Goal: Task Accomplishment & Management: Use online tool/utility

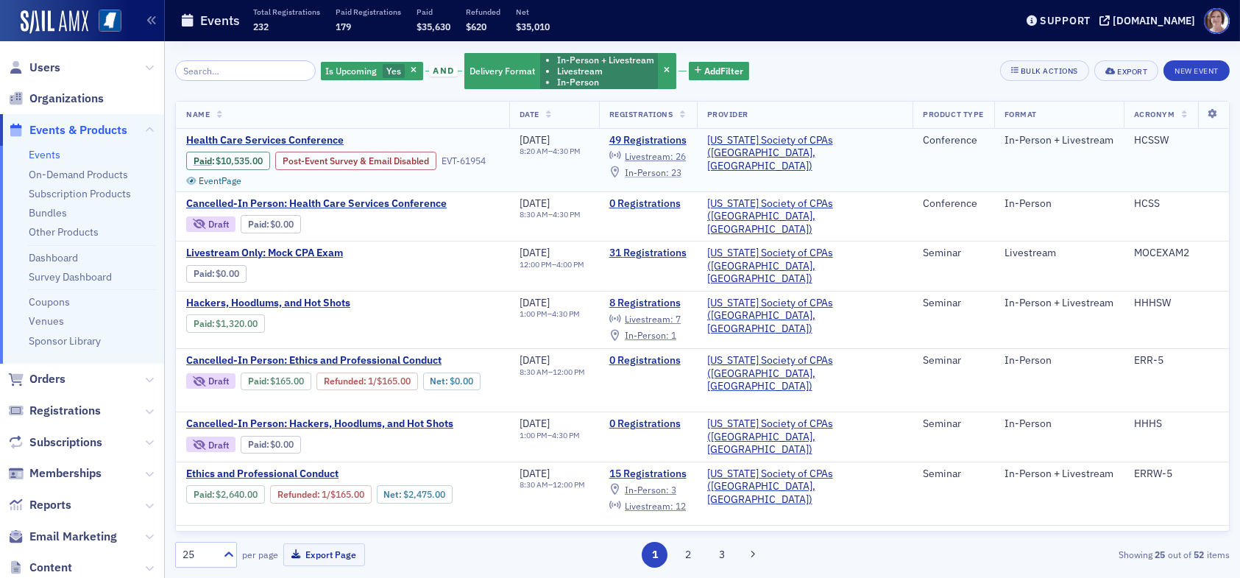
click at [669, 170] on span "In-Person :" at bounding box center [647, 172] width 44 height 12
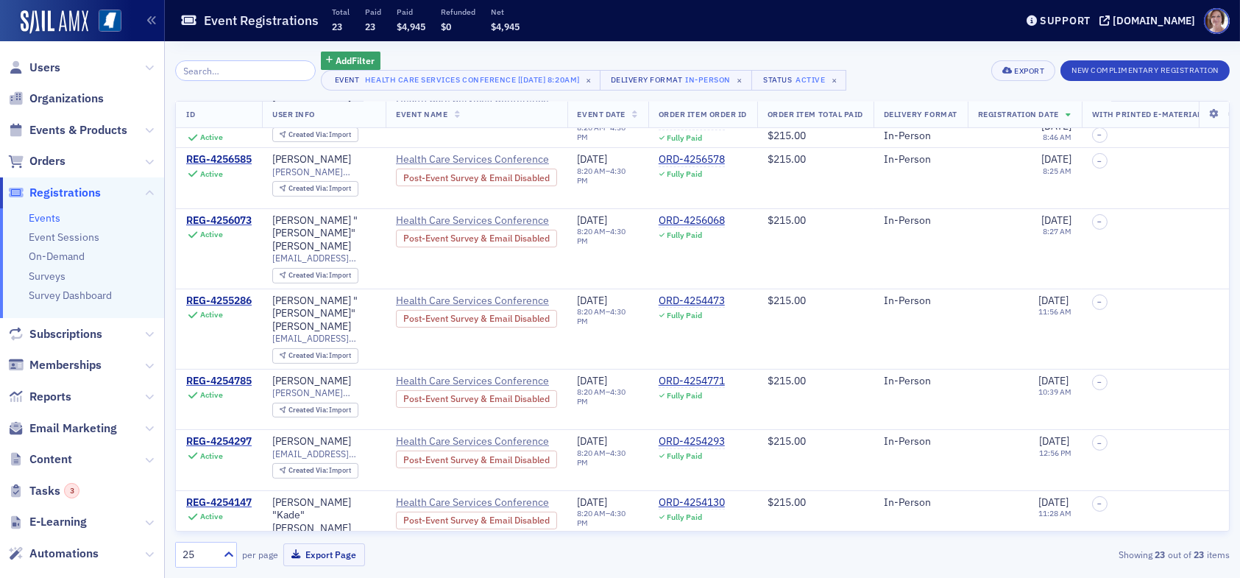
scroll to position [1024, 0]
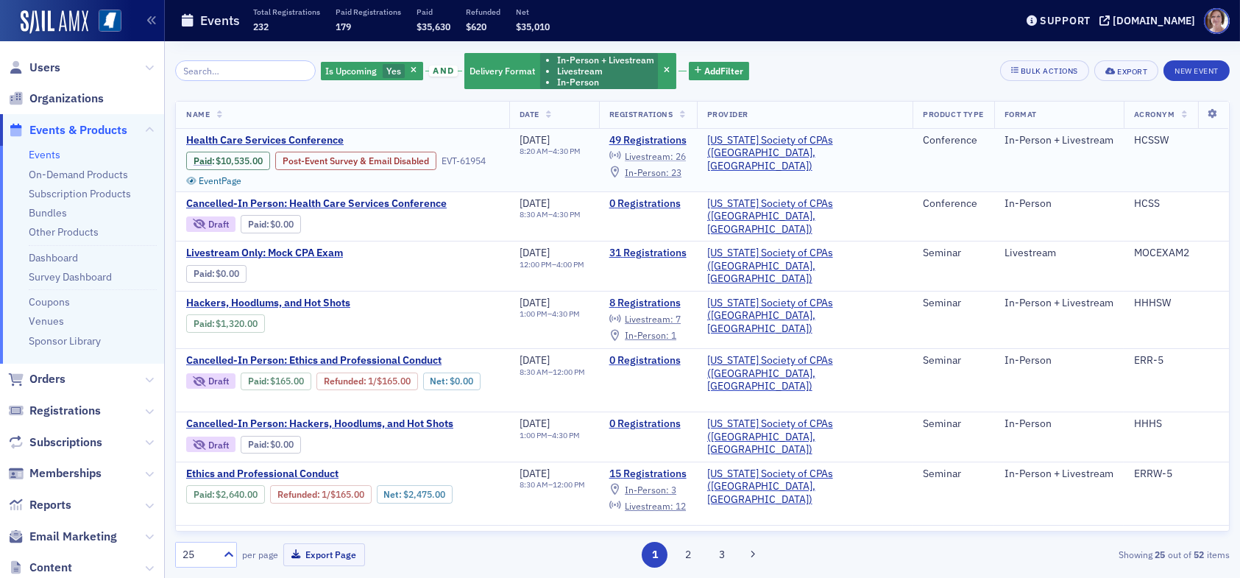
click at [673, 156] on span "Livestream :" at bounding box center [649, 156] width 49 height 12
click at [669, 172] on span "In-Person :" at bounding box center [647, 172] width 44 height 12
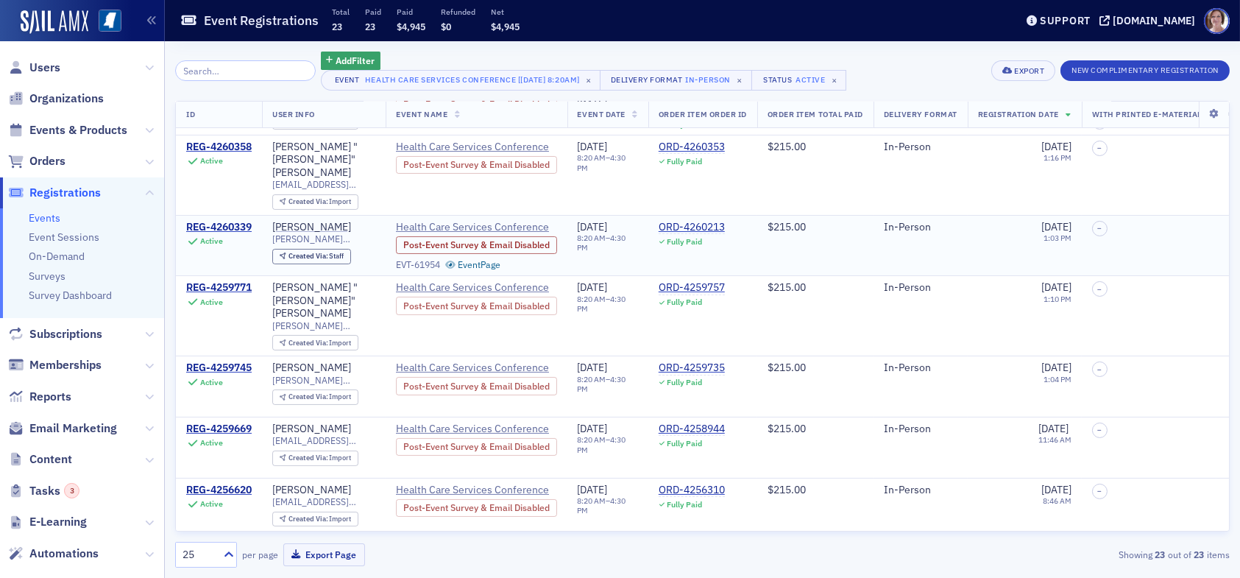
scroll to position [662, 0]
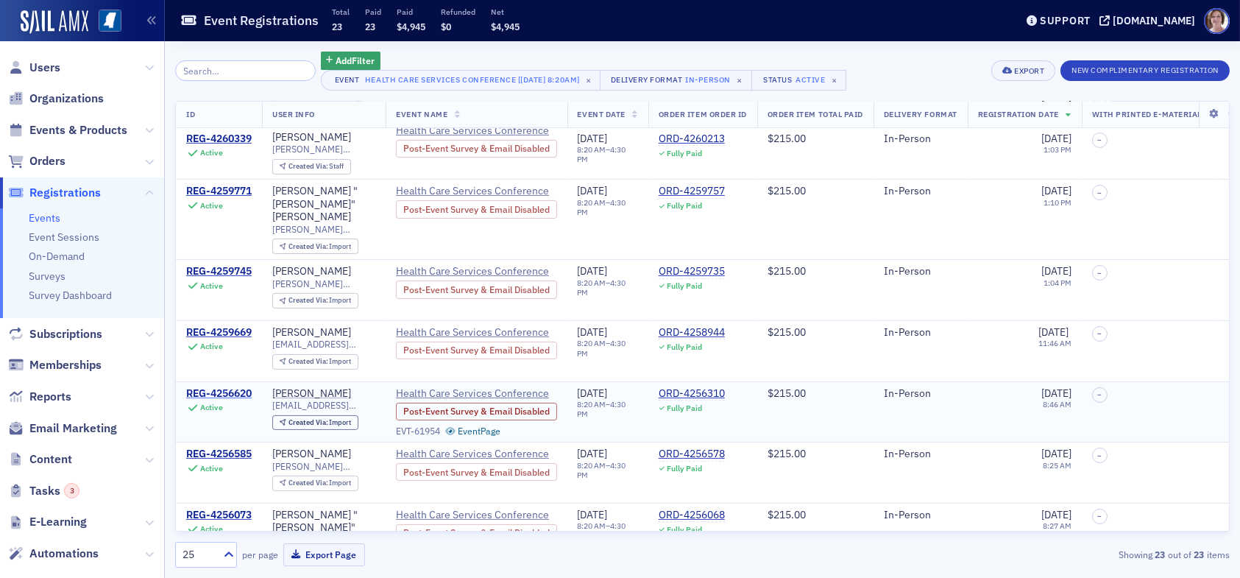
click at [245, 387] on div "REG-4256620" at bounding box center [218, 393] width 65 height 13
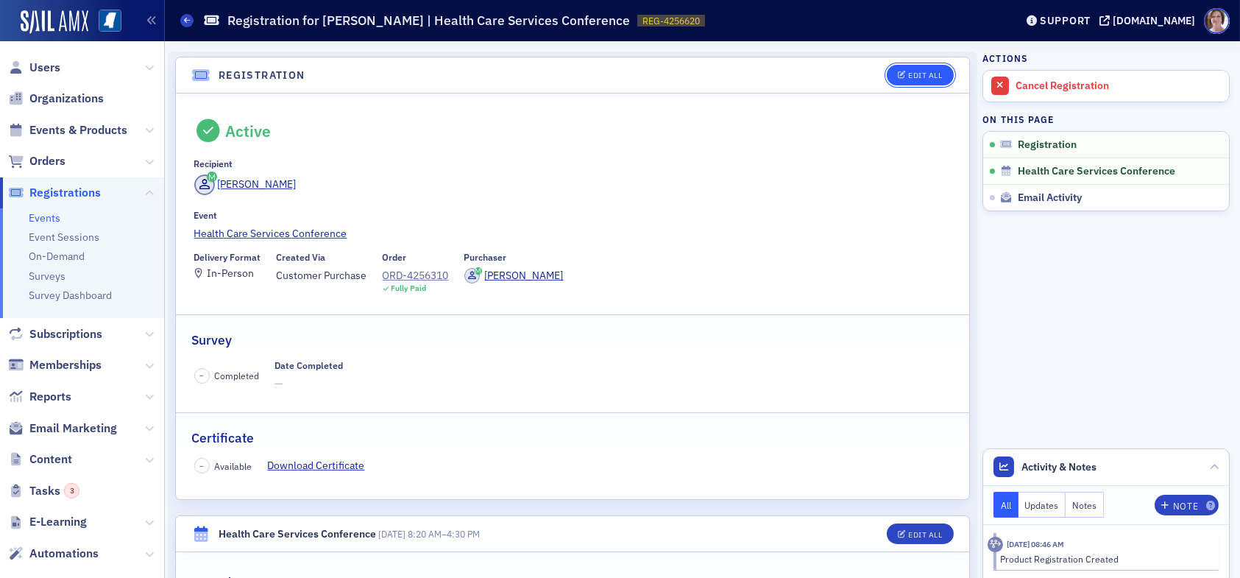
click at [915, 68] on button "Edit All" at bounding box center [920, 75] width 66 height 21
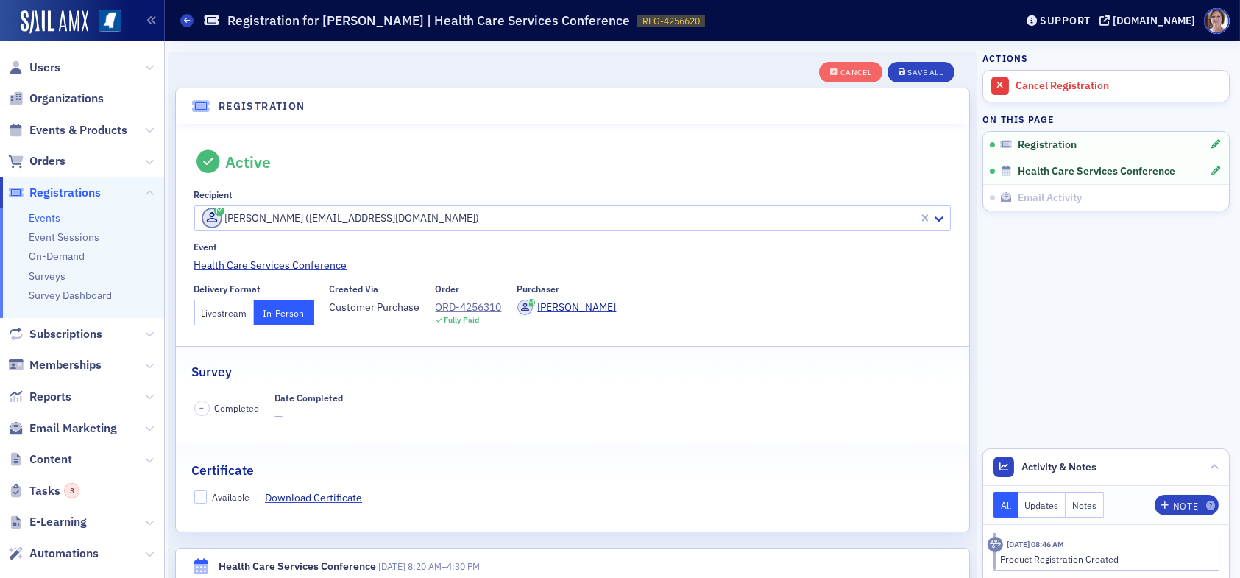
scroll to position [38, 0]
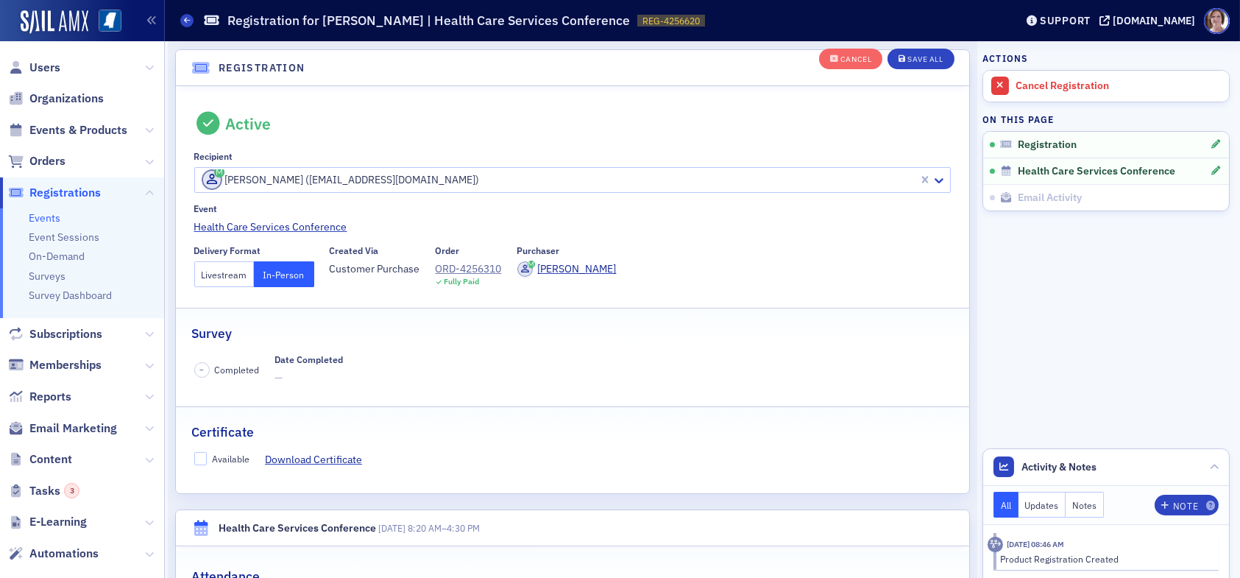
click at [215, 269] on button "Livestream" at bounding box center [224, 274] width 60 height 26
click at [921, 57] on div "Save All" at bounding box center [924, 60] width 35 height 8
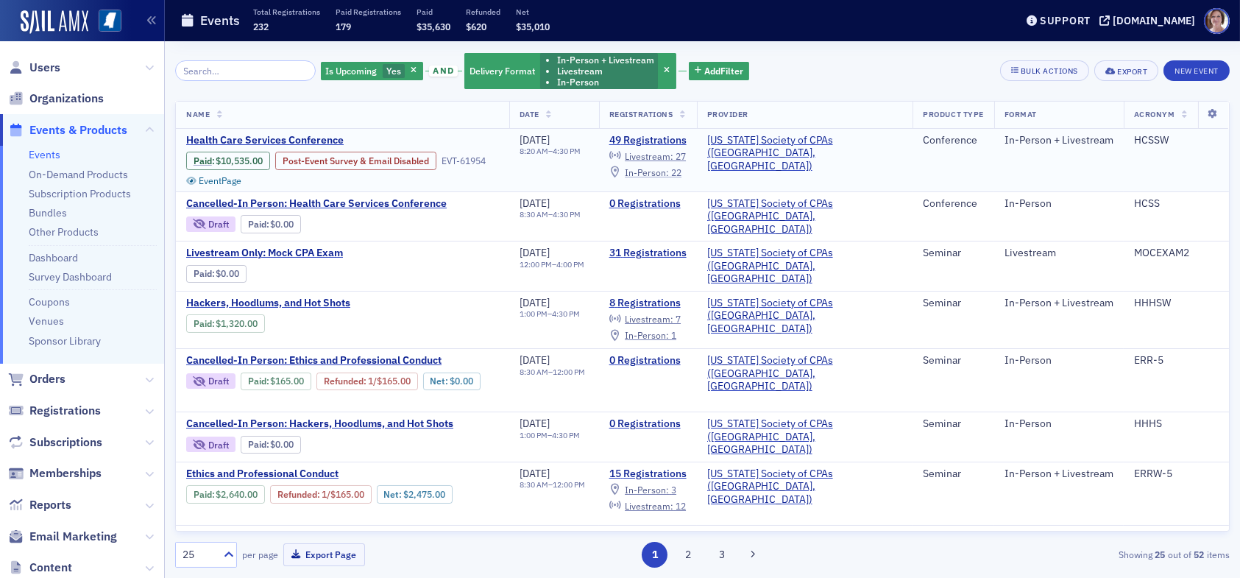
click at [669, 172] on span "In-Person :" at bounding box center [647, 172] width 44 height 12
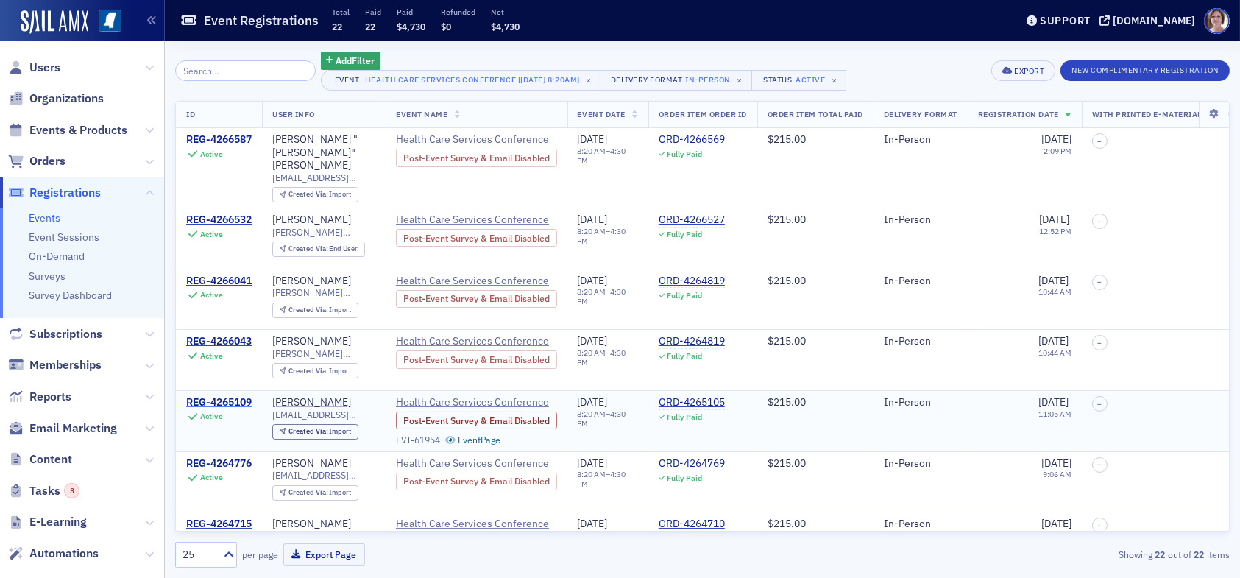
click at [246, 396] on div "REG-4265109" at bounding box center [218, 402] width 65 height 13
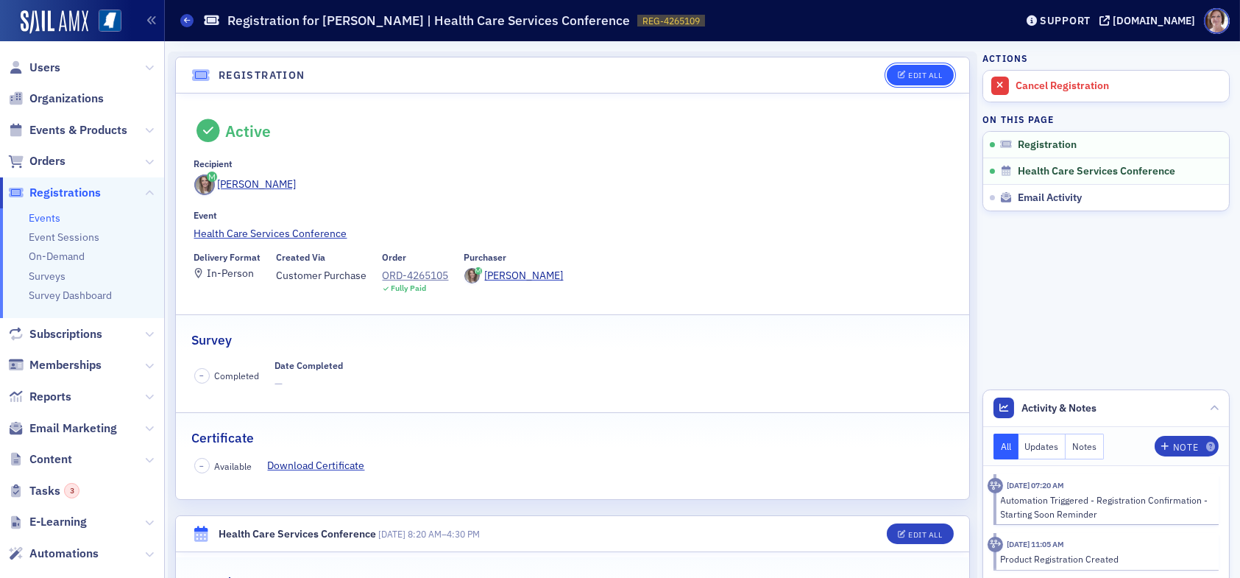
click at [908, 74] on div "Edit All" at bounding box center [925, 75] width 34 height 8
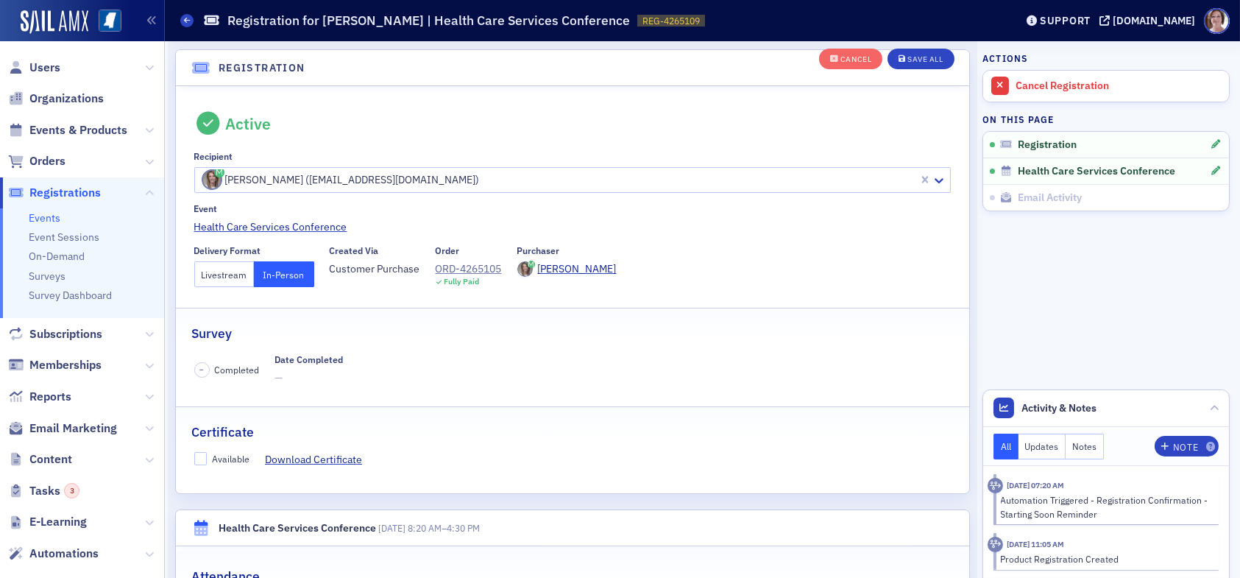
click at [234, 277] on button "Livestream" at bounding box center [224, 274] width 60 height 26
click at [914, 61] on div "Save All" at bounding box center [924, 60] width 35 height 8
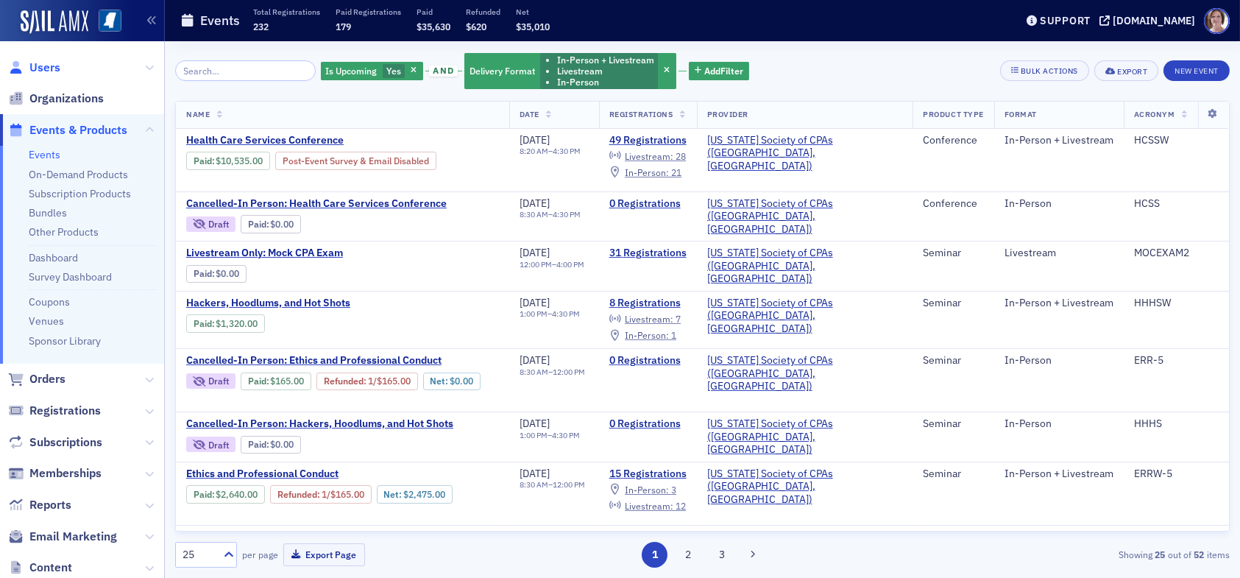
click at [49, 68] on span "Users" at bounding box center [44, 68] width 31 height 16
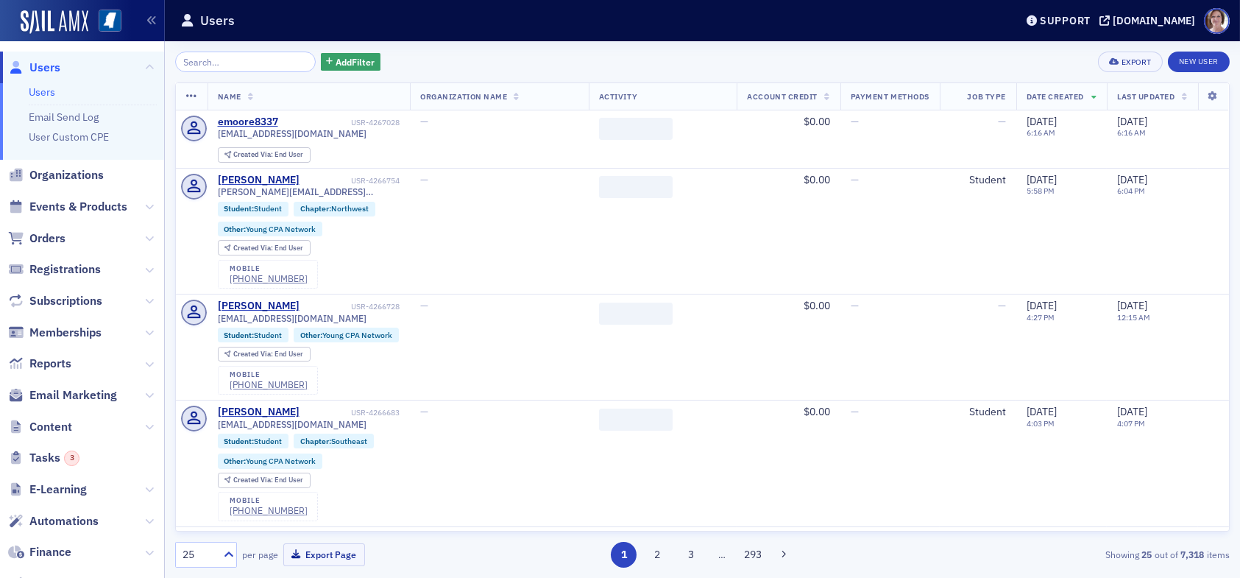
click at [231, 67] on input "search" at bounding box center [245, 62] width 141 height 21
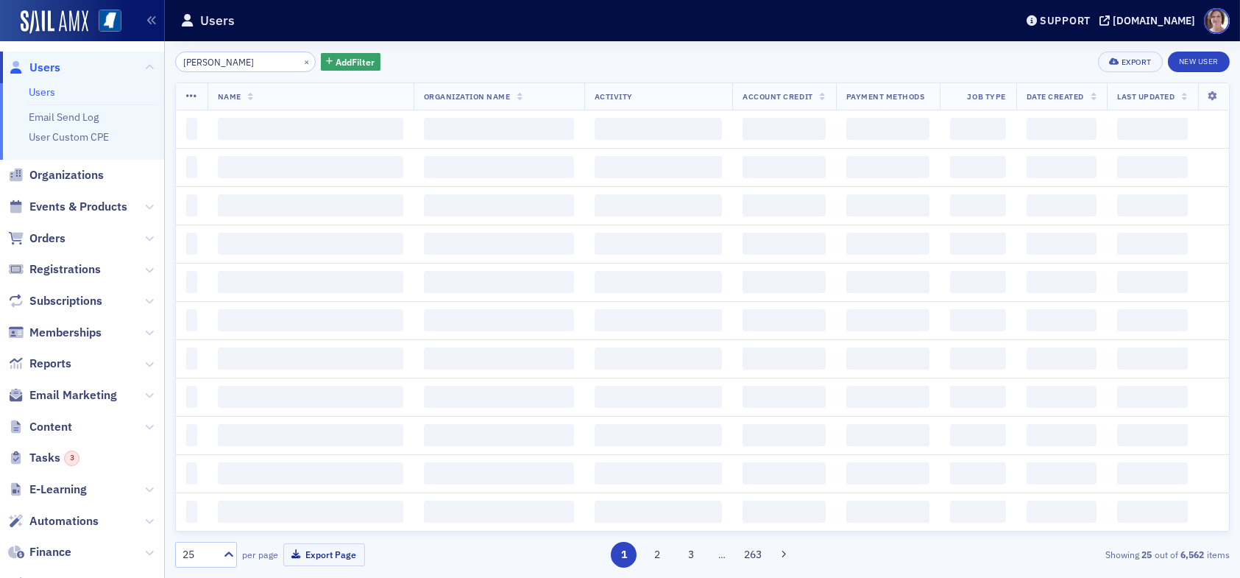
type input "claude smith"
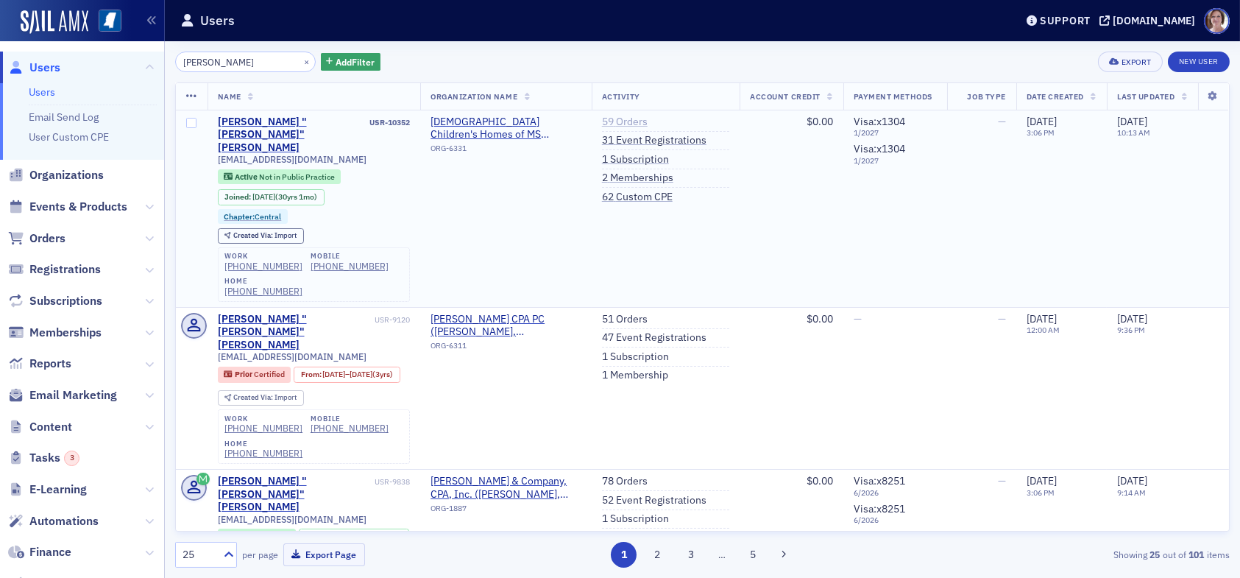
click at [615, 121] on link "59 Orders" at bounding box center [625, 122] width 46 height 13
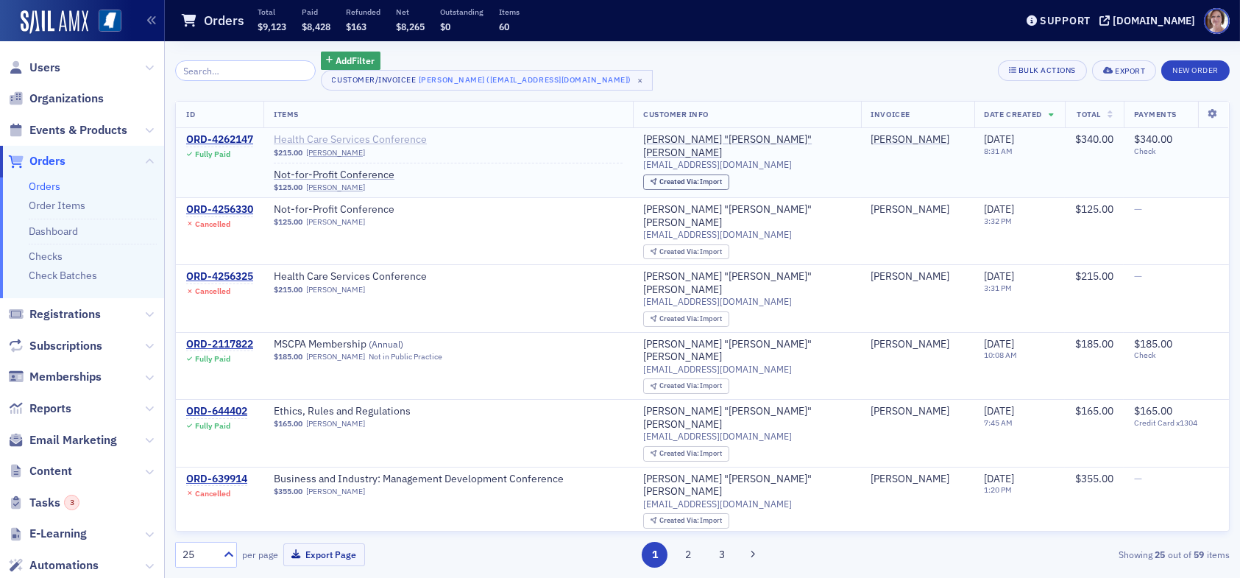
click at [315, 141] on span "Health Care Services Conference" at bounding box center [366, 139] width 185 height 13
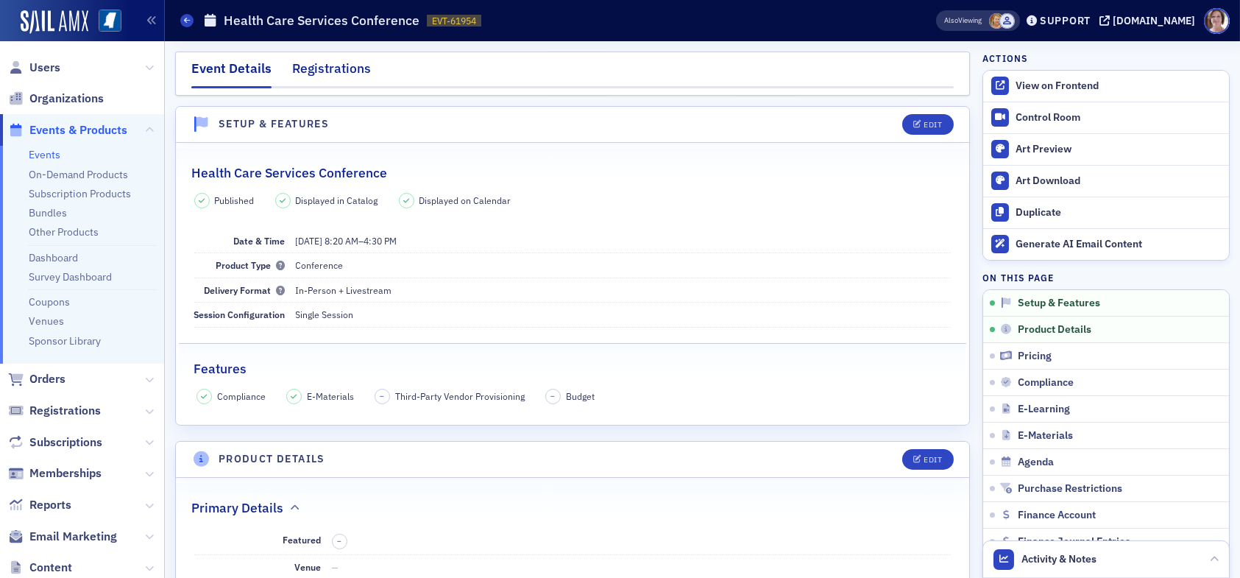
click at [333, 62] on div "Registrations" at bounding box center [331, 72] width 79 height 27
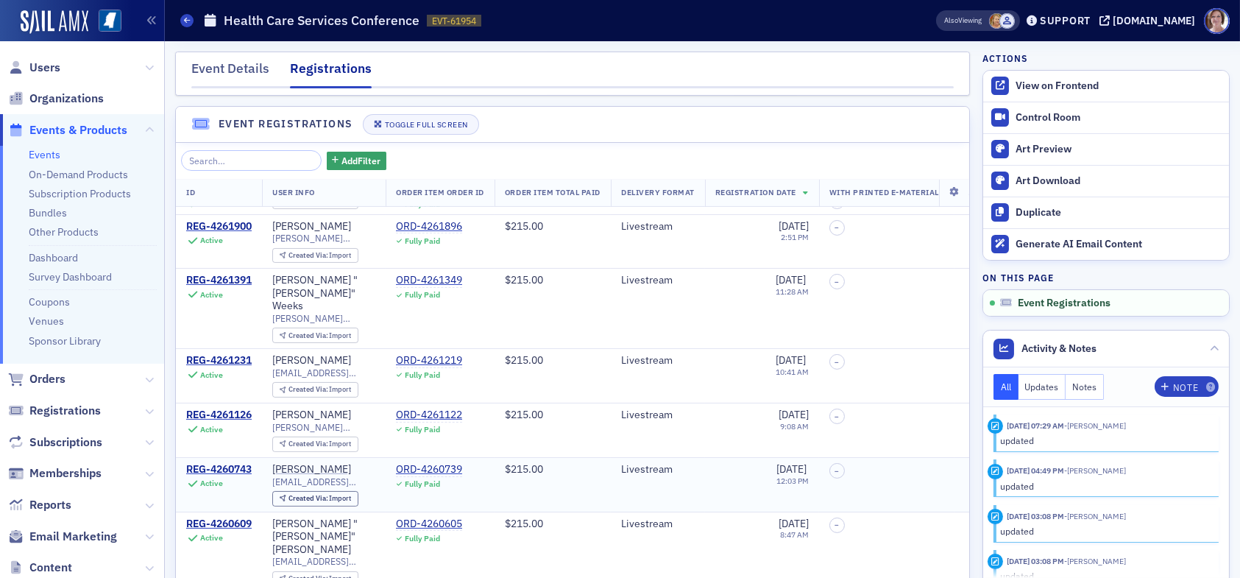
scroll to position [985, 0]
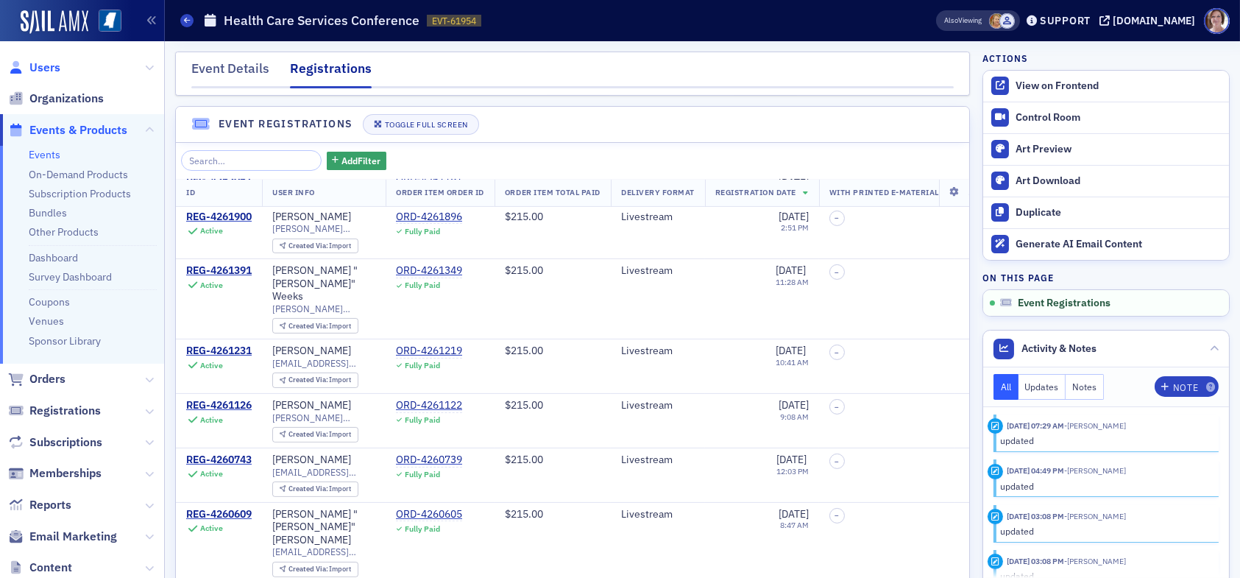
click at [49, 65] on span "Users" at bounding box center [44, 68] width 31 height 16
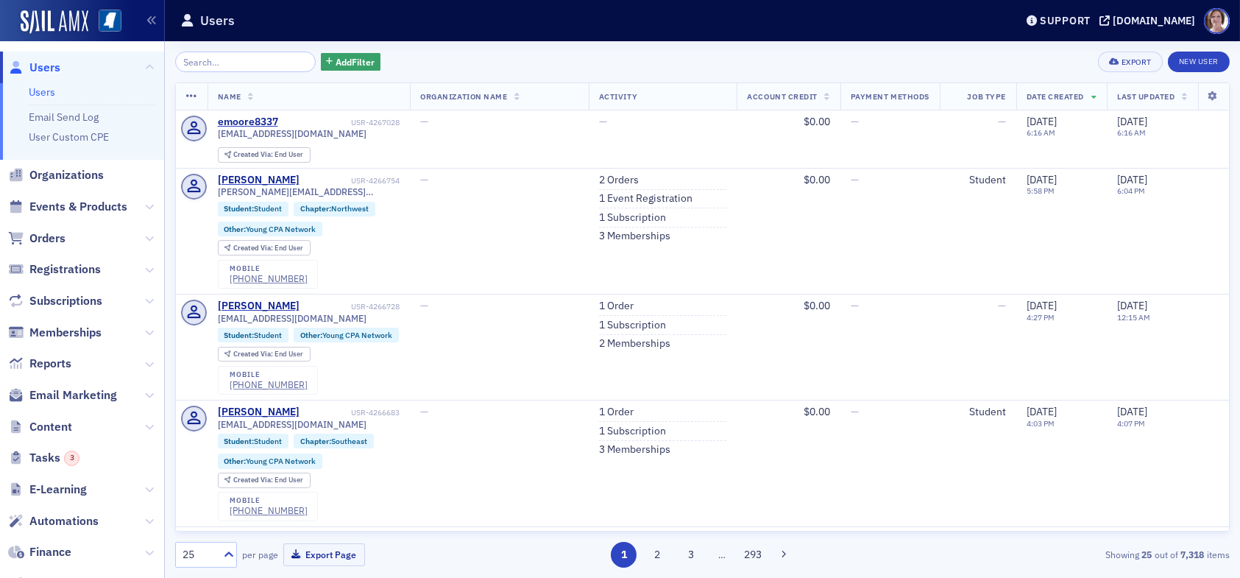
click at [256, 66] on input "search" at bounding box center [245, 62] width 141 height 21
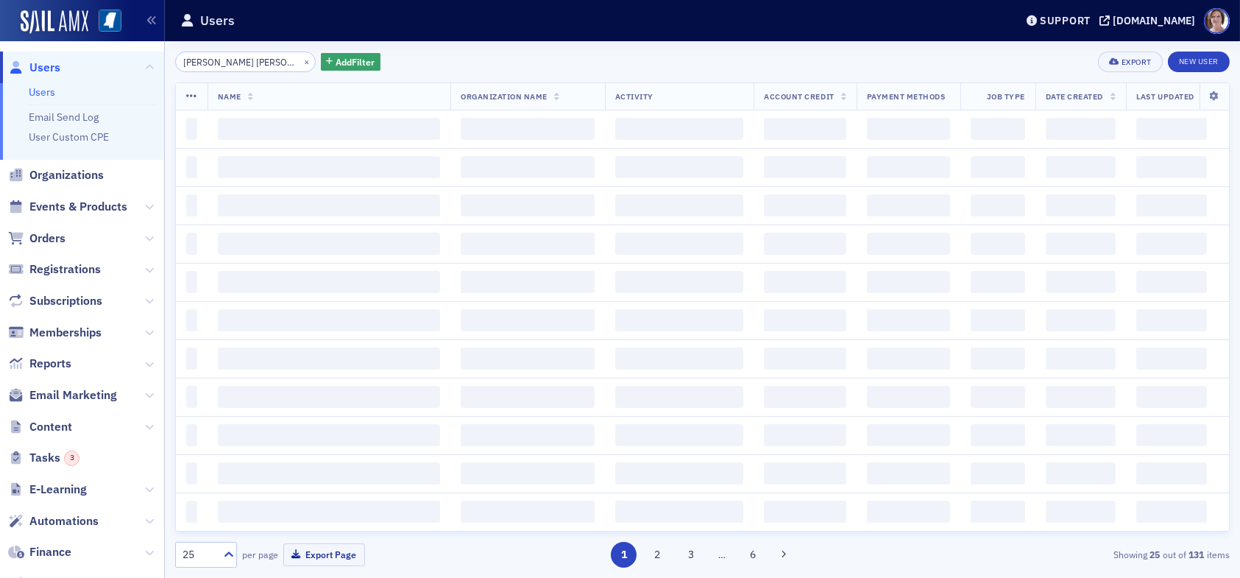
type input "claude scott smith"
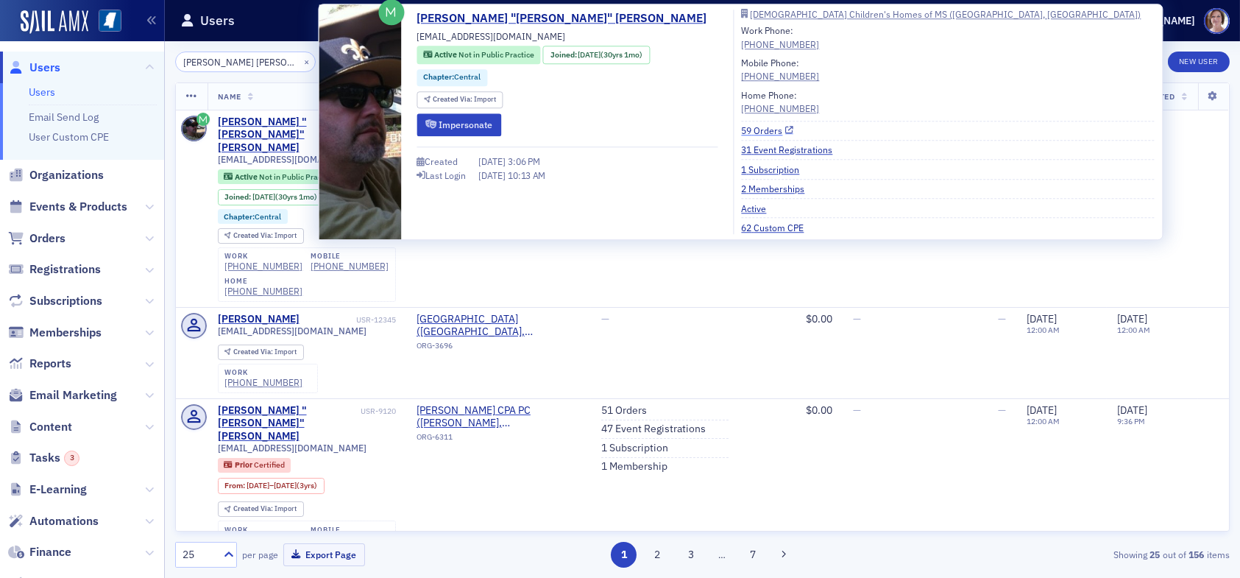
click at [741, 127] on link "59 Orders" at bounding box center [767, 130] width 52 height 13
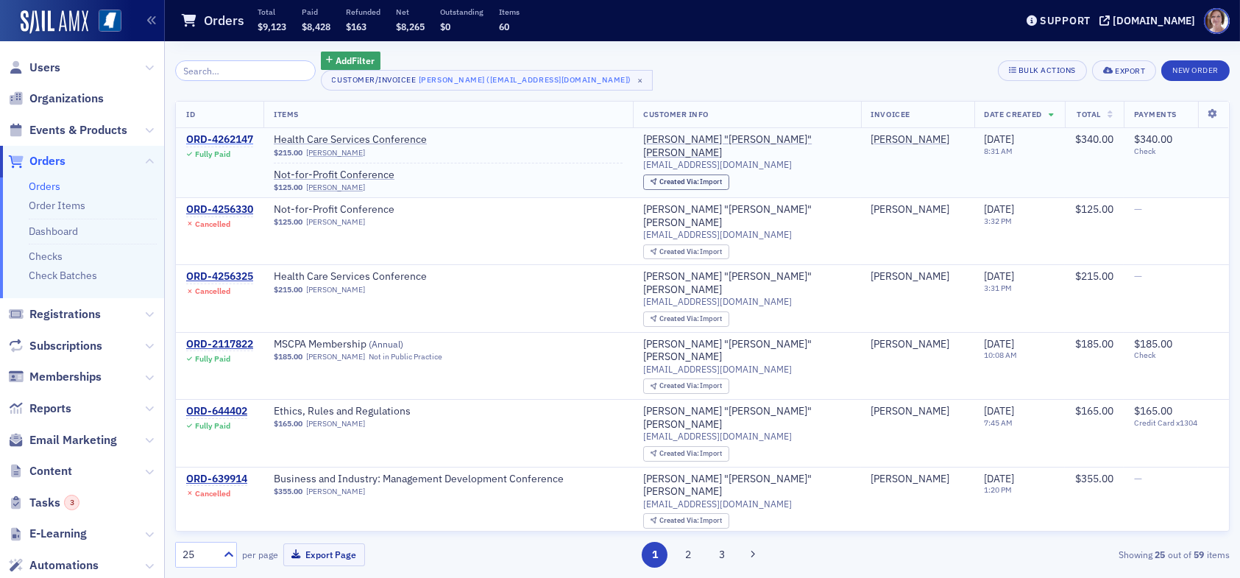
click at [202, 138] on div "ORD-4262147" at bounding box center [219, 139] width 67 height 13
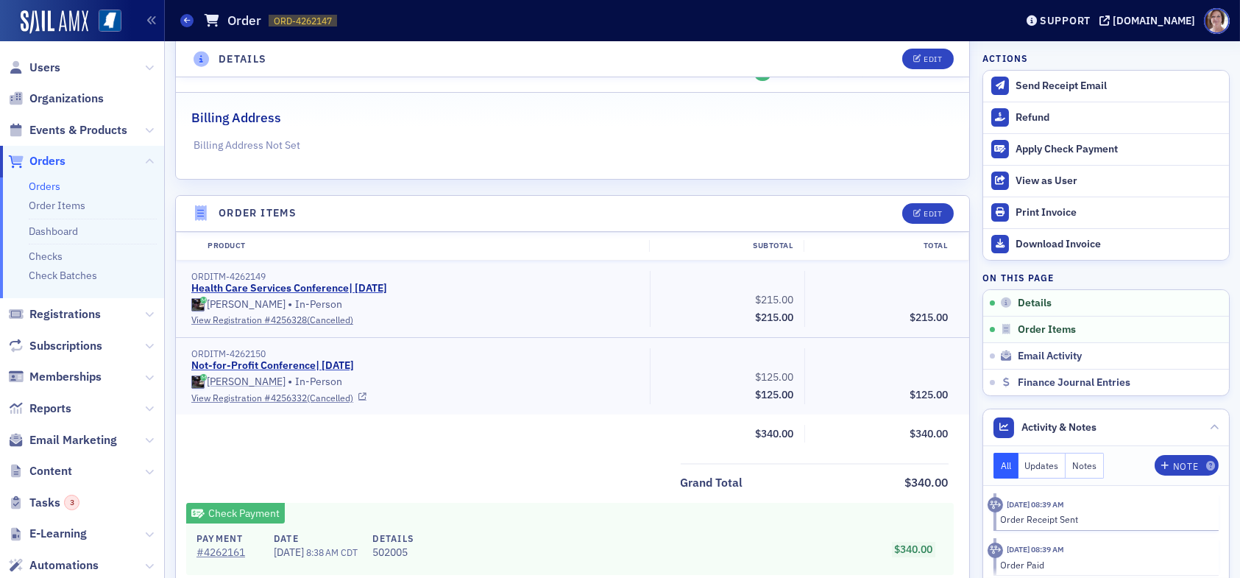
scroll to position [368, 0]
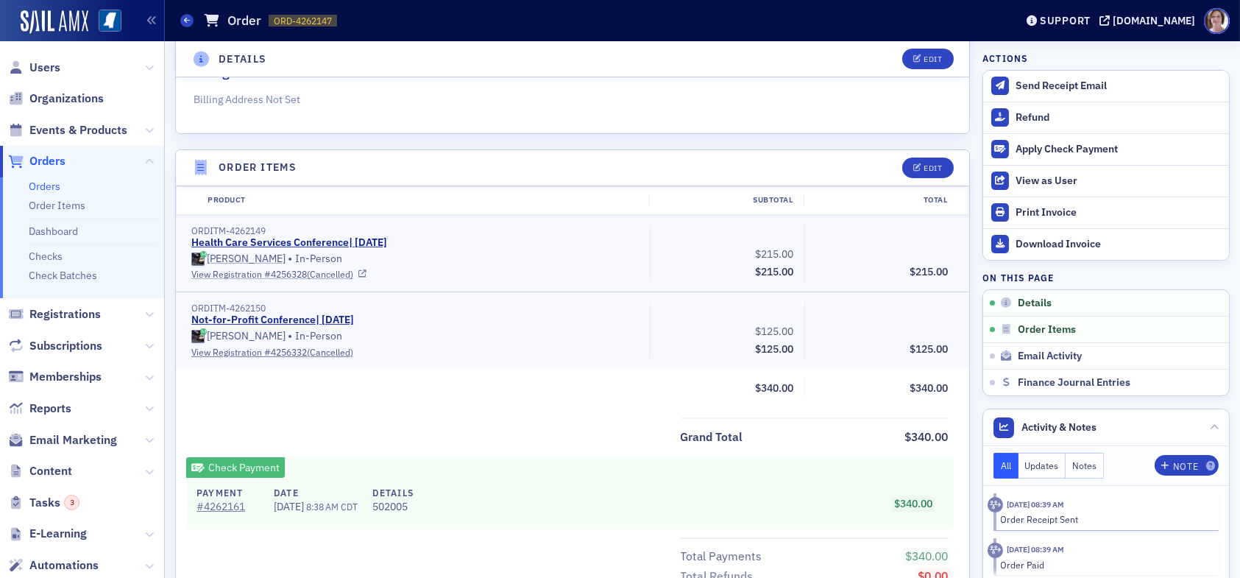
click at [311, 274] on link "View Registration # 4256328 (Cancelled)" at bounding box center [415, 273] width 448 height 13
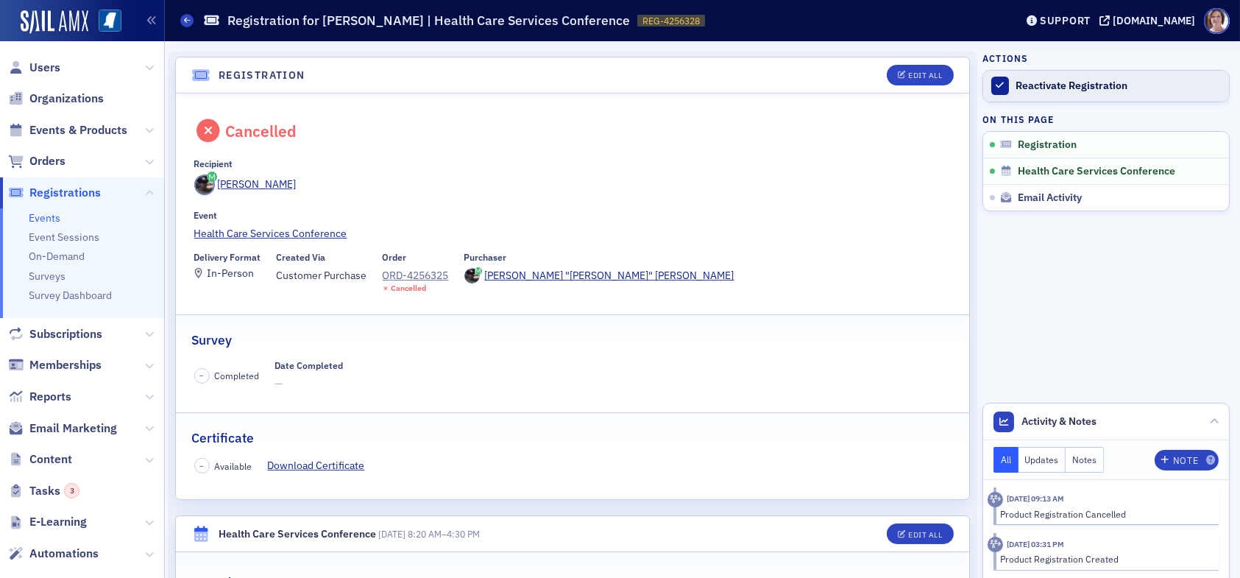
click at [1035, 85] on div "Reactivate Registration" at bounding box center [1119, 85] width 206 height 13
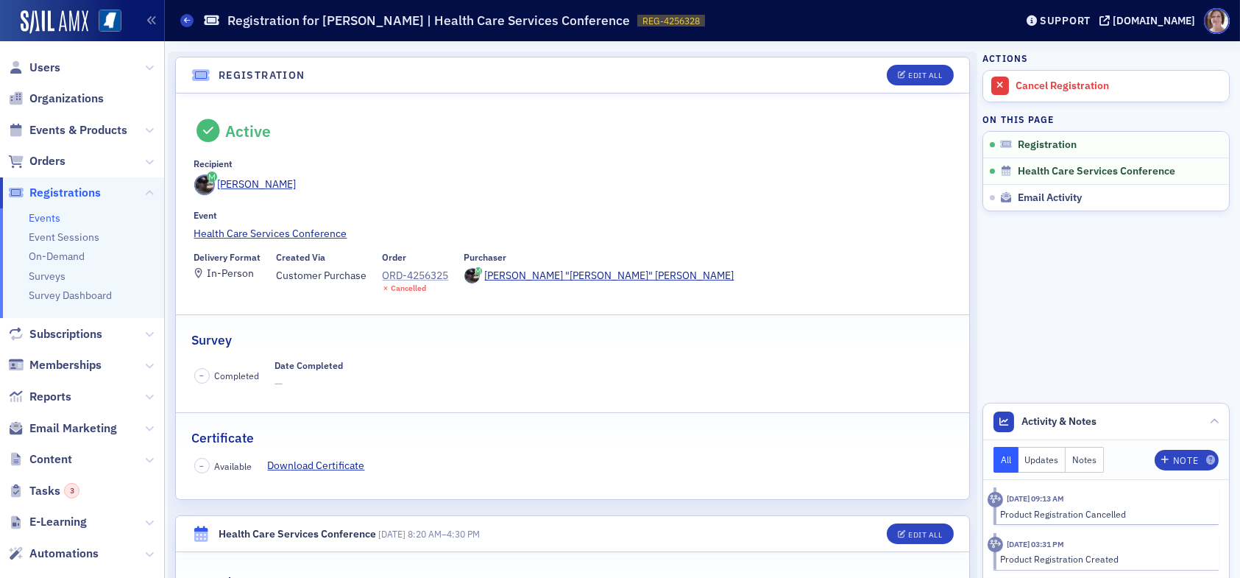
click at [421, 274] on div "ORD-4256325" at bounding box center [416, 275] width 66 height 15
click at [409, 277] on div "ORD-4256325" at bounding box center [416, 275] width 66 height 15
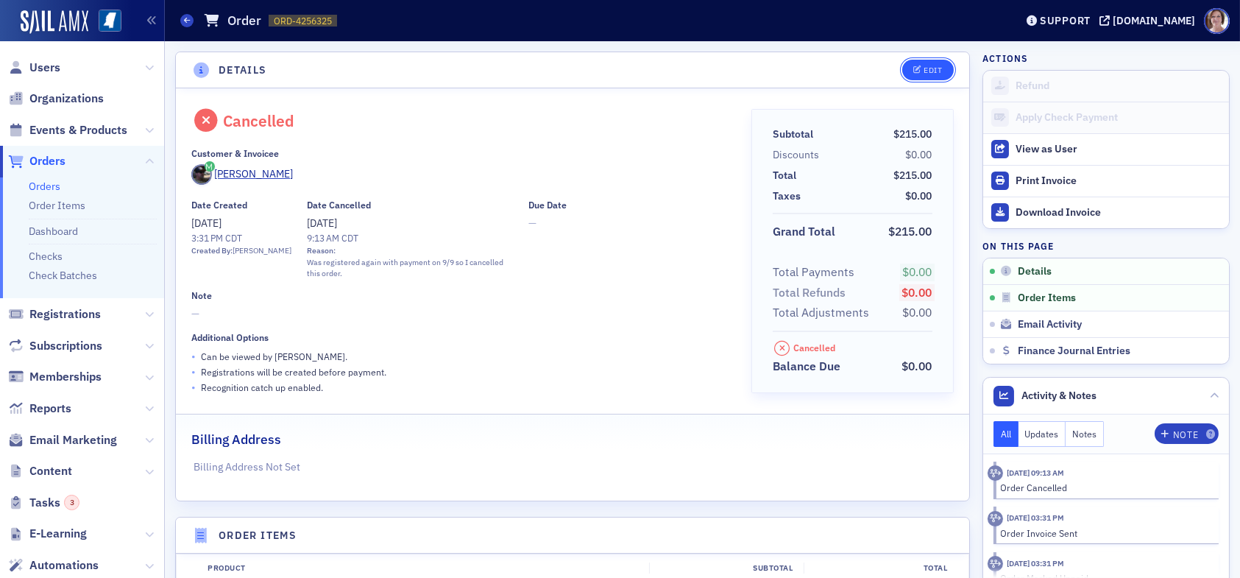
click at [924, 68] on div "Edit" at bounding box center [933, 70] width 18 height 8
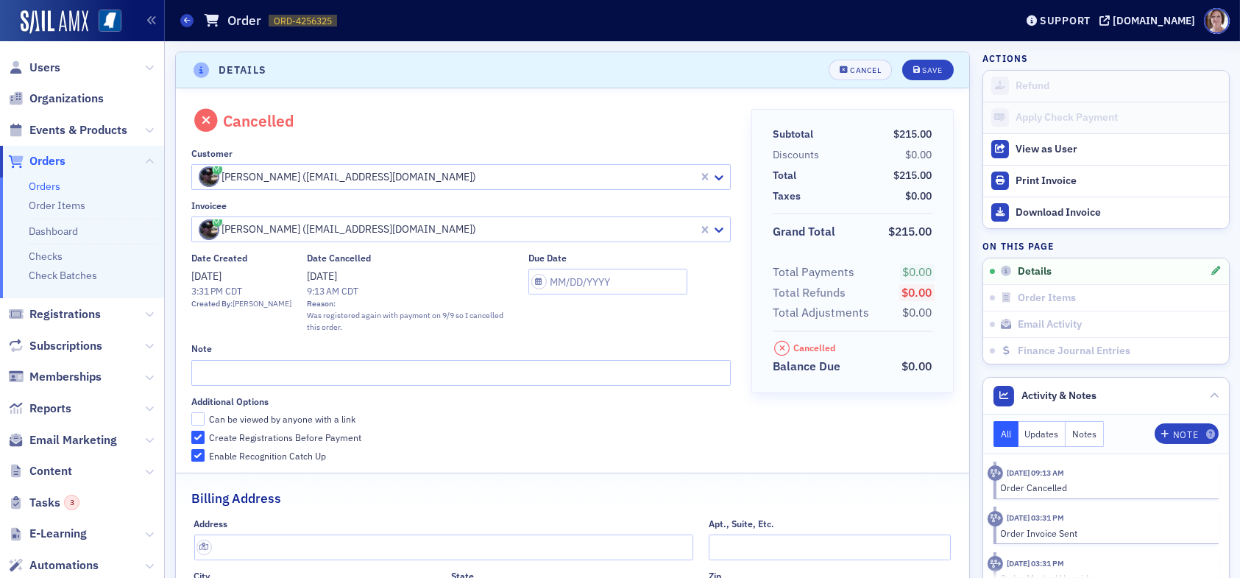
scroll to position [3, 0]
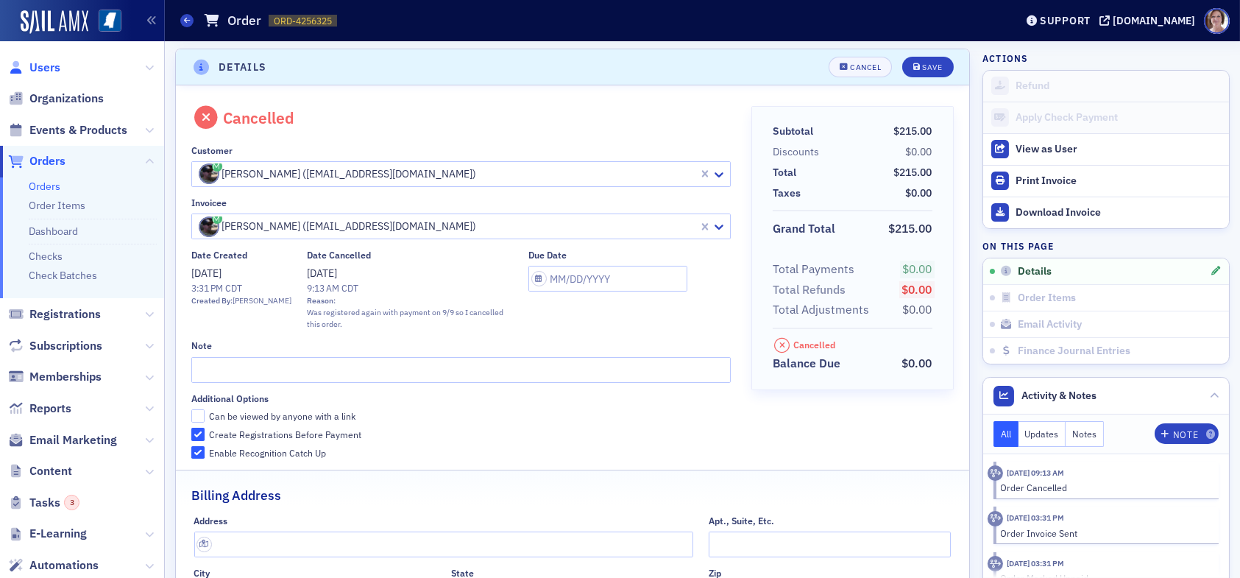
click at [42, 65] on span "Users" at bounding box center [44, 68] width 31 height 16
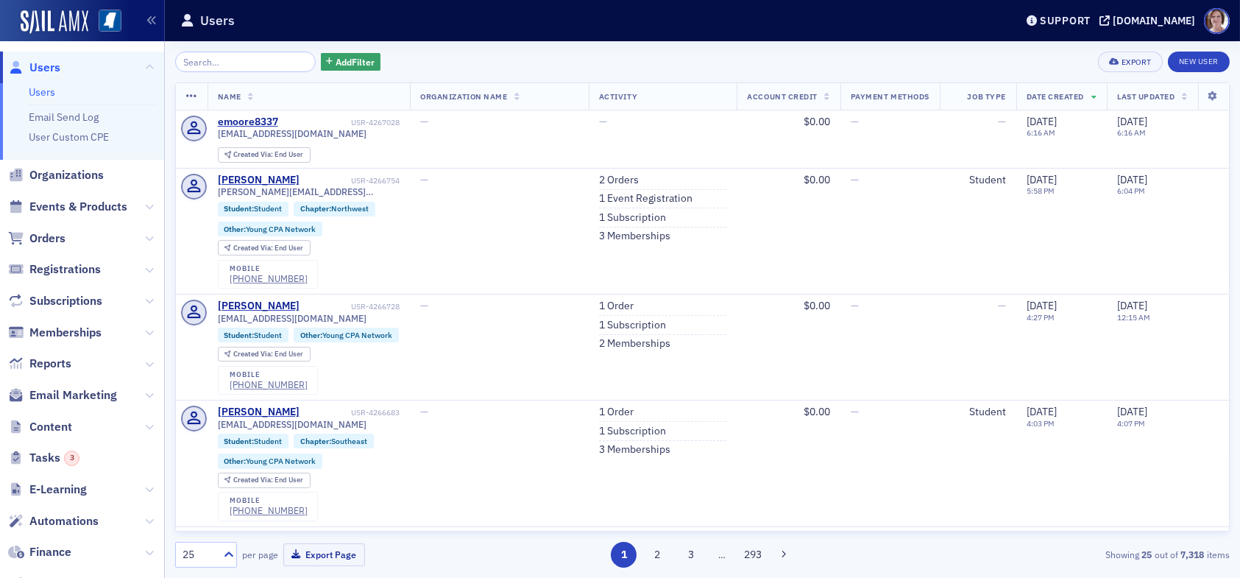
click at [241, 63] on input "search" at bounding box center [245, 62] width 141 height 21
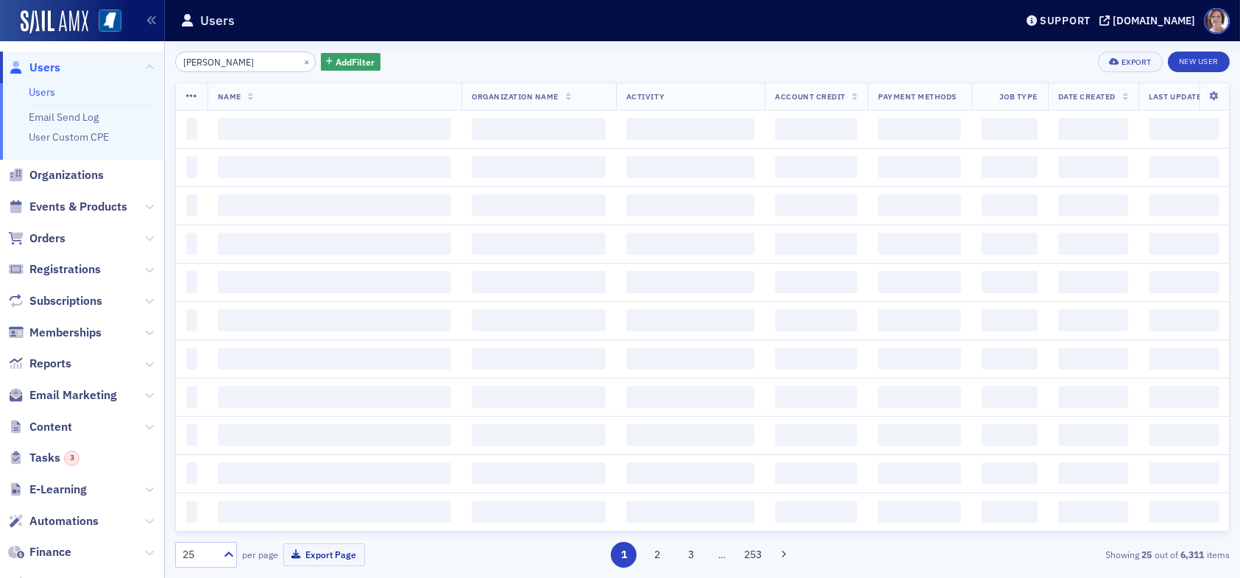
type input "[PERSON_NAME]"
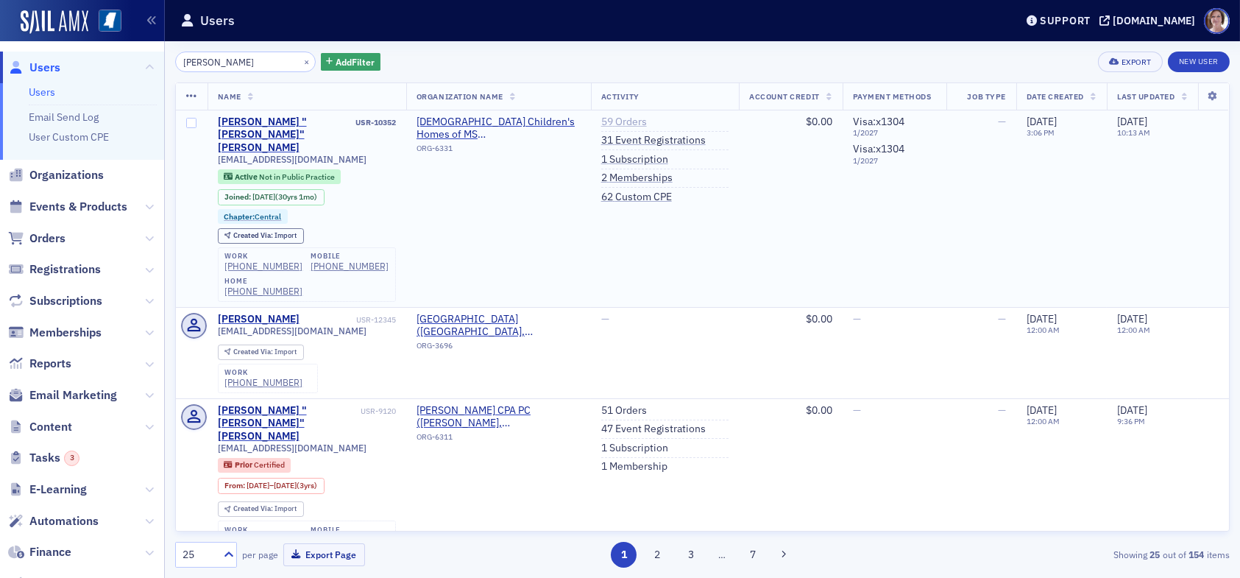
click at [601, 119] on link "59 Orders" at bounding box center [624, 122] width 46 height 13
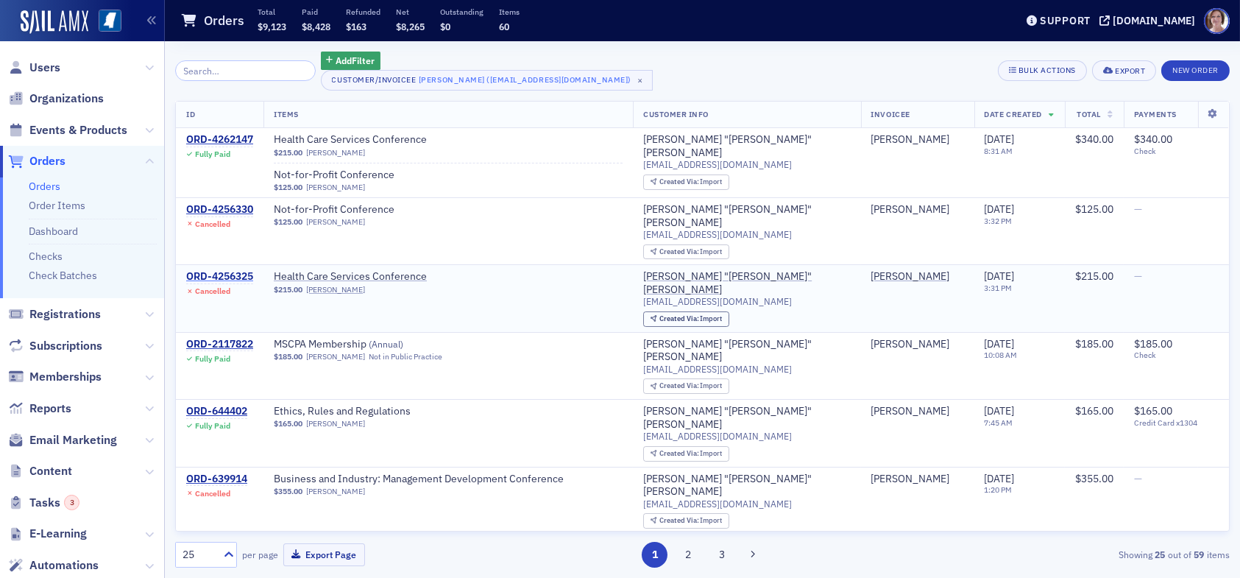
click at [233, 270] on div "ORD-4256325" at bounding box center [219, 276] width 67 height 13
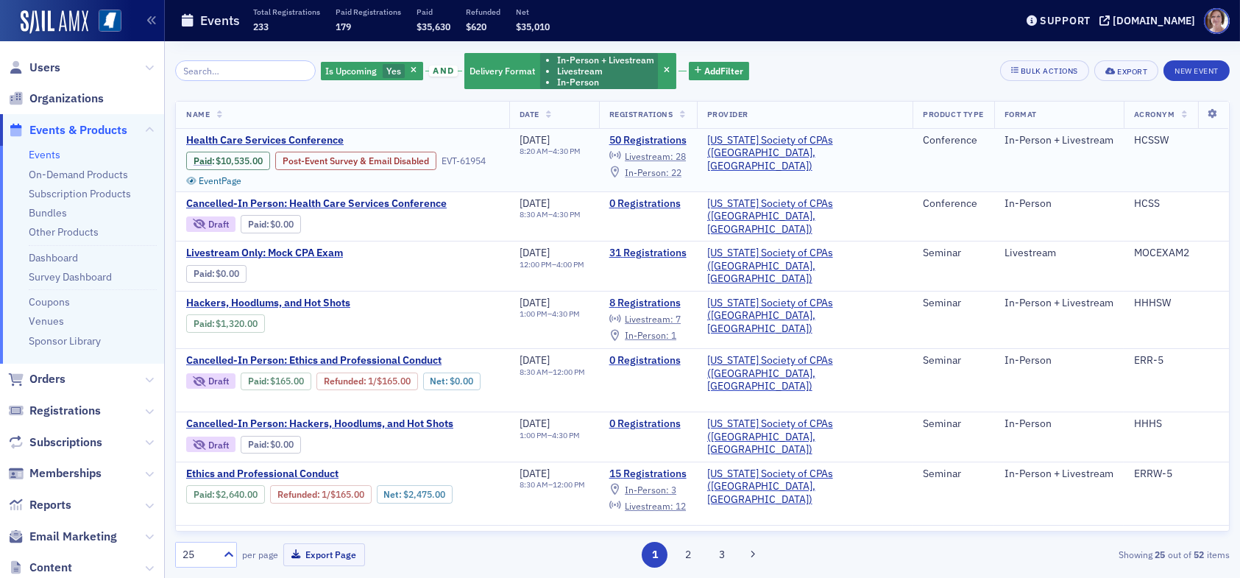
click at [669, 169] on span "In-Person :" at bounding box center [647, 172] width 44 height 12
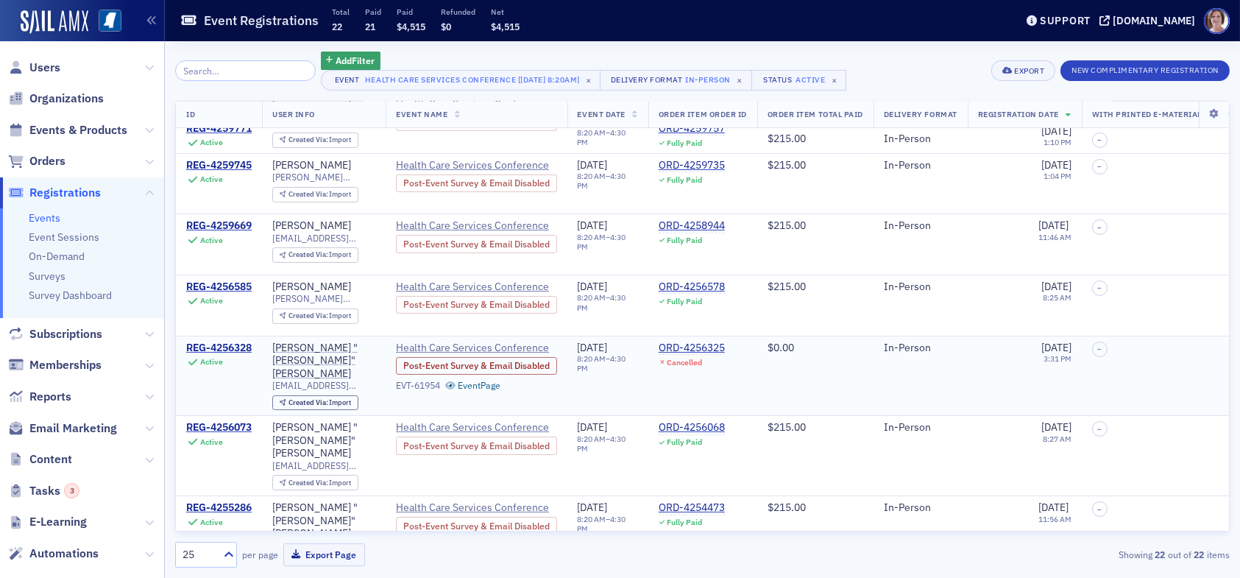
scroll to position [736, 0]
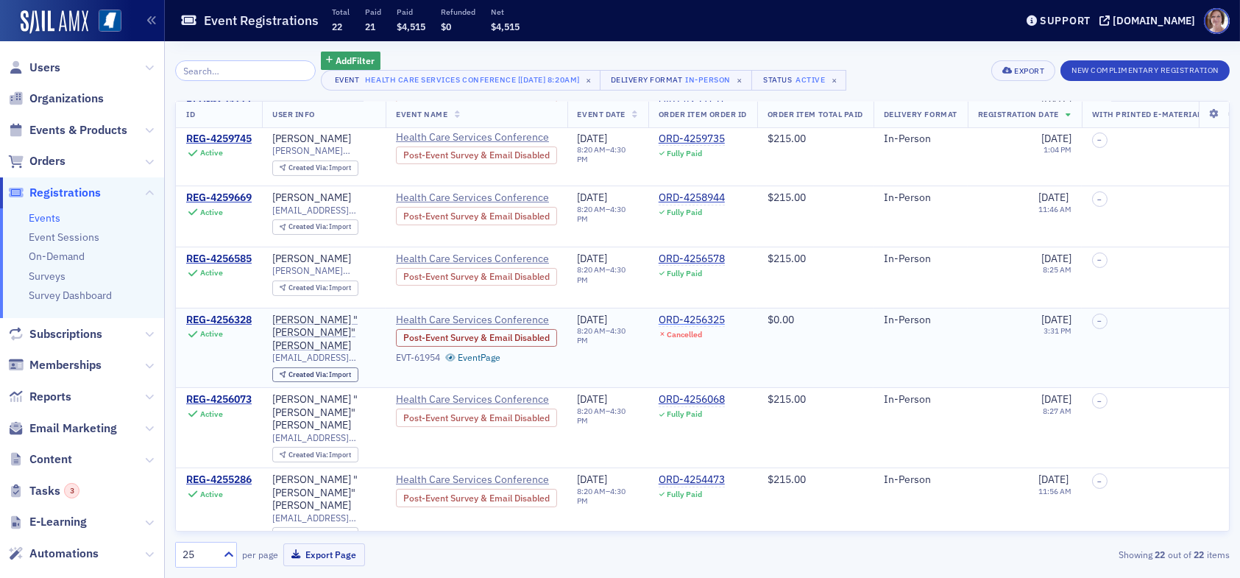
click at [694, 314] on div "ORD-4256325" at bounding box center [692, 320] width 66 height 13
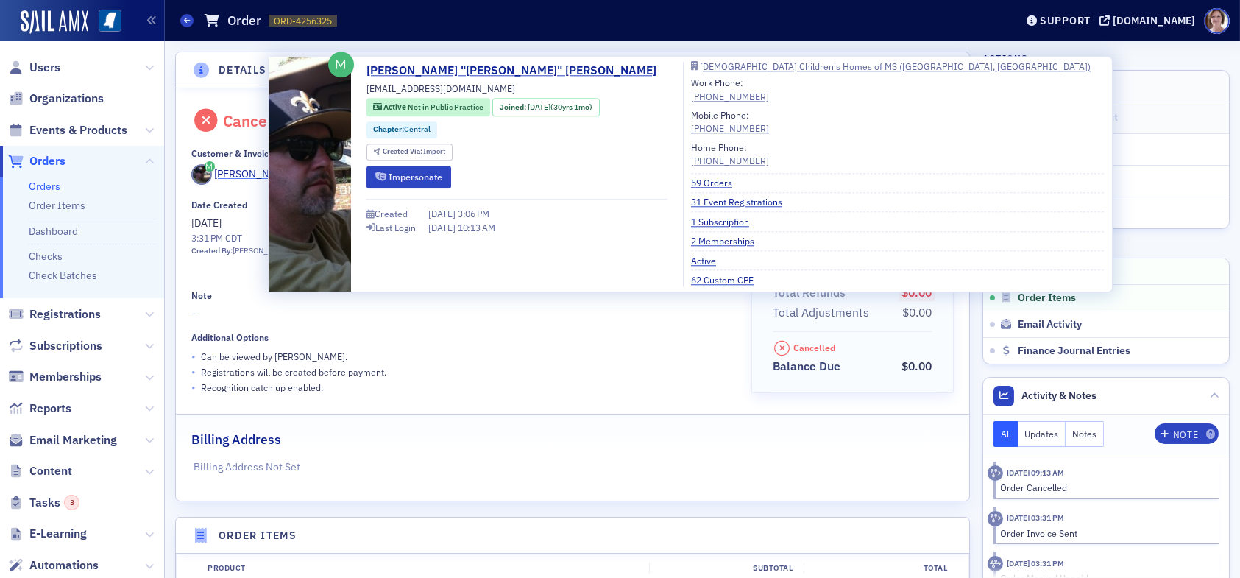
click at [260, 170] on div "[PERSON_NAME]" at bounding box center [254, 173] width 79 height 15
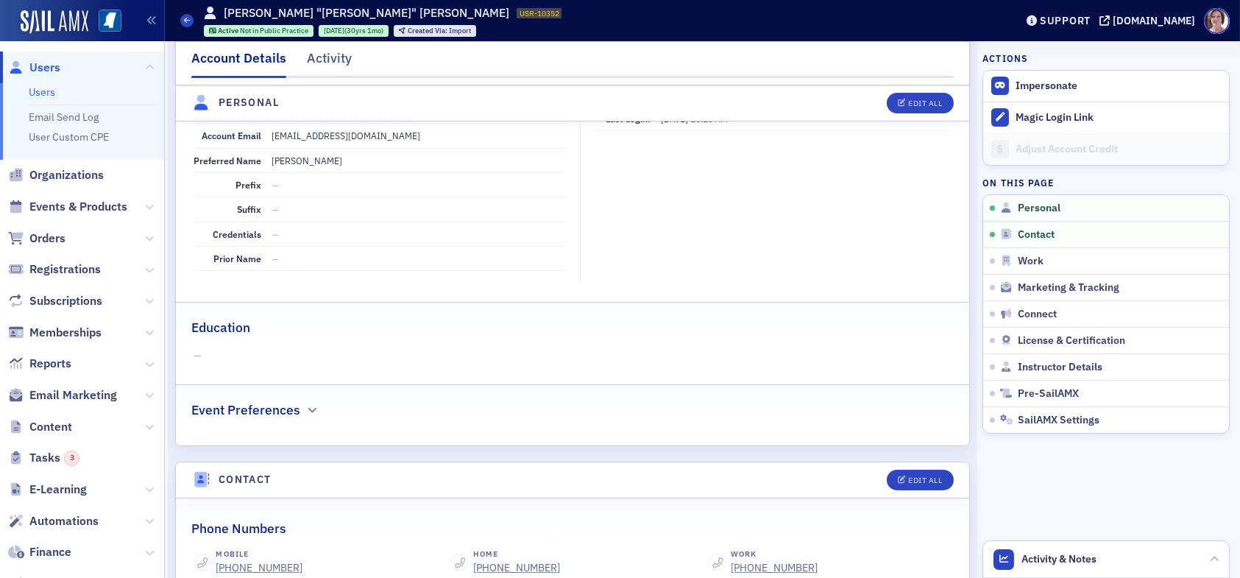
scroll to position [221, 0]
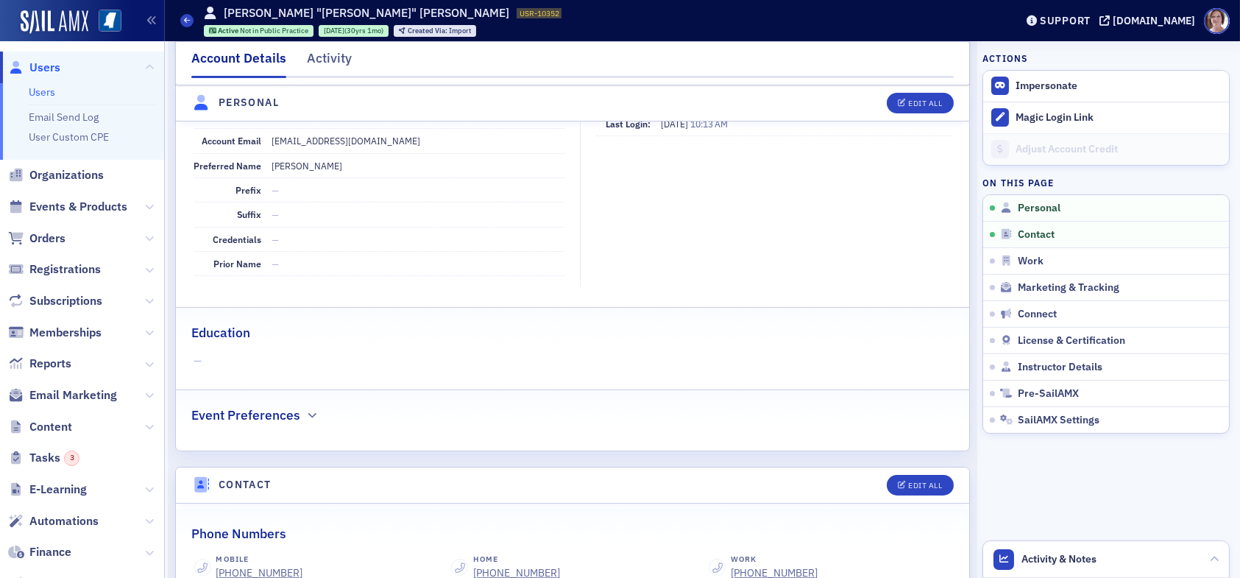
click at [39, 68] on span "Users" at bounding box center [44, 68] width 31 height 16
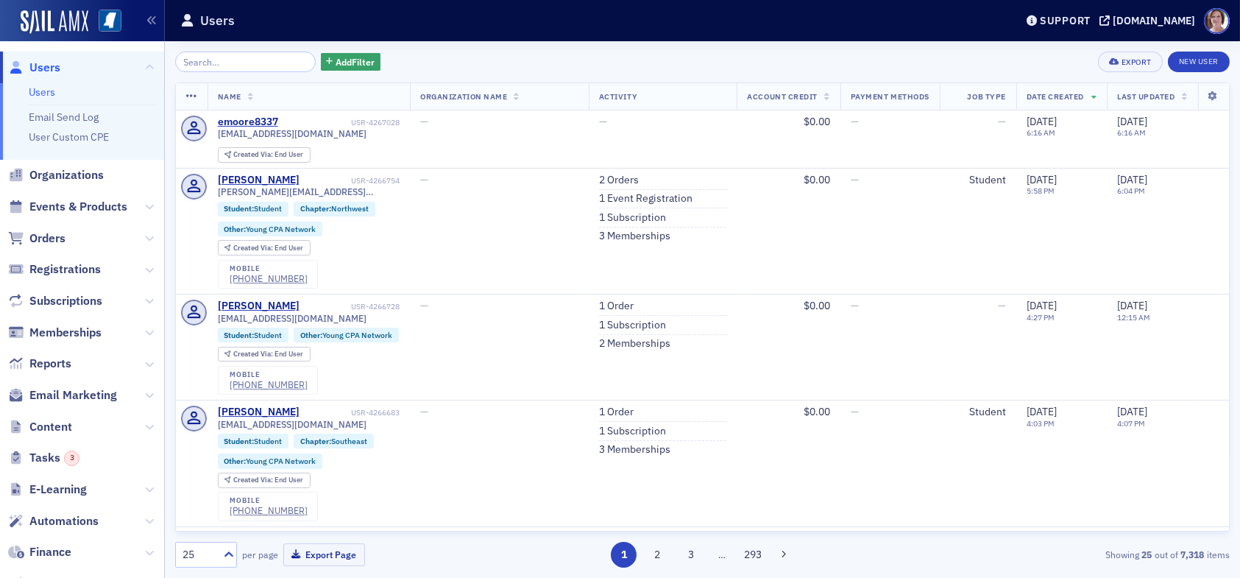
click at [272, 58] on input "search" at bounding box center [245, 62] width 141 height 21
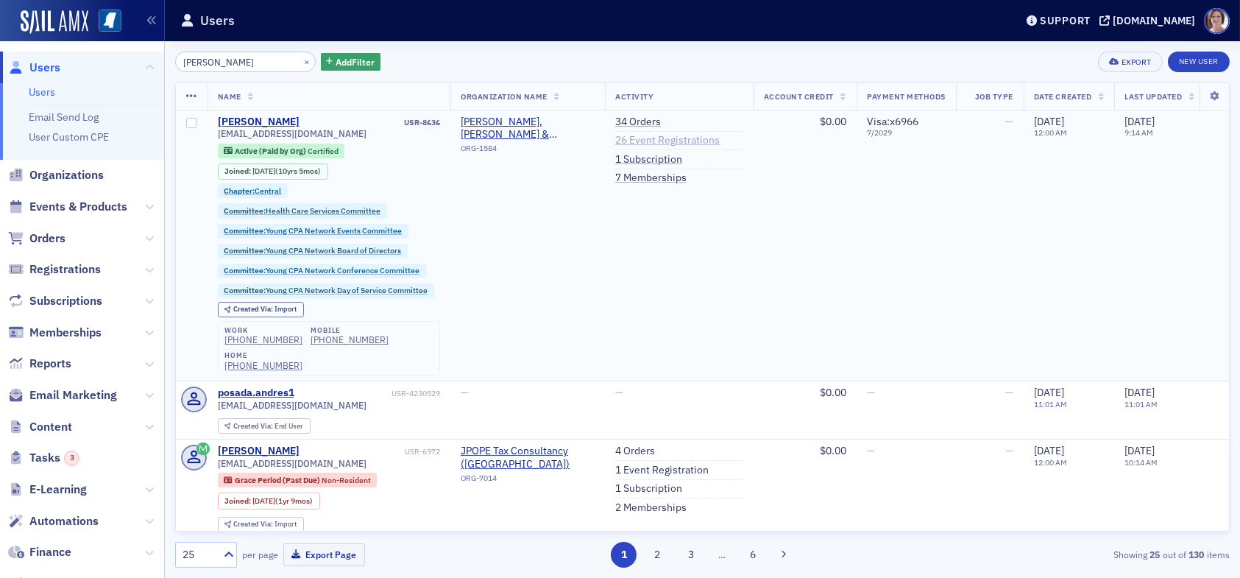
type input "andres po"
click at [649, 138] on link "26 Event Registrations" at bounding box center [667, 140] width 105 height 13
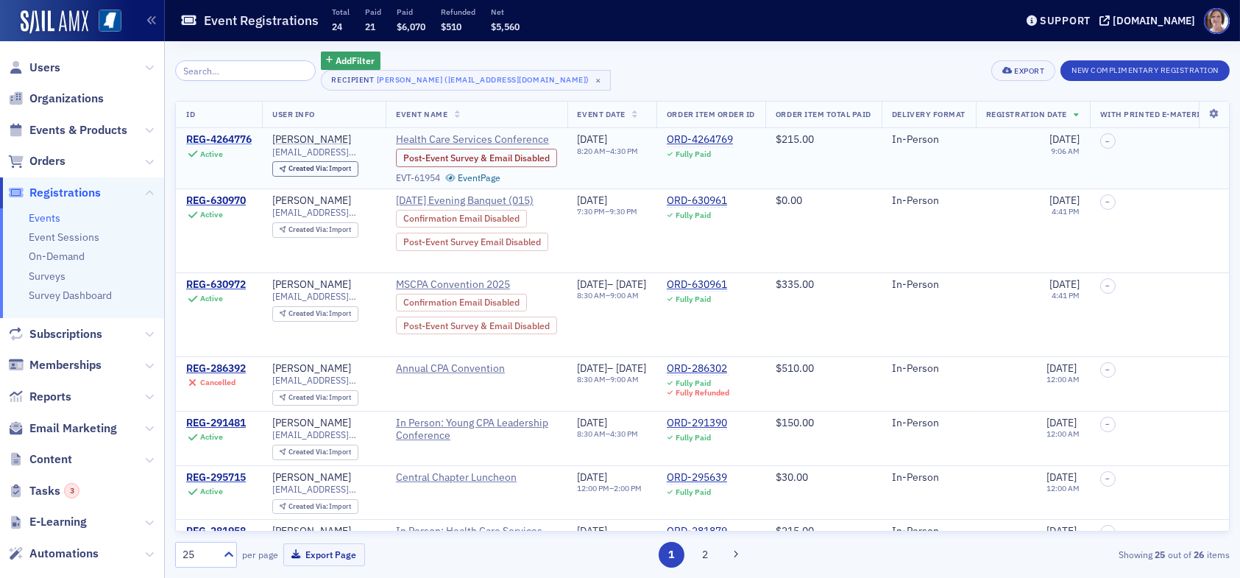
click at [217, 138] on div "REG-4264776" at bounding box center [218, 139] width 65 height 13
click at [208, 138] on div "REG-4264776" at bounding box center [218, 139] width 65 height 13
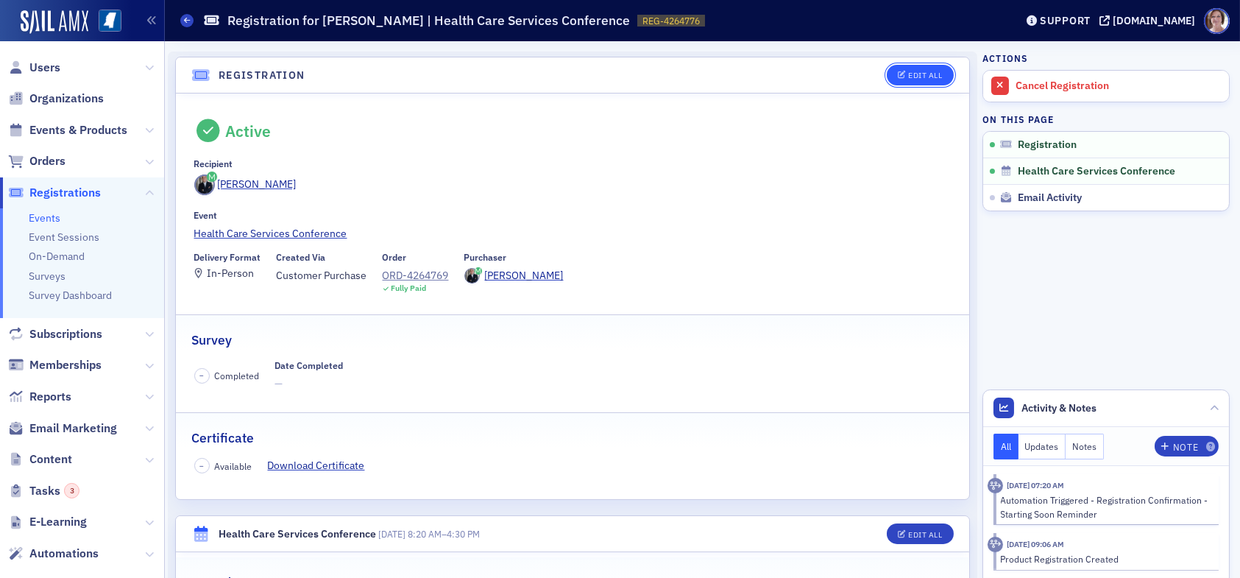
click at [921, 71] on div "Edit All" at bounding box center [925, 75] width 34 height 8
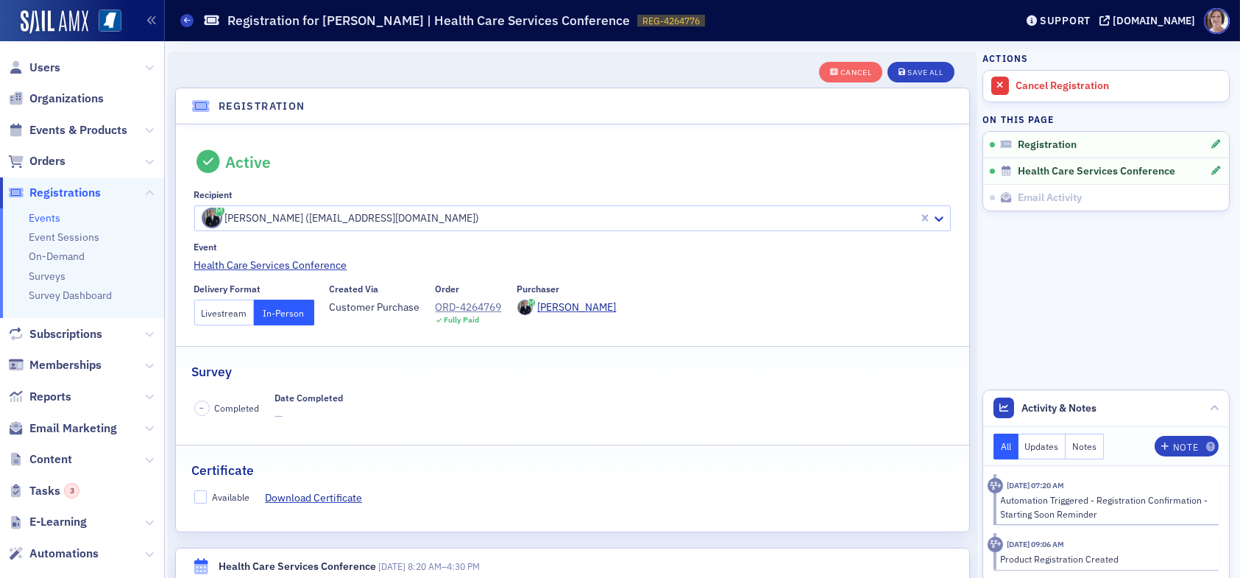
scroll to position [38, 0]
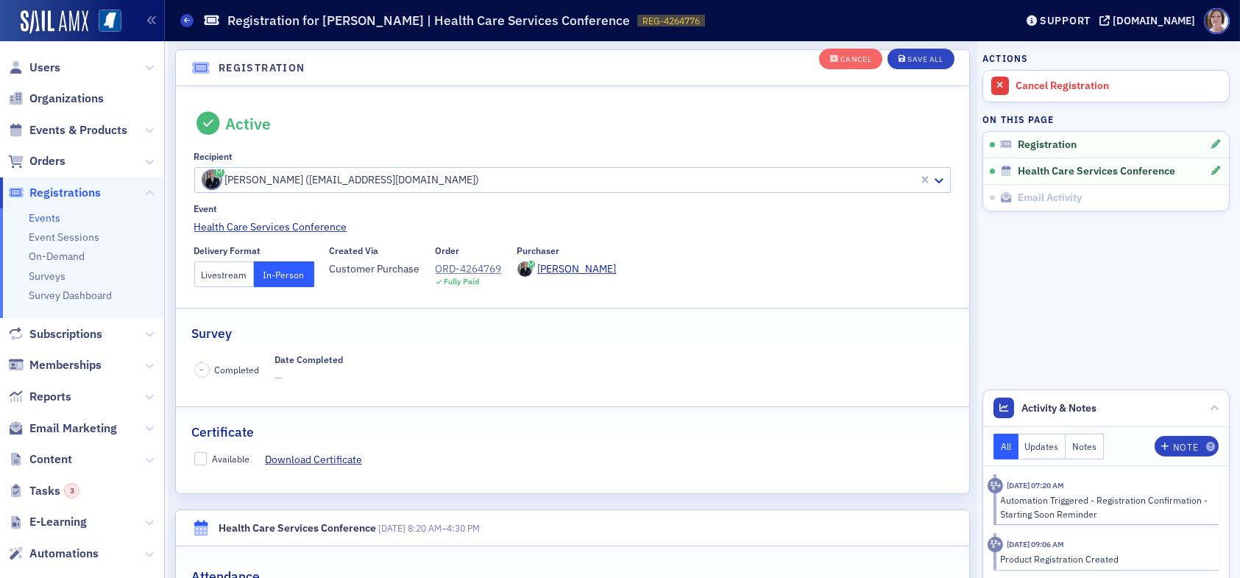
click at [234, 271] on button "Livestream" at bounding box center [224, 274] width 60 height 26
click at [918, 57] on div "Save All" at bounding box center [924, 60] width 35 height 8
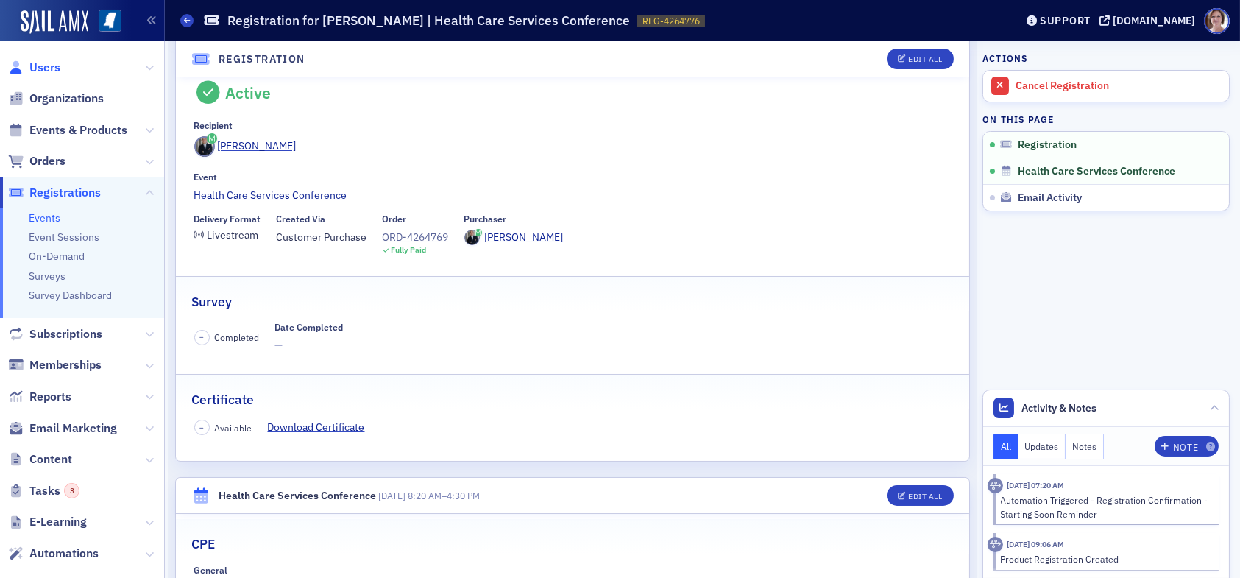
click at [50, 69] on span "Users" at bounding box center [44, 68] width 31 height 16
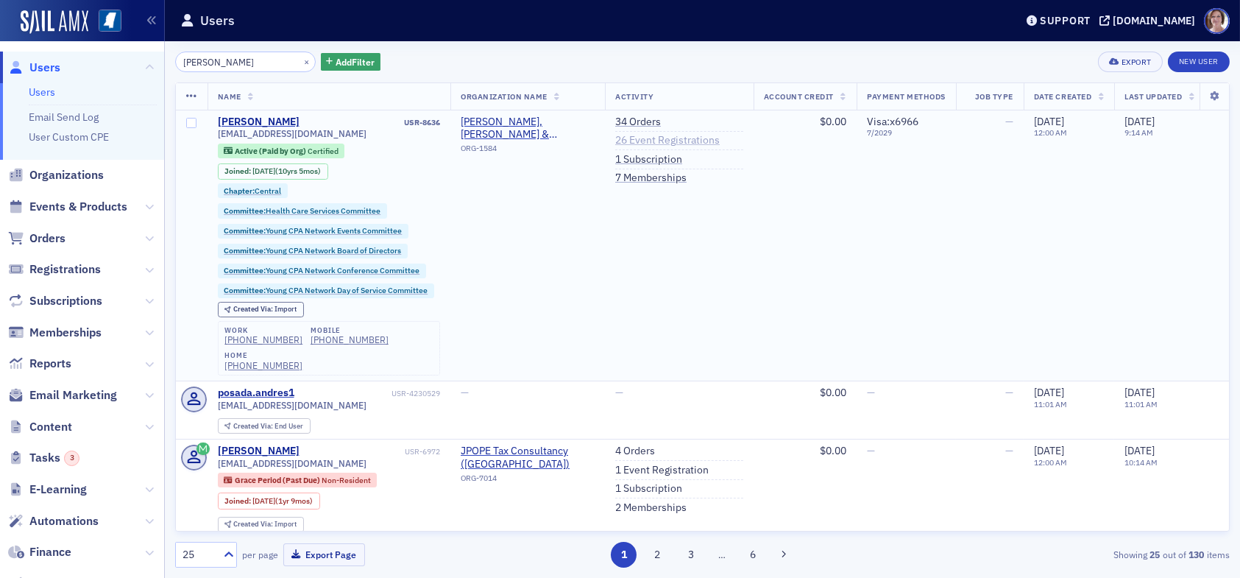
click at [662, 140] on link "26 Event Registrations" at bounding box center [667, 140] width 105 height 13
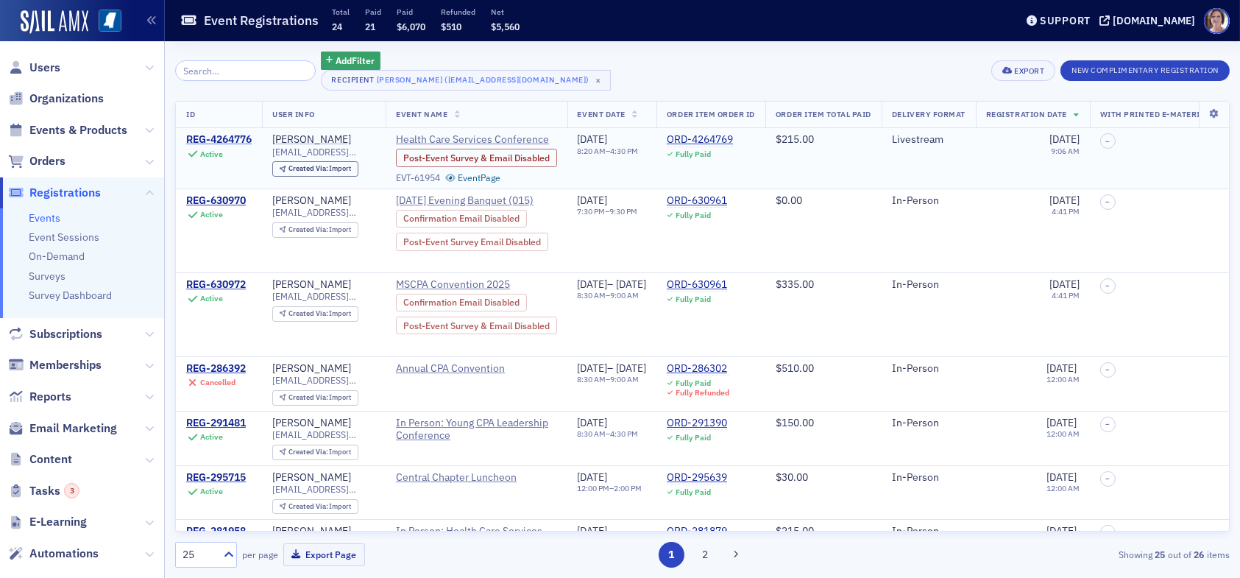
click at [210, 134] on div "REG-4264776" at bounding box center [218, 139] width 65 height 13
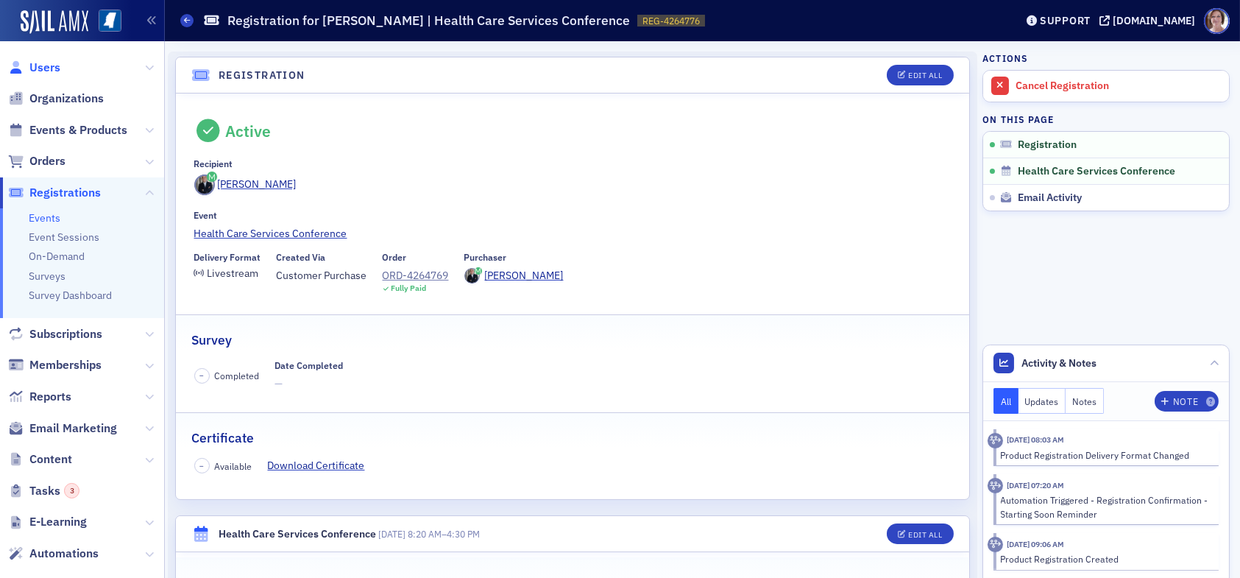
click at [51, 68] on span "Users" at bounding box center [44, 68] width 31 height 16
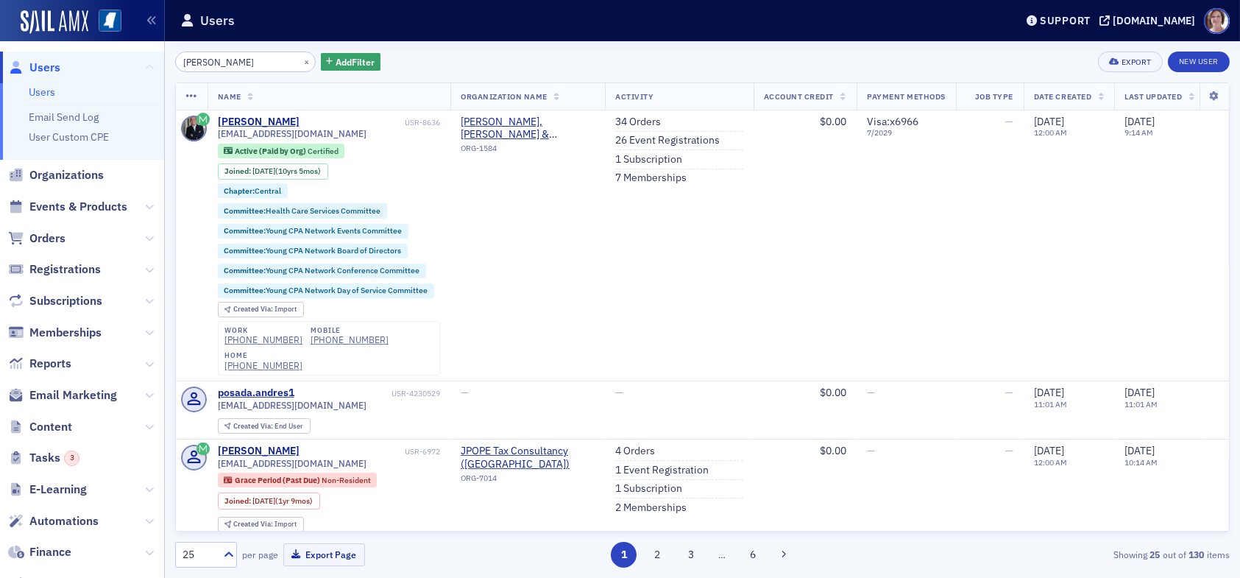
drag, startPoint x: 241, startPoint y: 61, endPoint x: 130, endPoint y: 66, distance: 112.0
click at [135, 66] on div "Users Users Email Send Log User Custom CPE Organizations Events & Products Orde…" at bounding box center [620, 289] width 1240 height 578
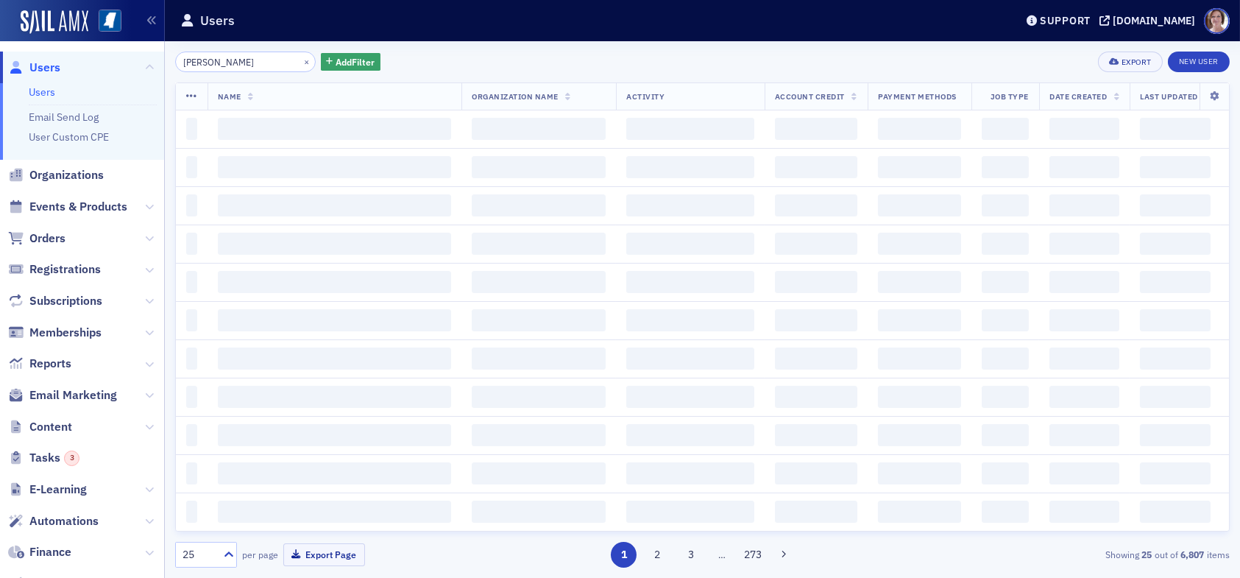
type input "ed tucker"
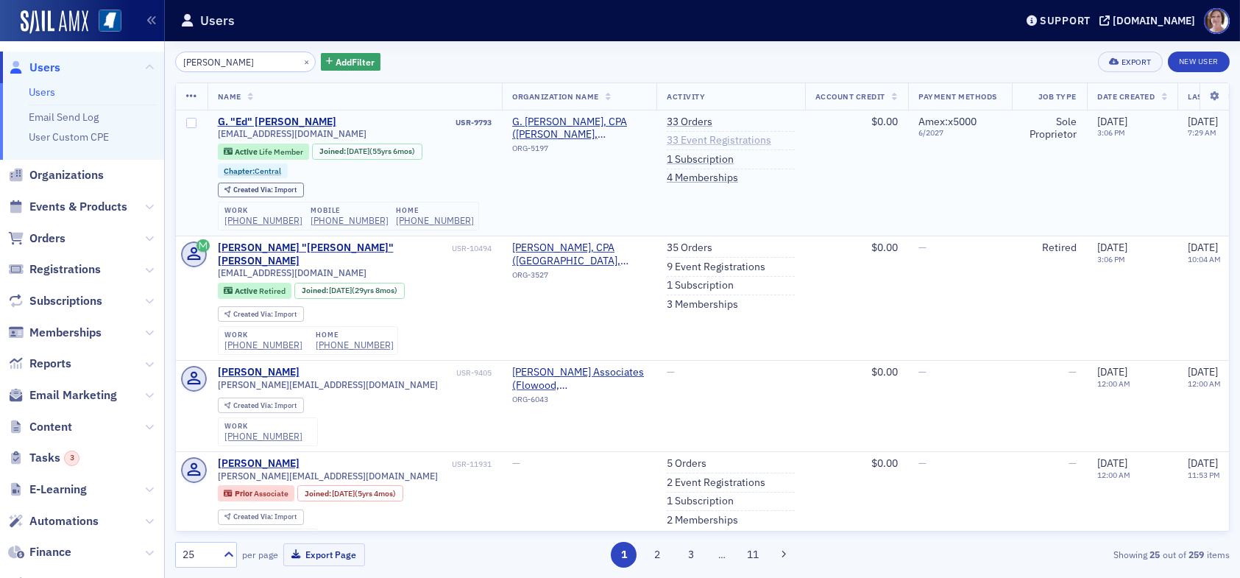
click at [751, 141] on link "33 Event Registrations" at bounding box center [719, 140] width 105 height 13
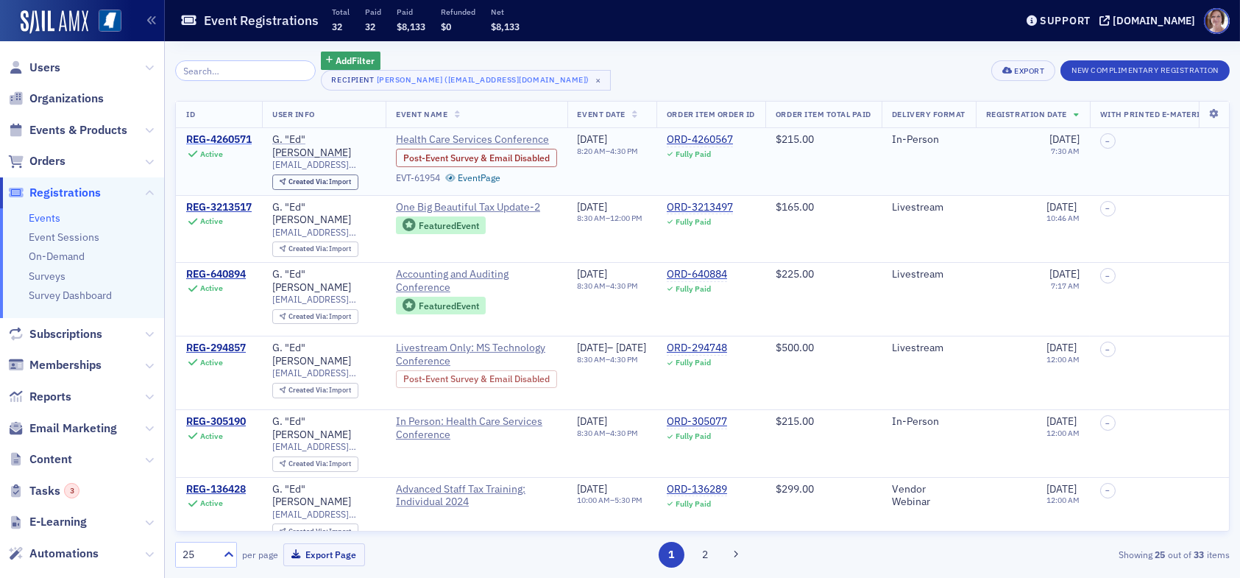
click at [231, 138] on div "REG-4260571" at bounding box center [218, 139] width 65 height 13
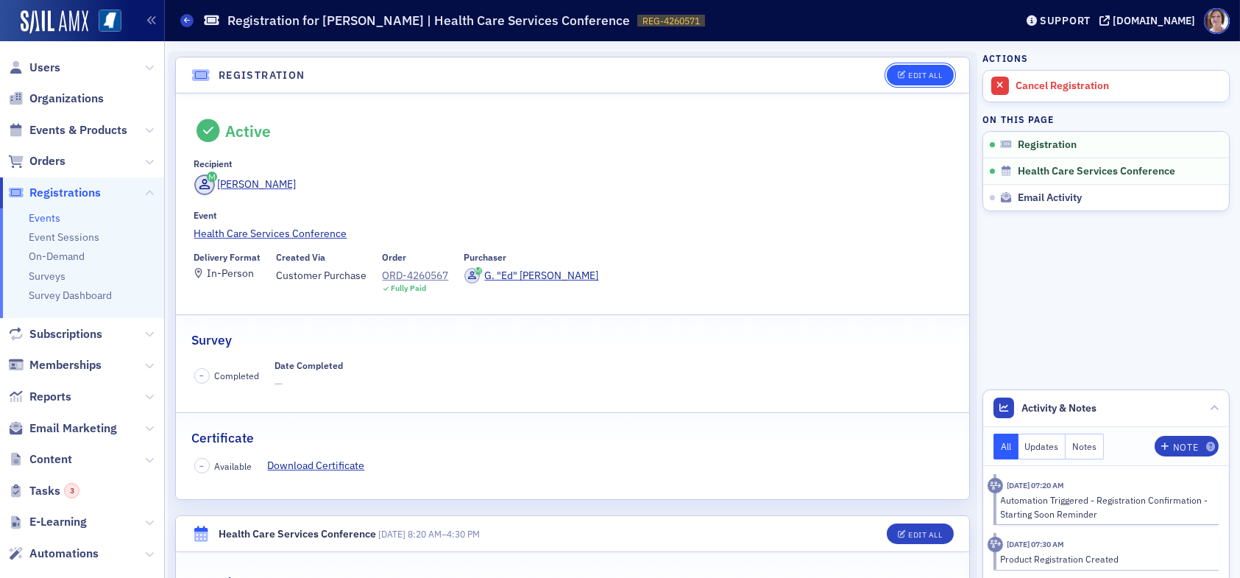
click at [908, 77] on div "Edit All" at bounding box center [925, 75] width 34 height 8
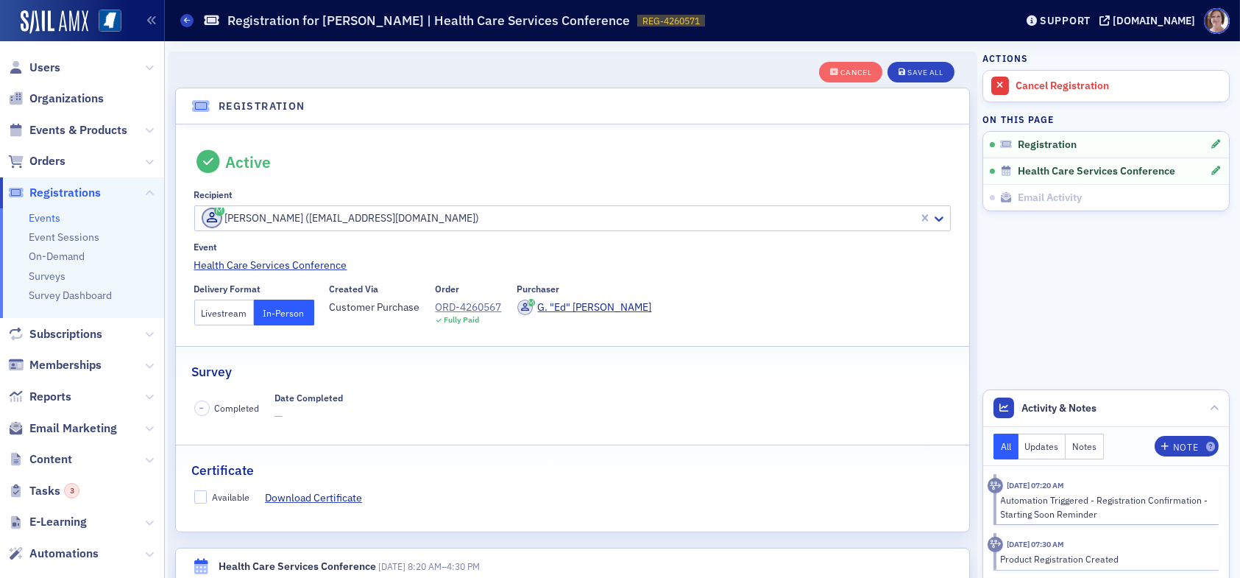
scroll to position [38, 0]
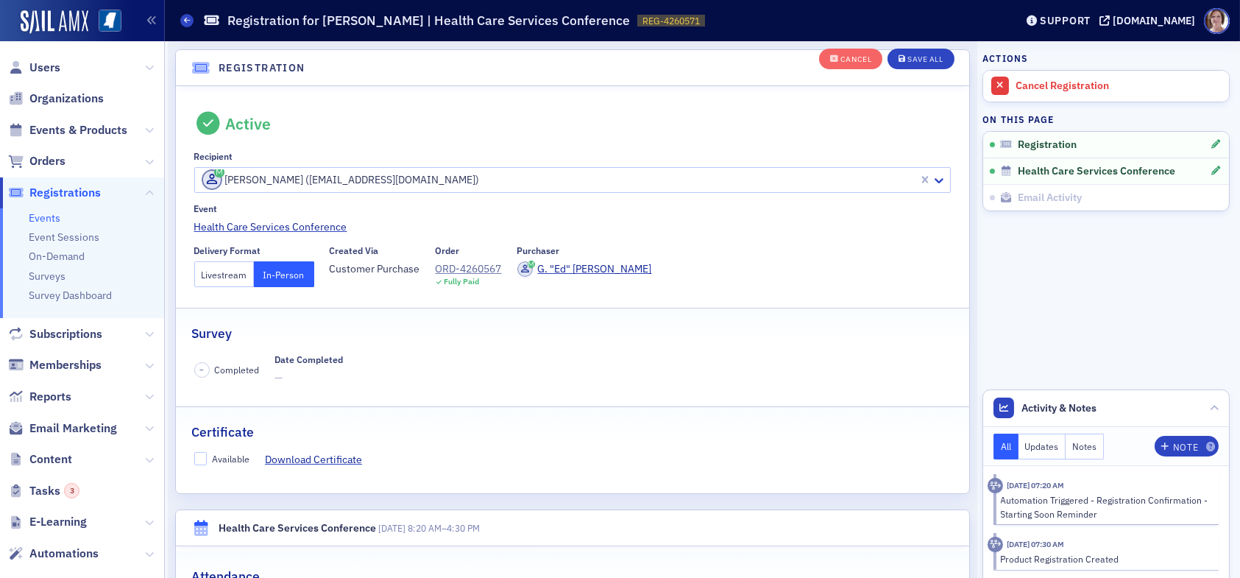
click at [219, 269] on button "Livestream" at bounding box center [224, 274] width 60 height 26
click at [908, 61] on div "Save All" at bounding box center [924, 60] width 35 height 8
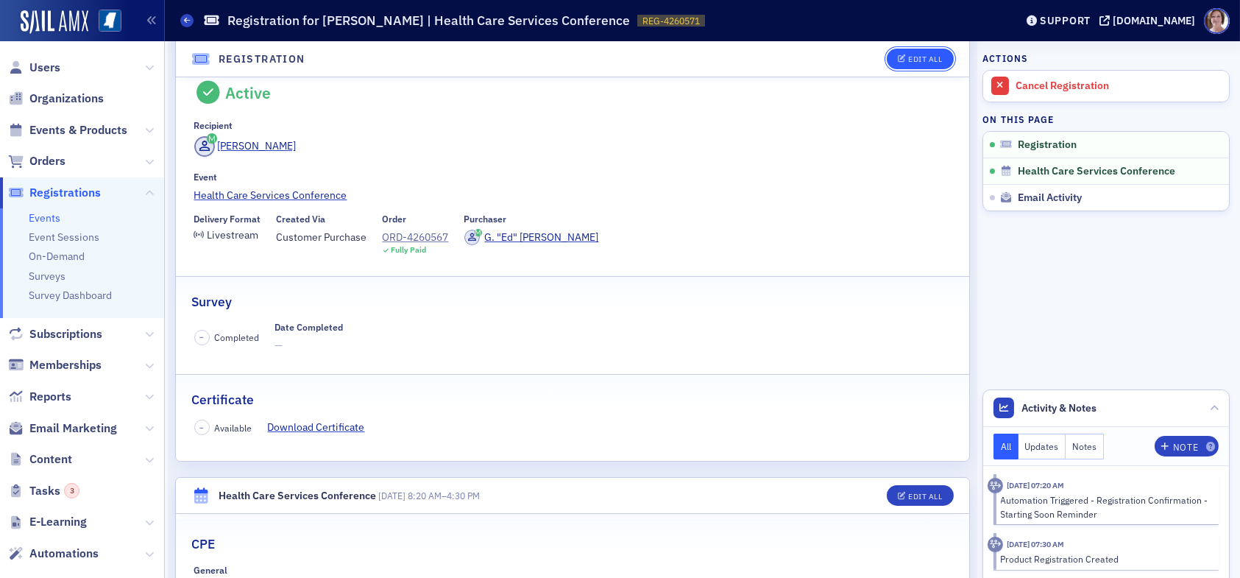
click at [908, 60] on div "Edit All" at bounding box center [925, 59] width 34 height 8
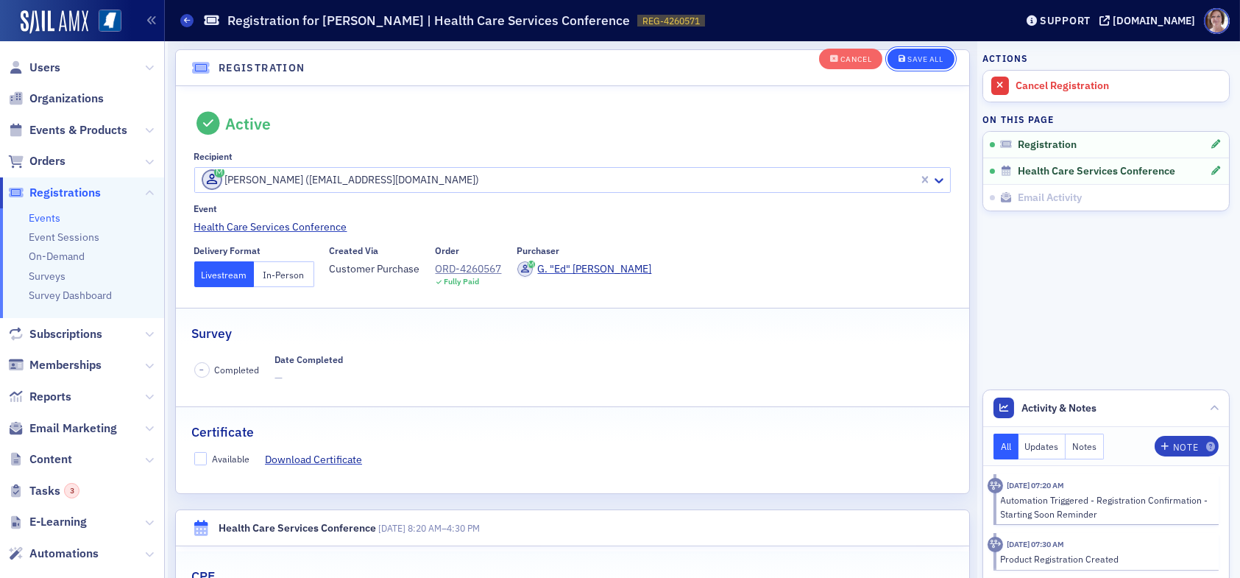
click at [923, 61] on div "Save All" at bounding box center [924, 60] width 35 height 8
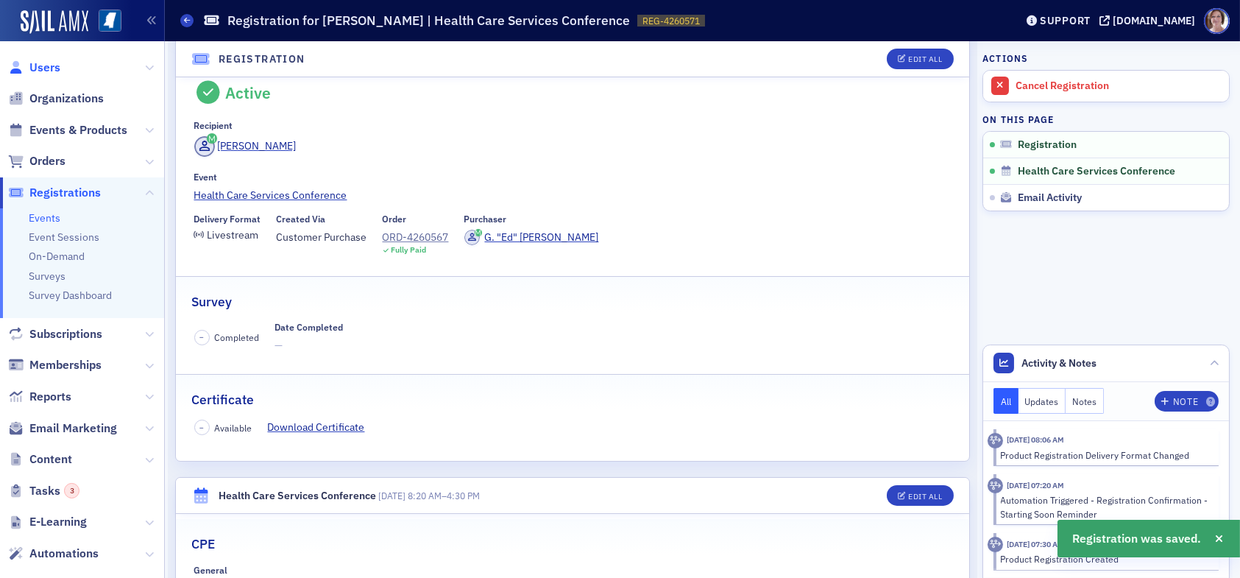
click at [46, 65] on span "Users" at bounding box center [44, 68] width 31 height 16
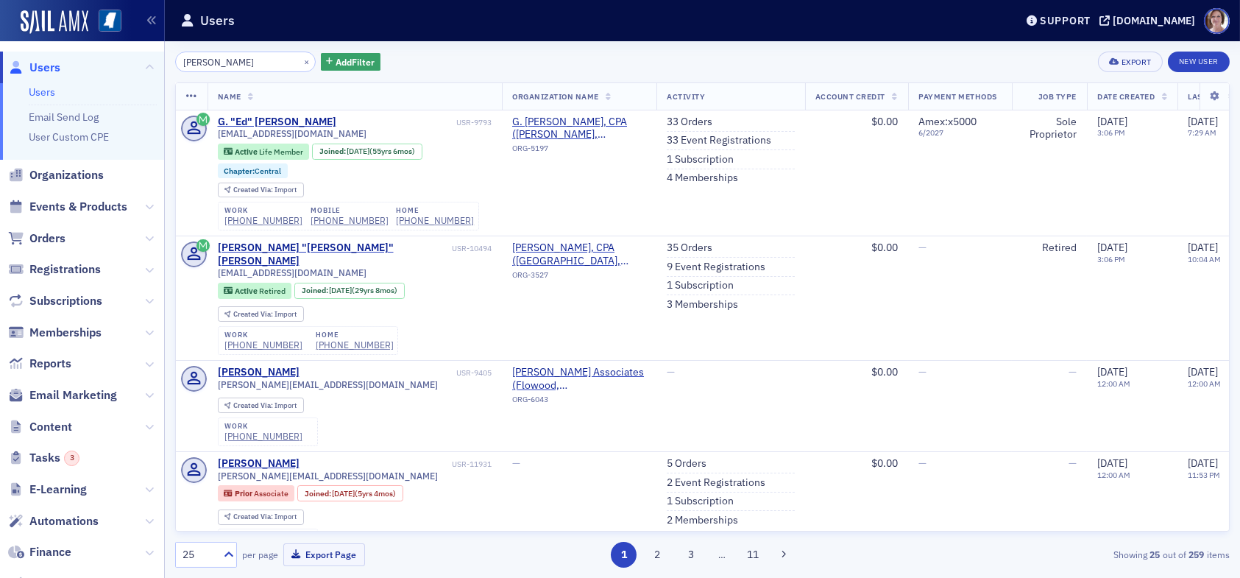
click at [52, 64] on span "Users" at bounding box center [44, 68] width 31 height 16
drag, startPoint x: 247, startPoint y: 63, endPoint x: 132, endPoint y: 54, distance: 114.5
click at [132, 54] on div "Users Users Email Send Log User Custom CPE Organizations Events & Products Orde…" at bounding box center [620, 289] width 1240 height 578
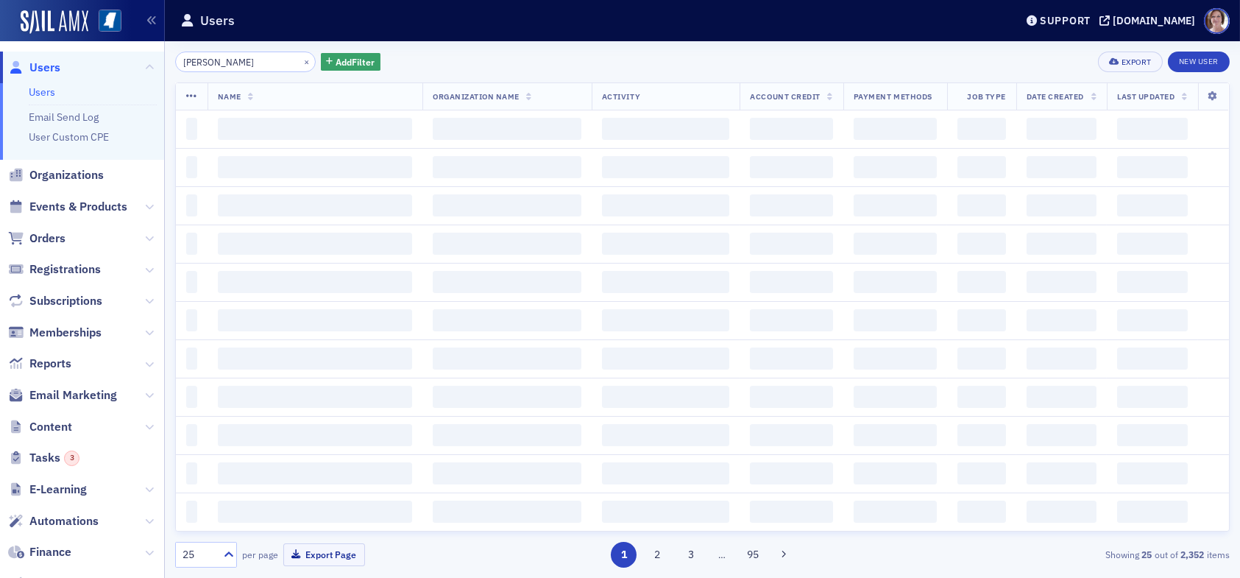
type input "florence bauer"
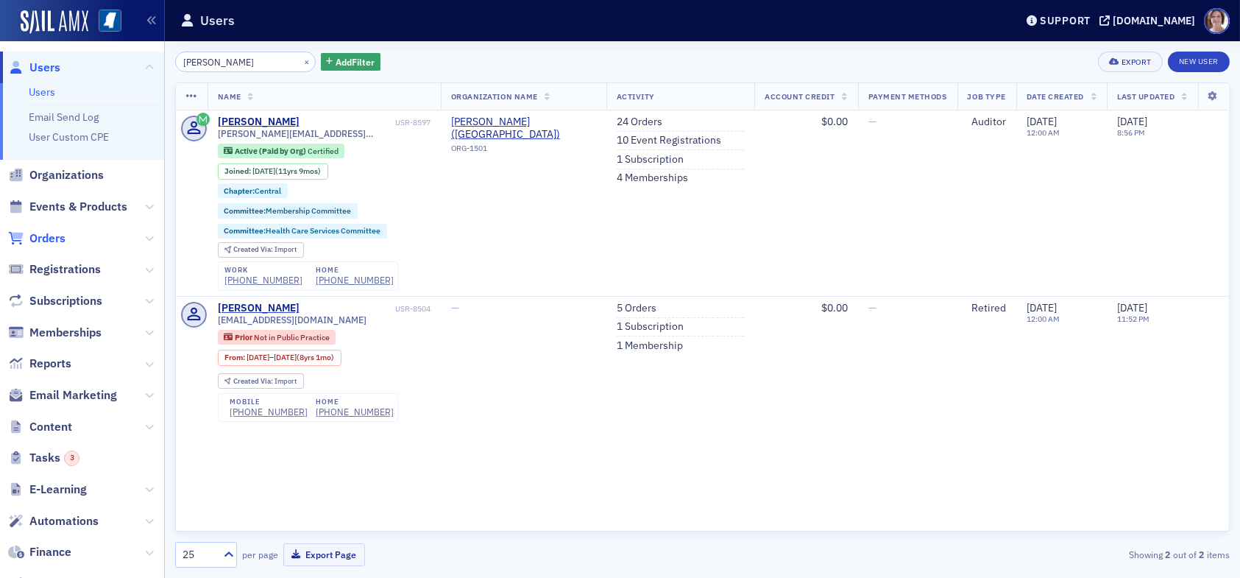
click at [52, 238] on span "Orders" at bounding box center [47, 238] width 36 height 16
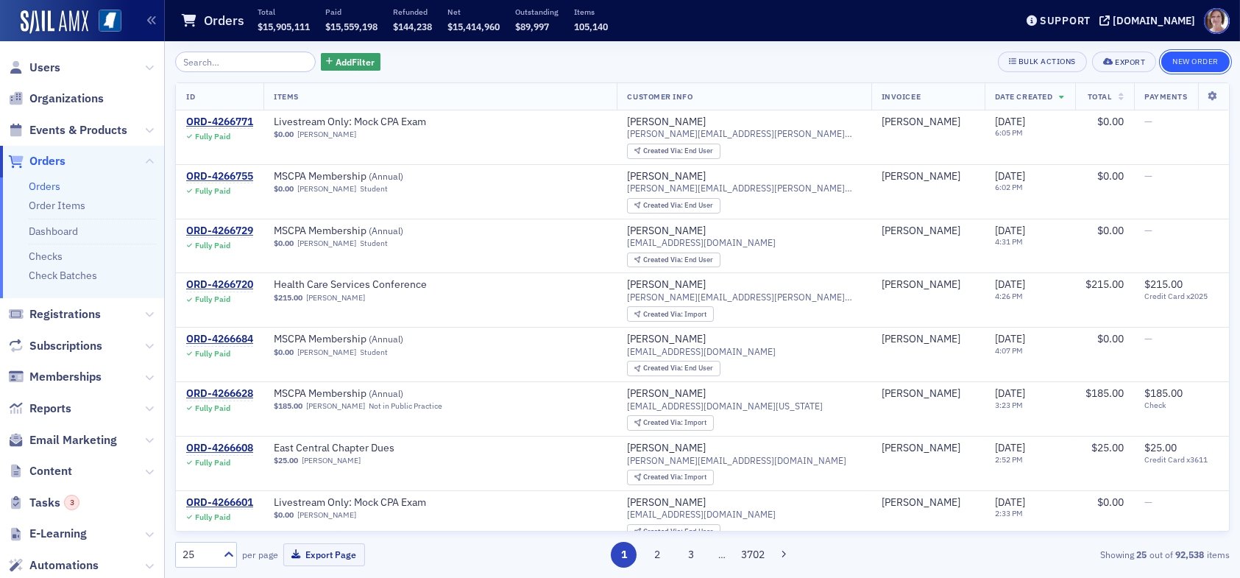
click at [1186, 58] on button "New Order" at bounding box center [1195, 62] width 68 height 21
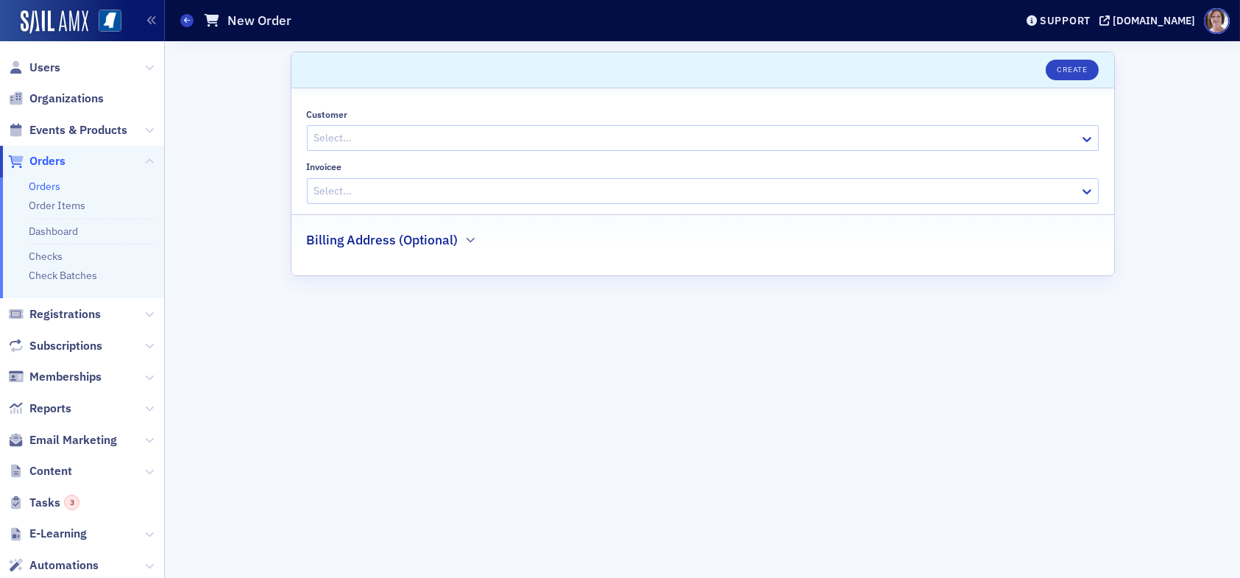
click at [384, 142] on div at bounding box center [695, 138] width 765 height 18
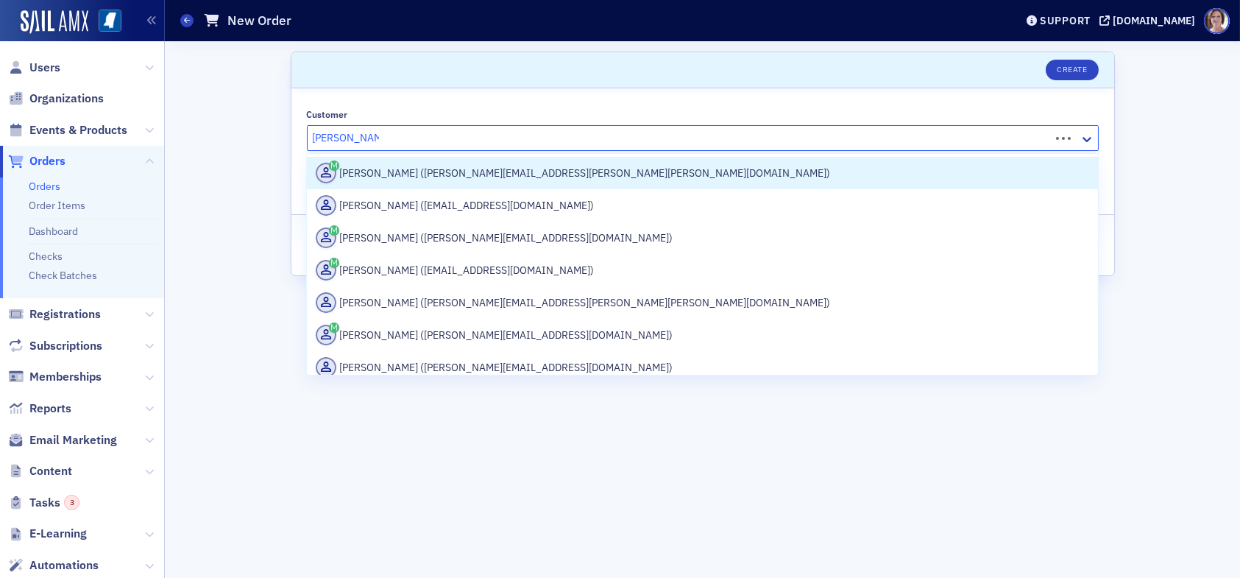
type input "florence bauer"
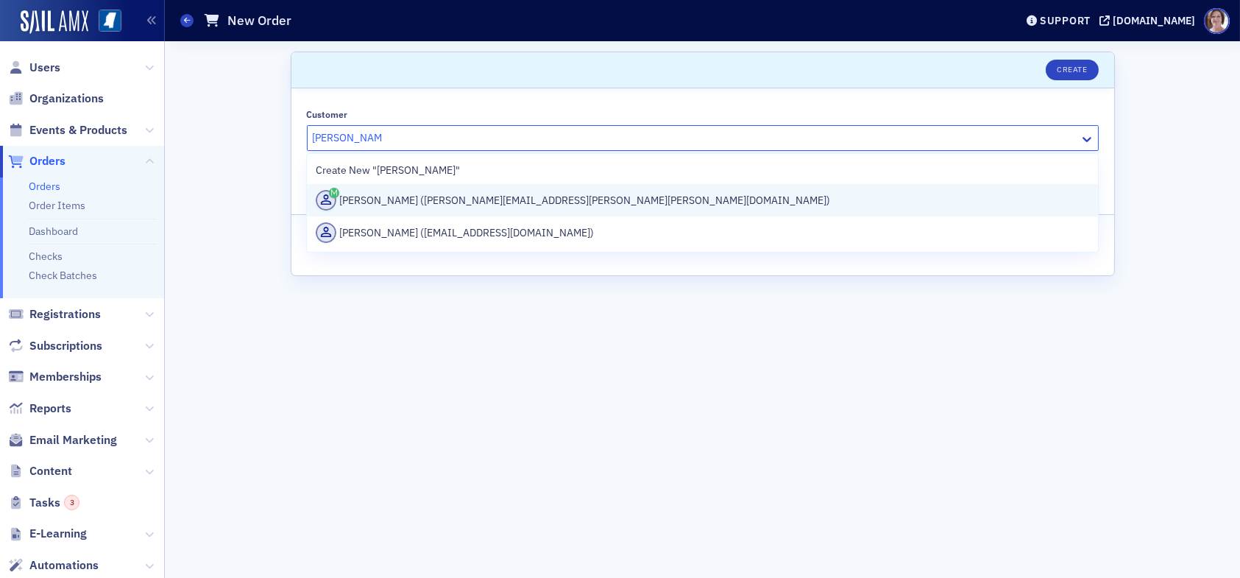
click at [436, 199] on div "Florence Bauer (florence.bauer@horne.com)" at bounding box center [702, 200] width 773 height 21
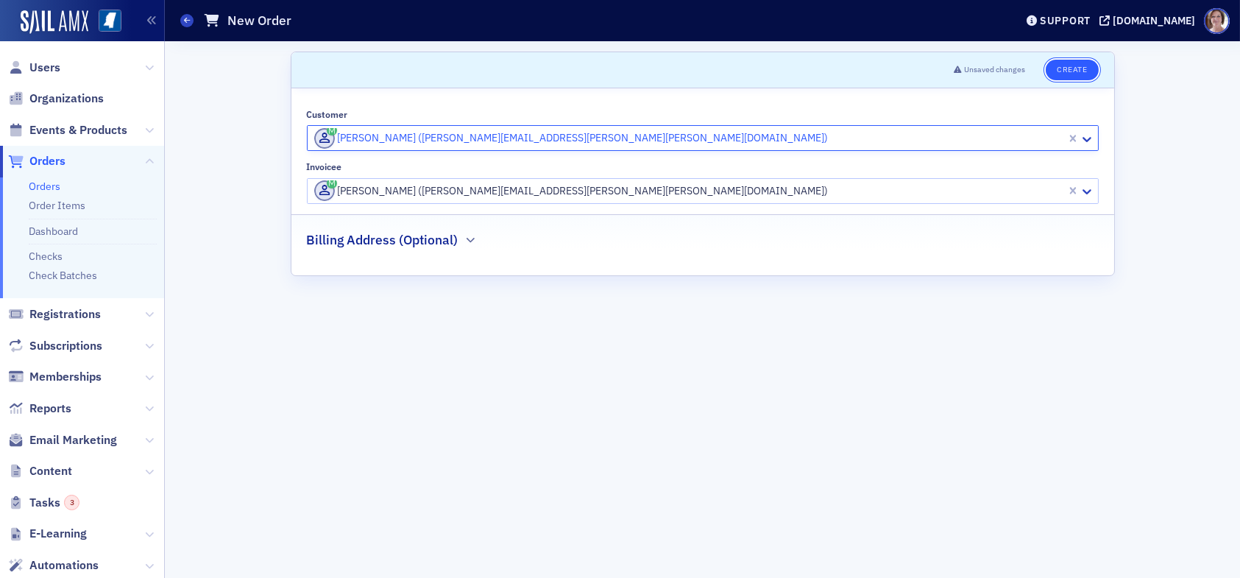
click at [1080, 65] on button "Create" at bounding box center [1072, 70] width 52 height 21
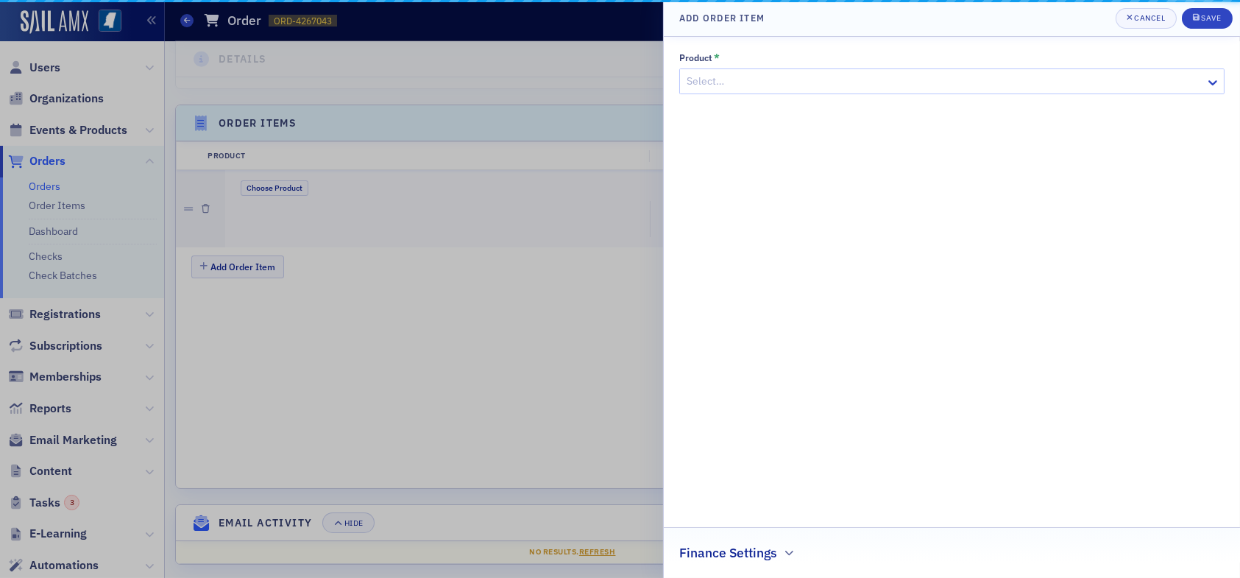
scroll to position [404, 0]
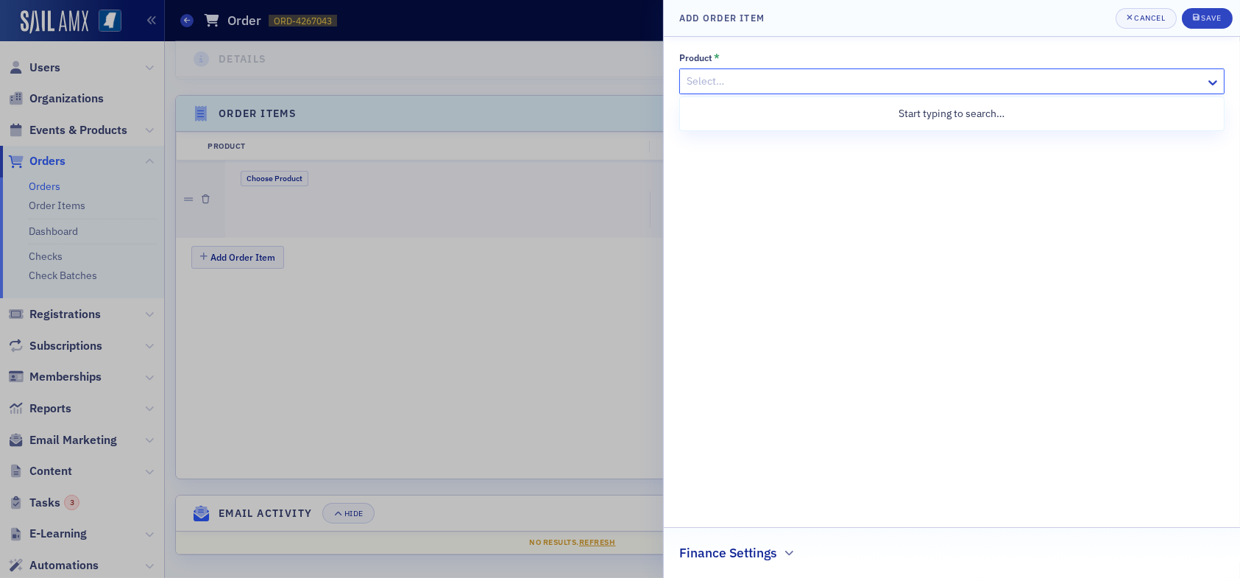
click at [783, 81] on div at bounding box center [944, 81] width 519 height 18
type input "health care services"
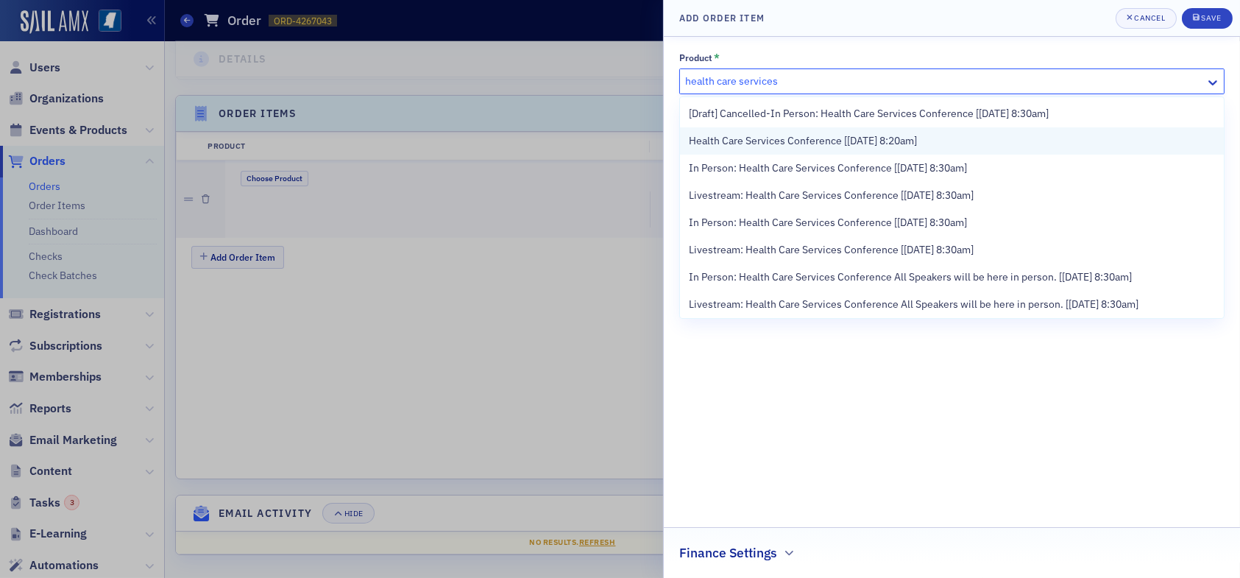
click at [828, 142] on span "Health Care Services Conference [[DATE] 8:20am]" at bounding box center [803, 140] width 228 height 15
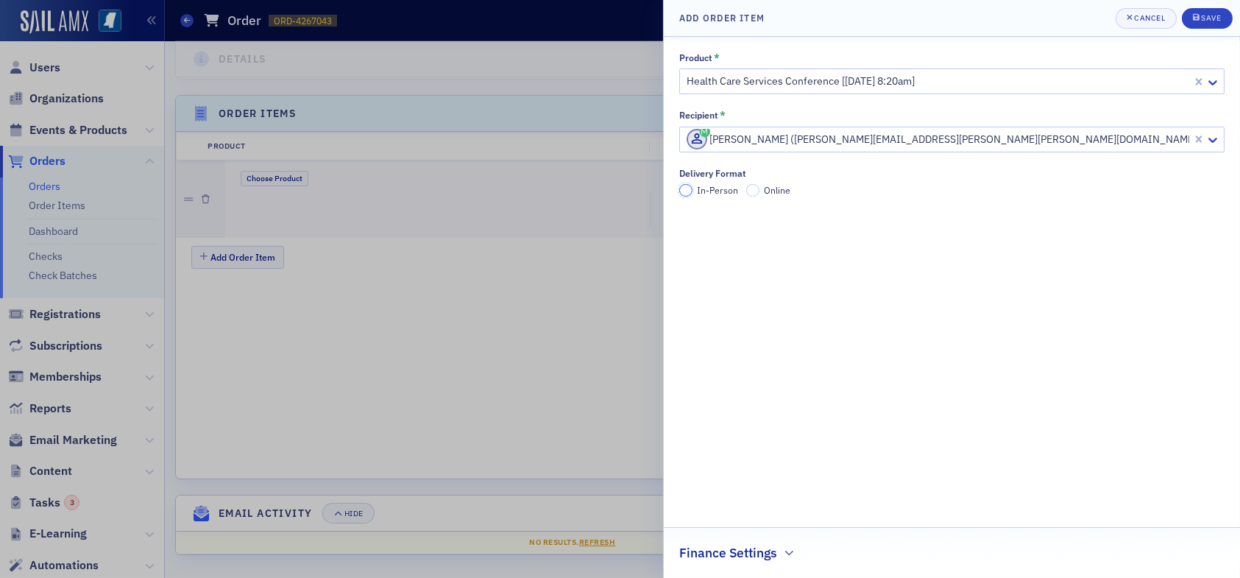
click at [683, 191] on input "In-Person" at bounding box center [685, 190] width 13 height 13
click at [1210, 18] on div "Save" at bounding box center [1211, 18] width 20 height 8
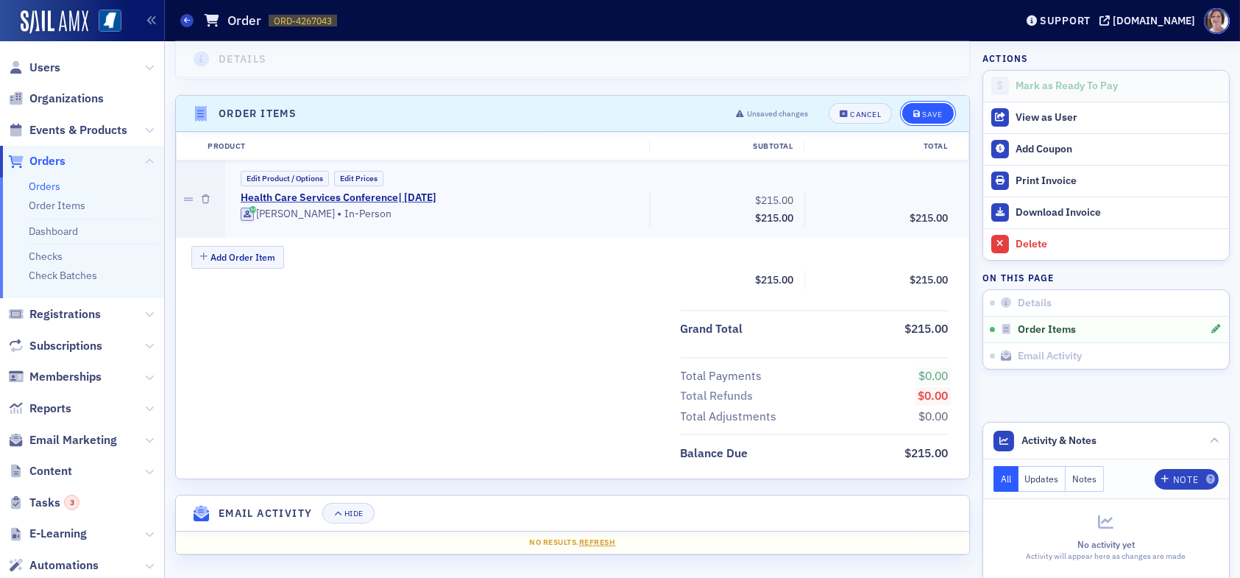
click at [922, 113] on div "Save" at bounding box center [932, 114] width 20 height 8
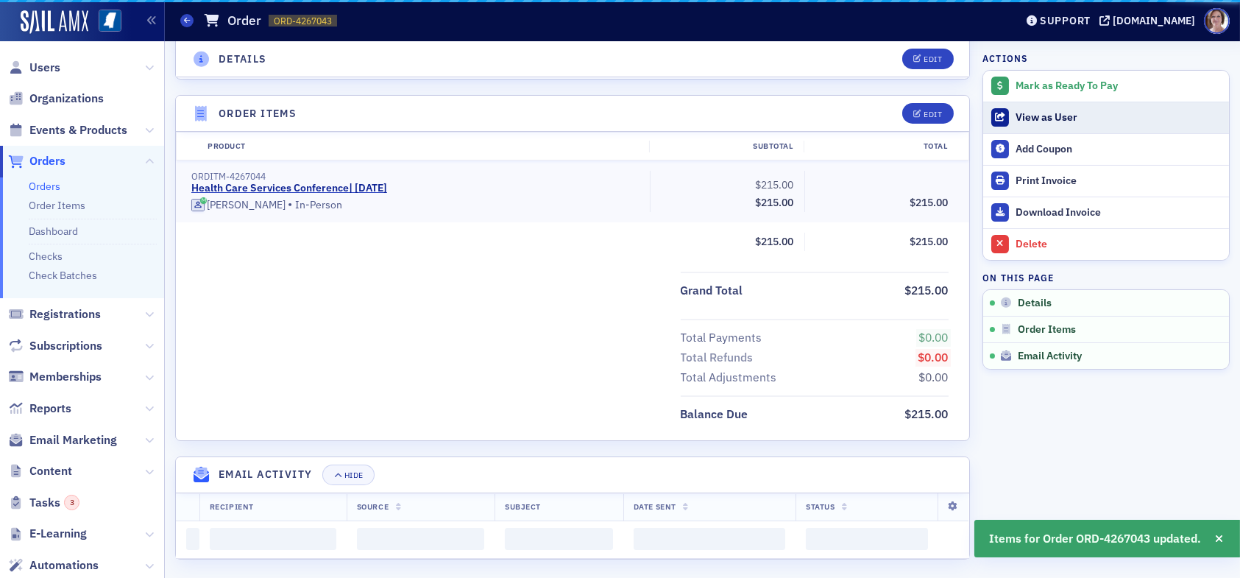
scroll to position [366, 0]
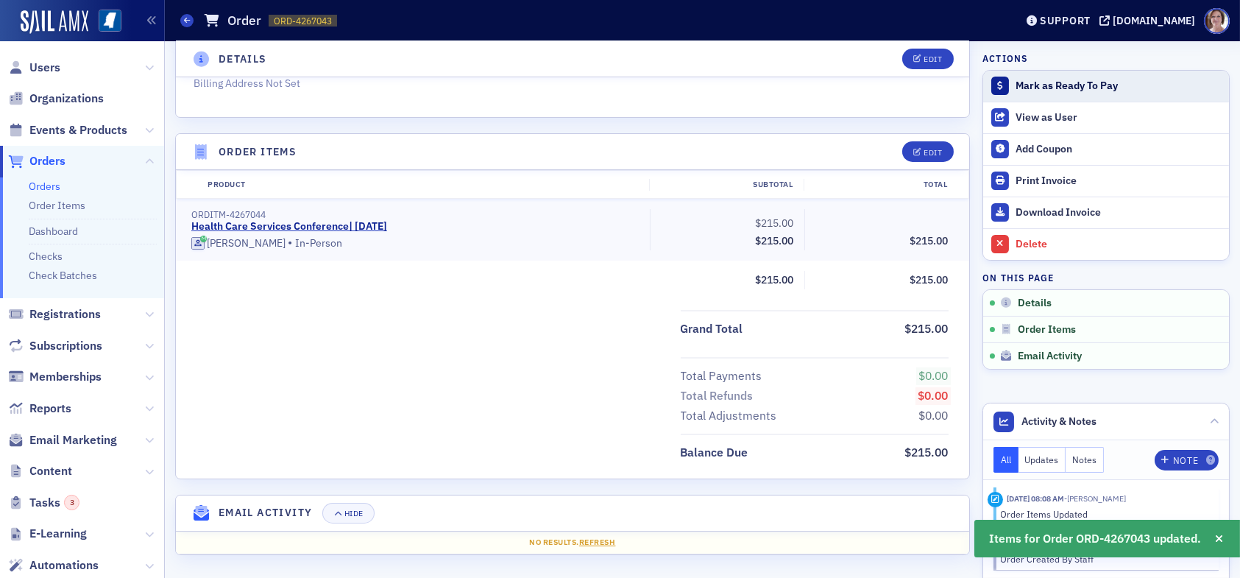
click at [1035, 92] on button "Mark as Ready To Pay" at bounding box center [1106, 86] width 246 height 31
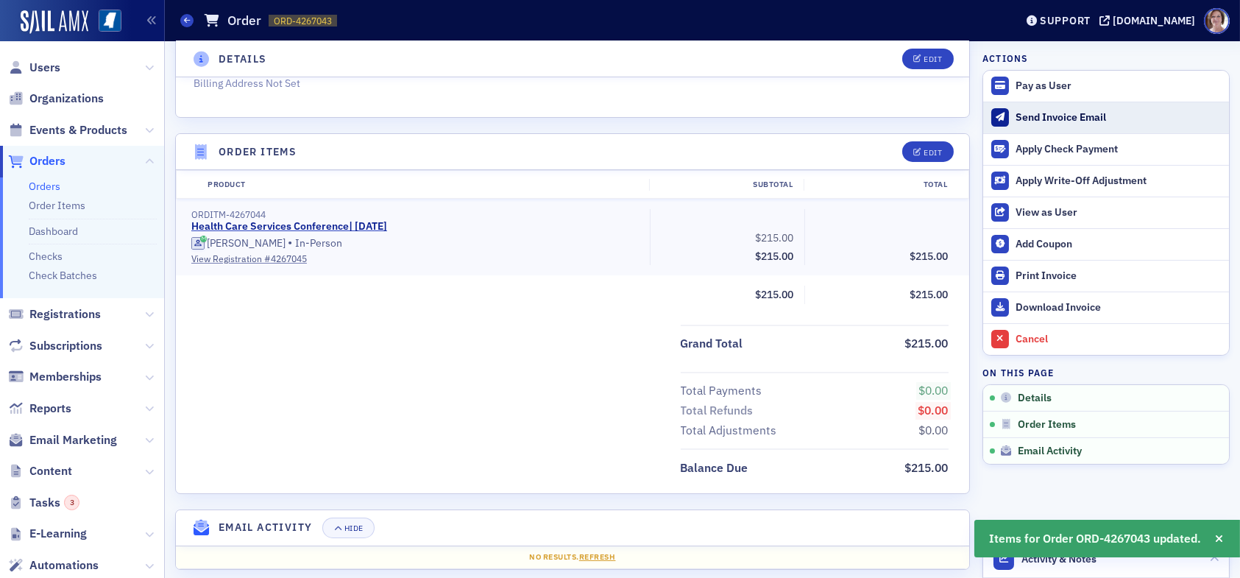
click at [1053, 116] on div "Send Invoice Email" at bounding box center [1119, 117] width 206 height 13
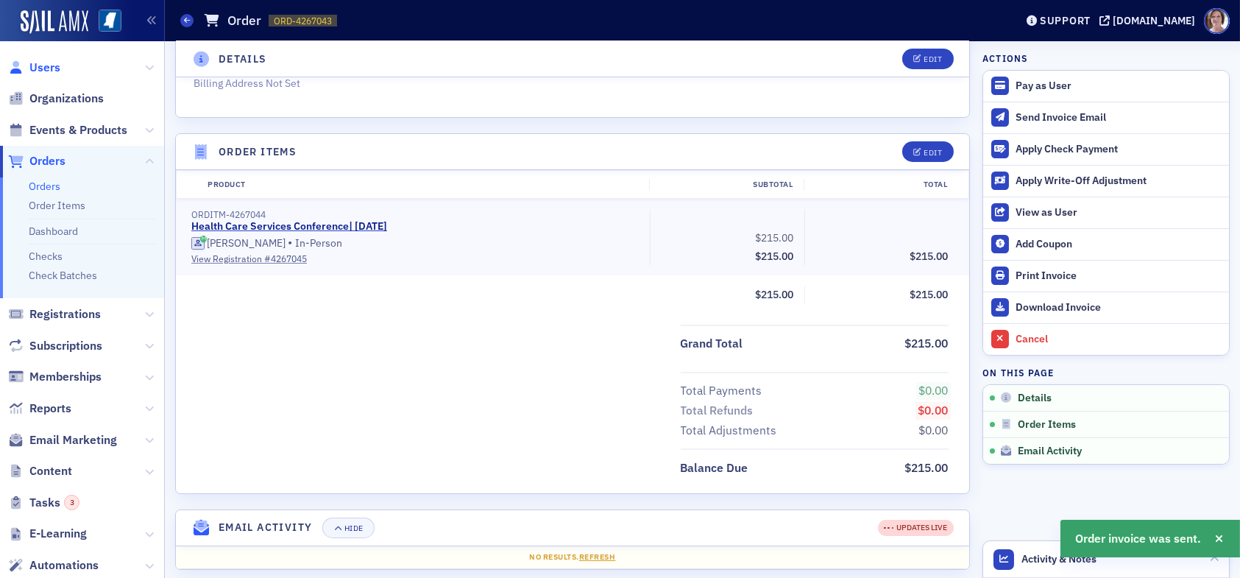
click at [40, 66] on span "Users" at bounding box center [44, 68] width 31 height 16
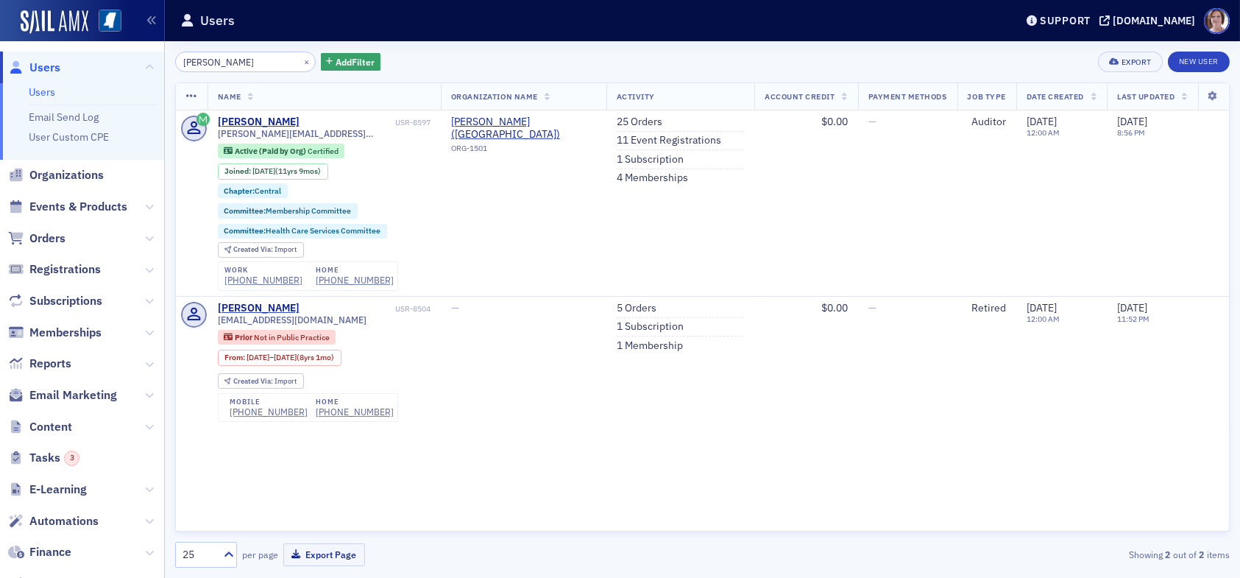
drag, startPoint x: 250, startPoint y: 60, endPoint x: 82, endPoint y: 54, distance: 167.9
click at [82, 54] on div "Users Users Email Send Log User Custom CPE Organizations Events & Products Orde…" at bounding box center [620, 289] width 1240 height 578
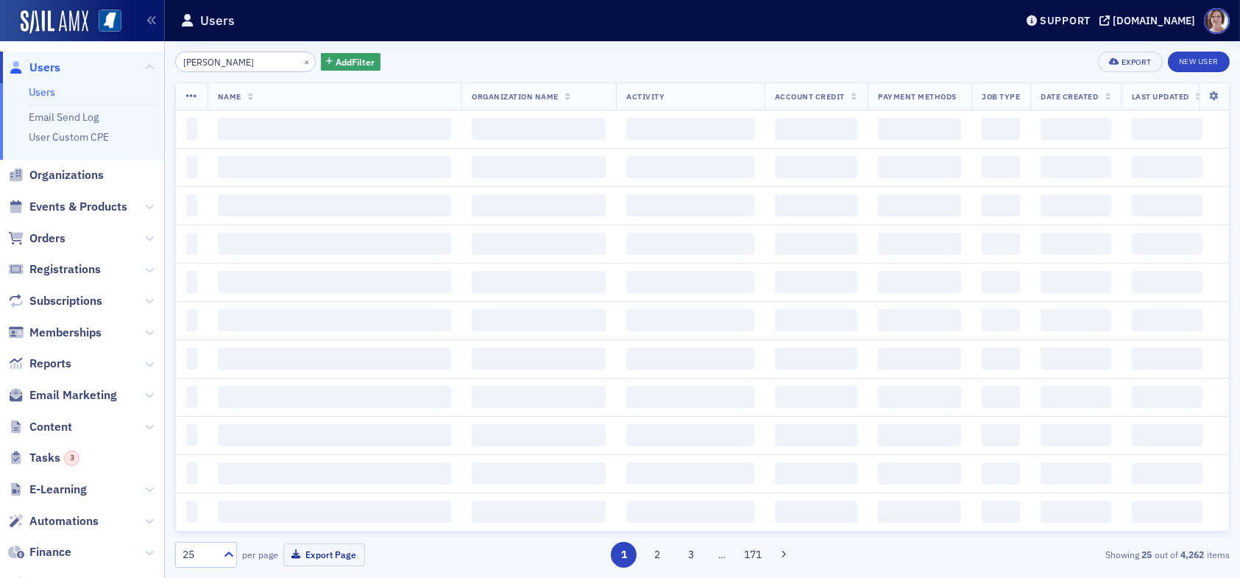
type input "pat lindsey"
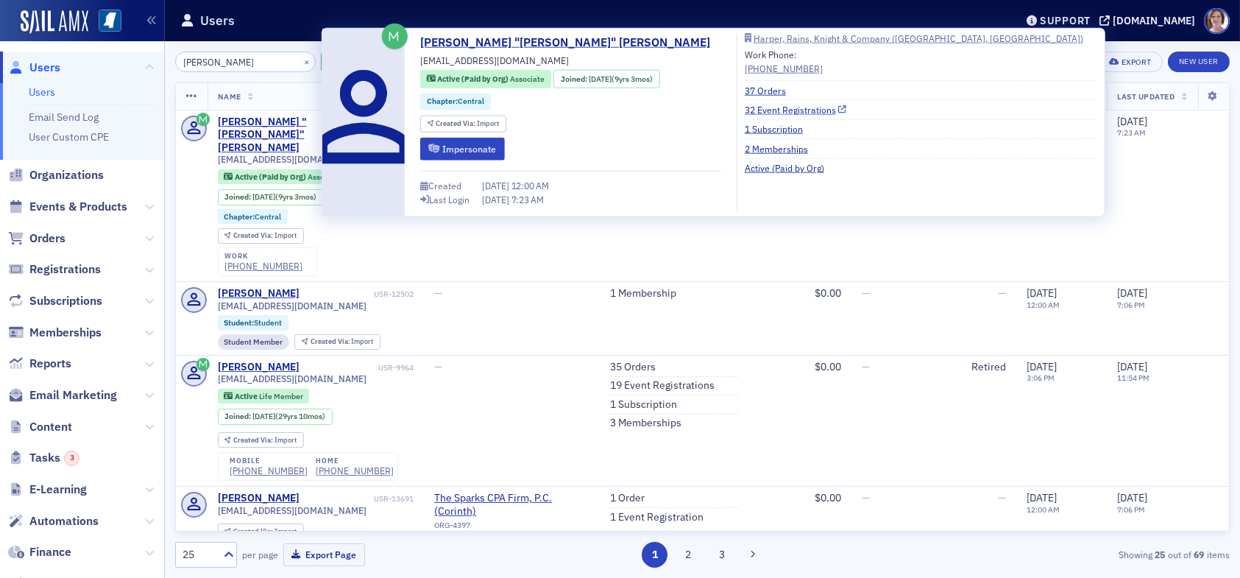
click at [757, 108] on link "32 Event Registrations" at bounding box center [796, 109] width 102 height 13
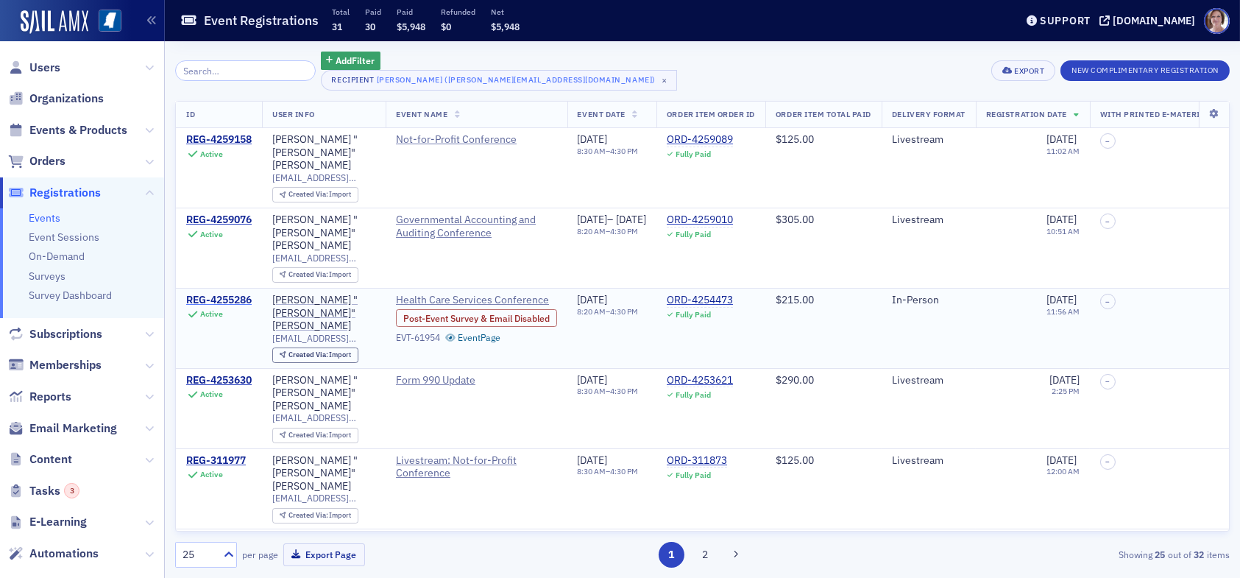
click at [247, 294] on div "REG-4255286" at bounding box center [218, 300] width 65 height 13
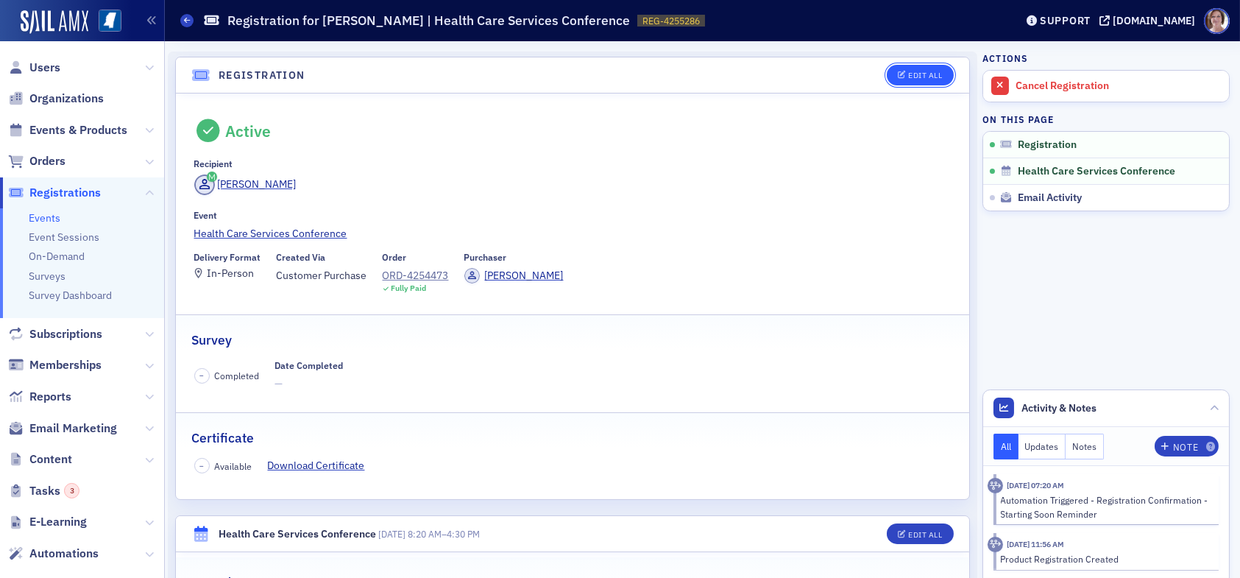
click at [908, 76] on div "Edit All" at bounding box center [925, 75] width 34 height 8
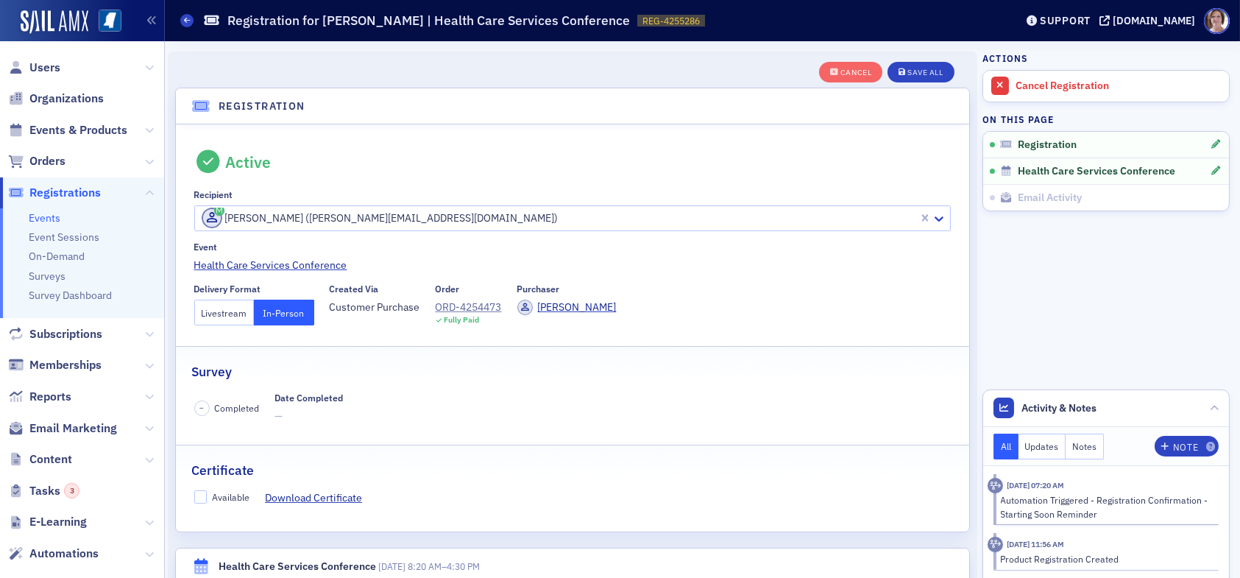
scroll to position [38, 0]
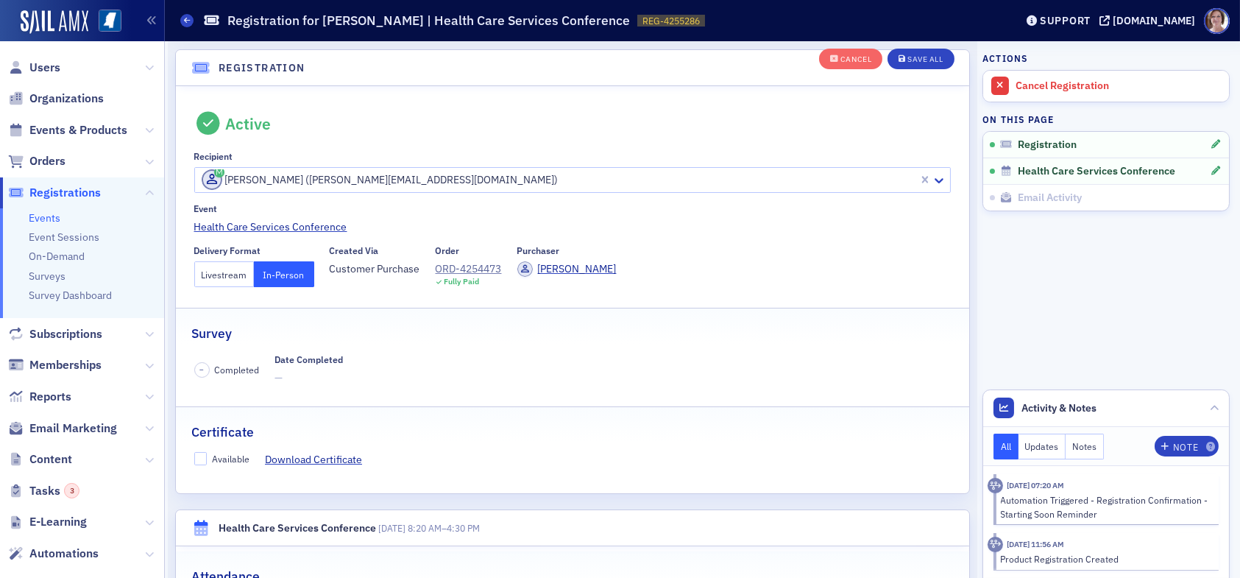
click at [231, 272] on button "Livestream" at bounding box center [224, 274] width 60 height 26
click at [918, 56] on div "Save All" at bounding box center [924, 60] width 35 height 8
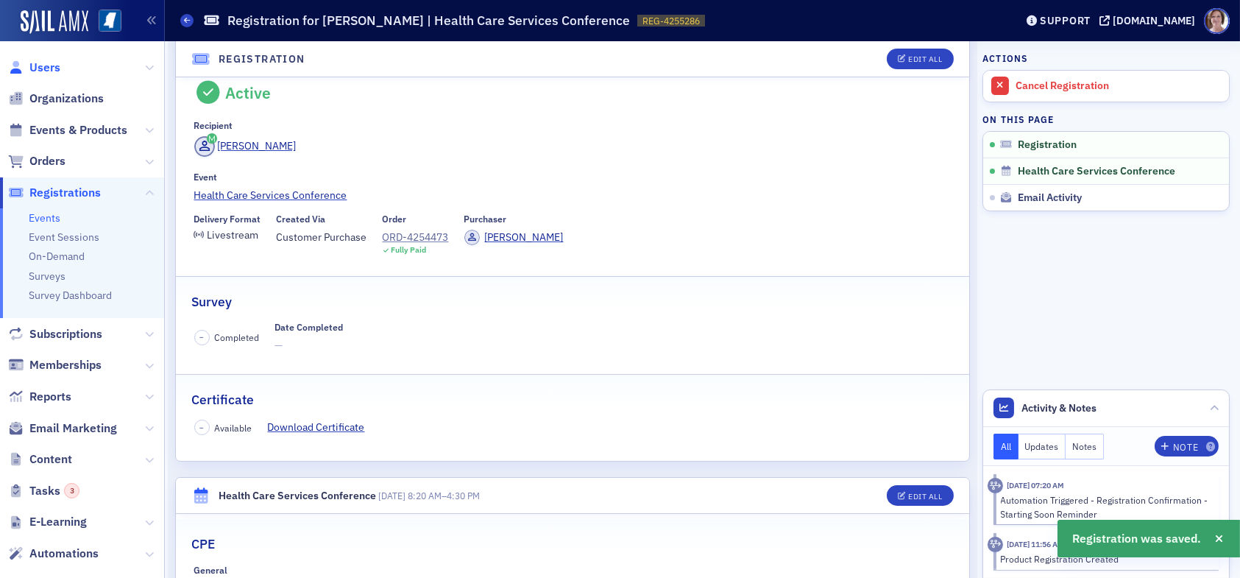
click at [47, 68] on span "Users" at bounding box center [44, 68] width 31 height 16
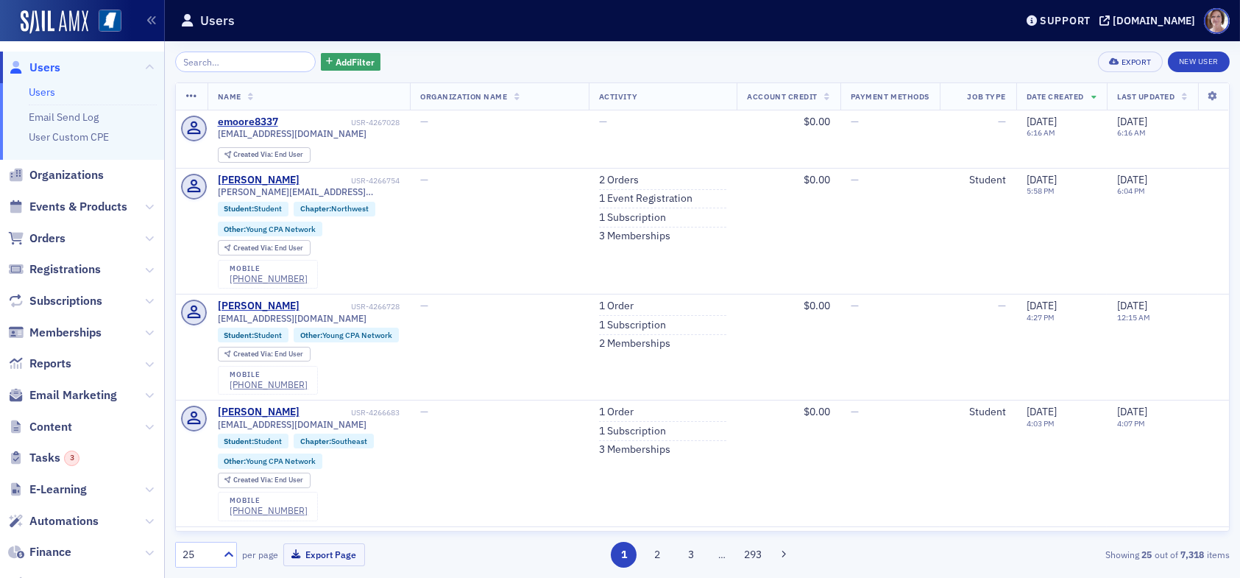
click at [505, 58] on div "Add Filter Export New User" at bounding box center [702, 62] width 1055 height 21
click at [709, 52] on div "Add Filter Export New User" at bounding box center [702, 62] width 1055 height 21
click at [50, 67] on span "Users" at bounding box center [44, 68] width 31 height 16
click at [213, 66] on input "search" at bounding box center [245, 62] width 141 height 21
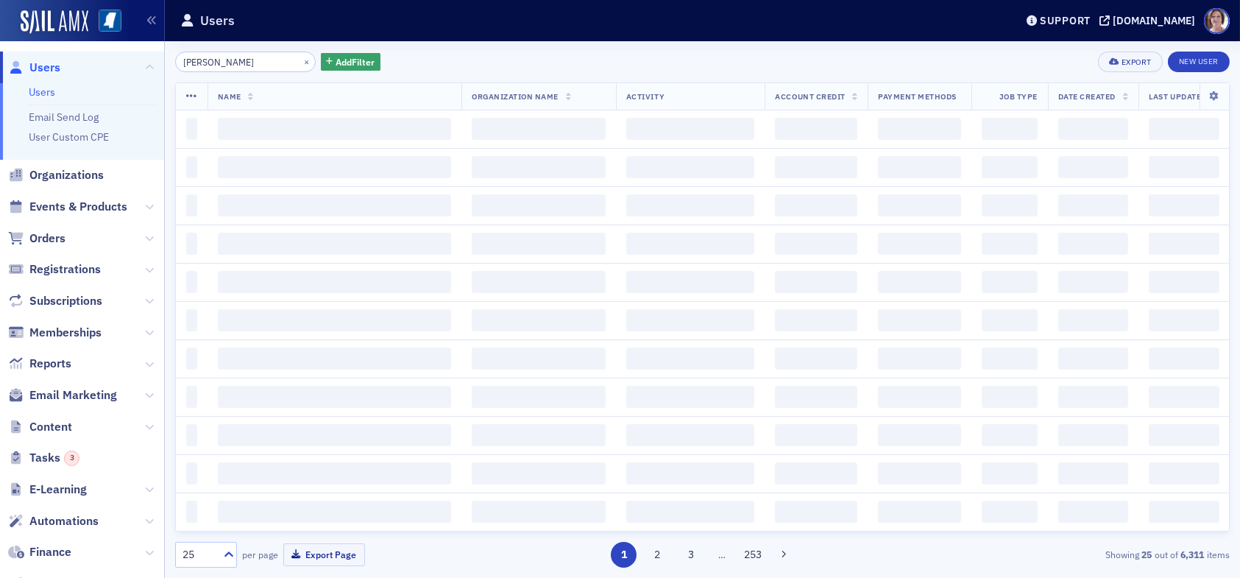
type input "scott smith"
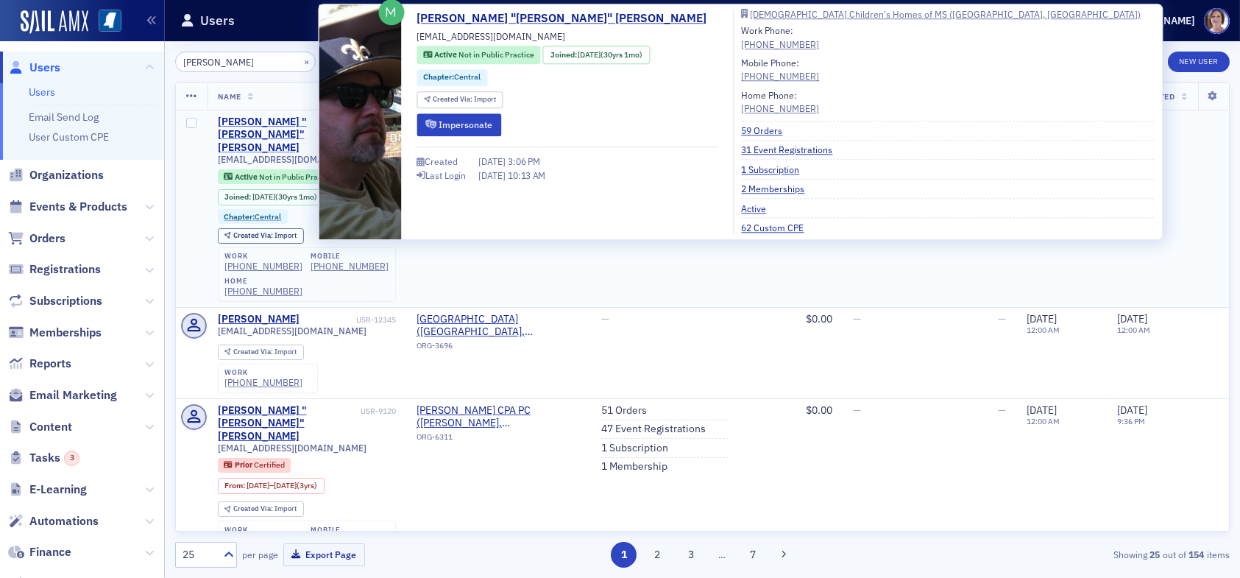
click at [283, 121] on div "[PERSON_NAME] "[PERSON_NAME]" [PERSON_NAME]" at bounding box center [285, 135] width 135 height 39
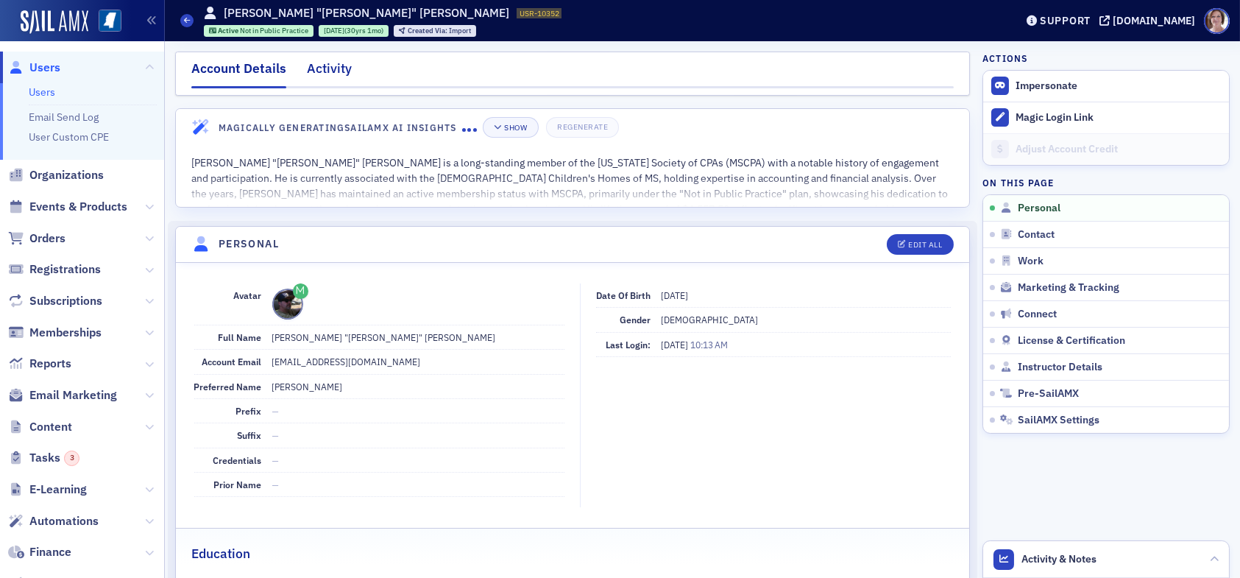
click at [336, 67] on div "Activity" at bounding box center [329, 72] width 45 height 27
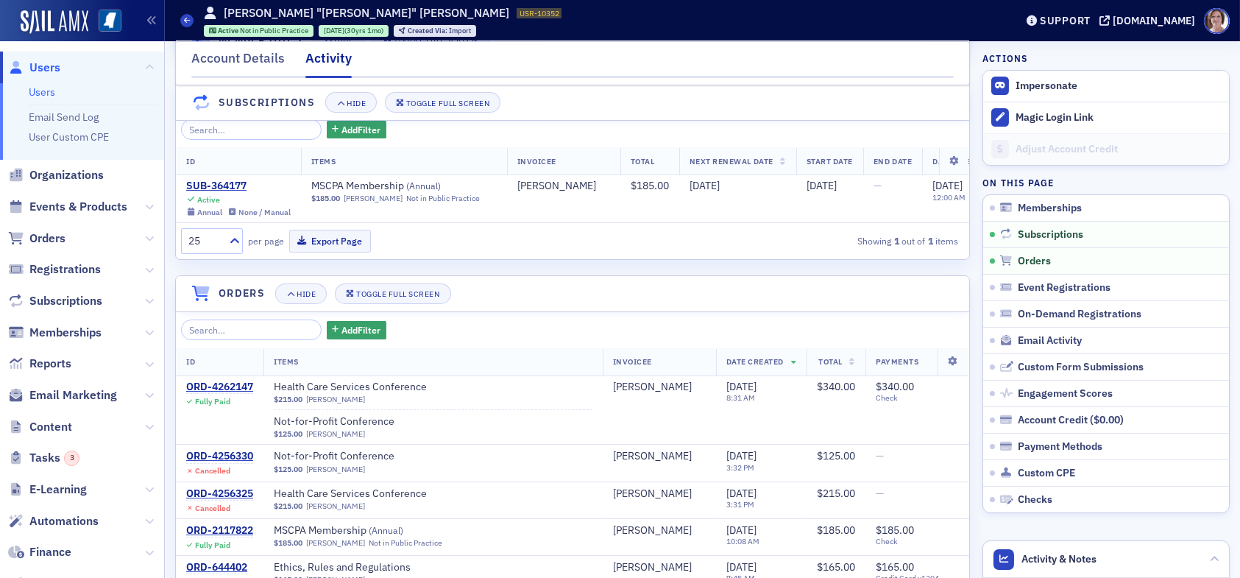
scroll to position [368, 0]
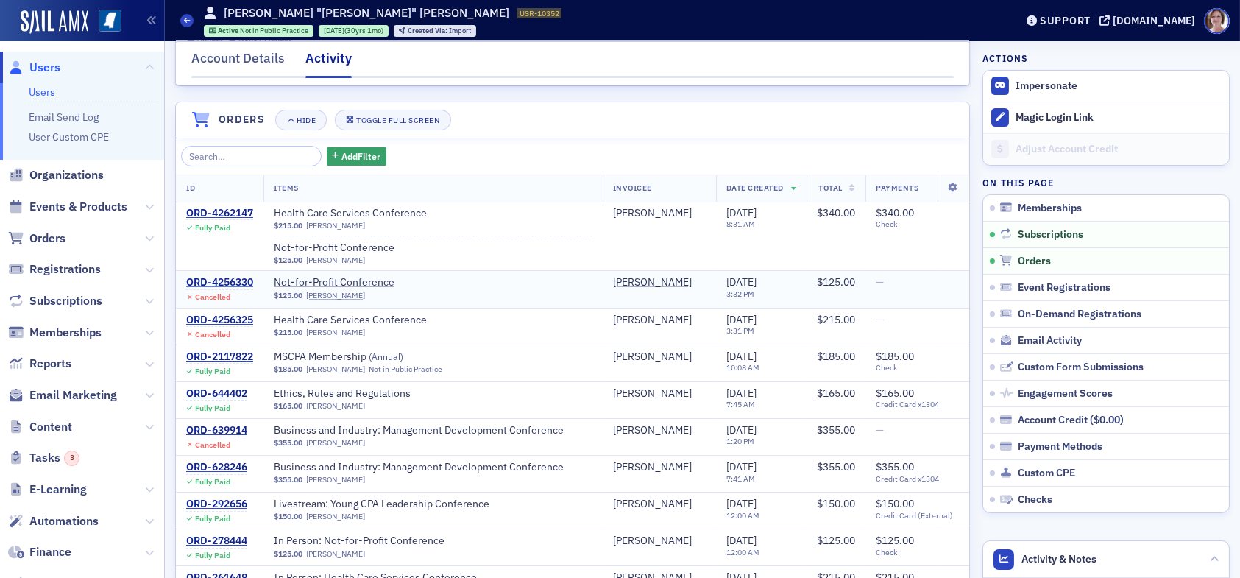
click at [229, 289] on div "ORD-4256330" at bounding box center [219, 282] width 67 height 13
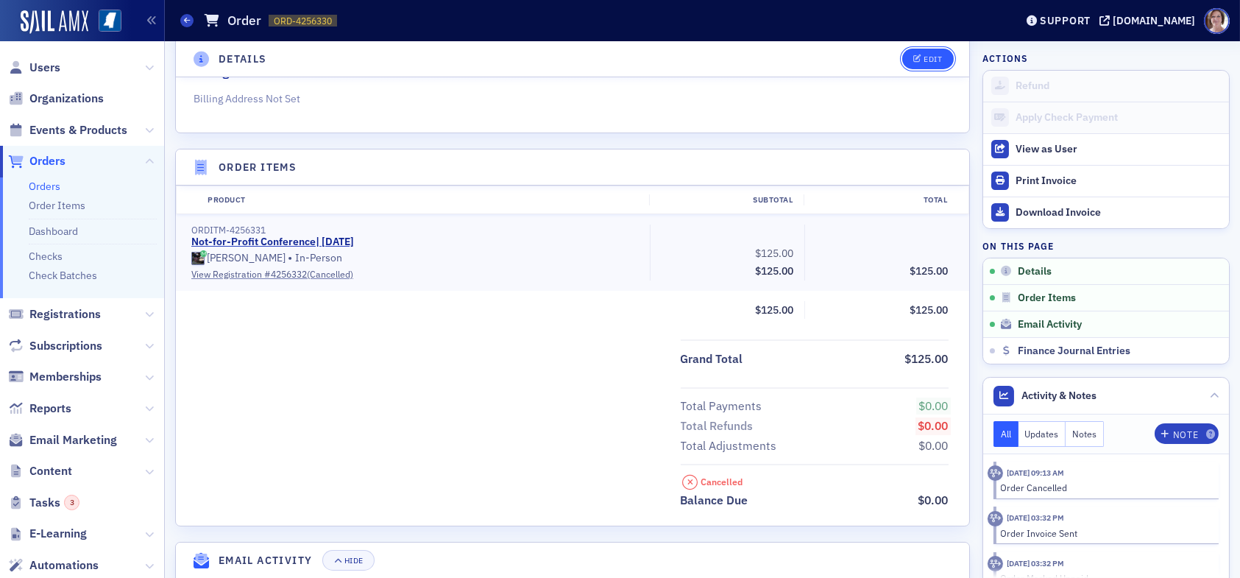
click at [924, 58] on div "Edit" at bounding box center [933, 59] width 18 height 8
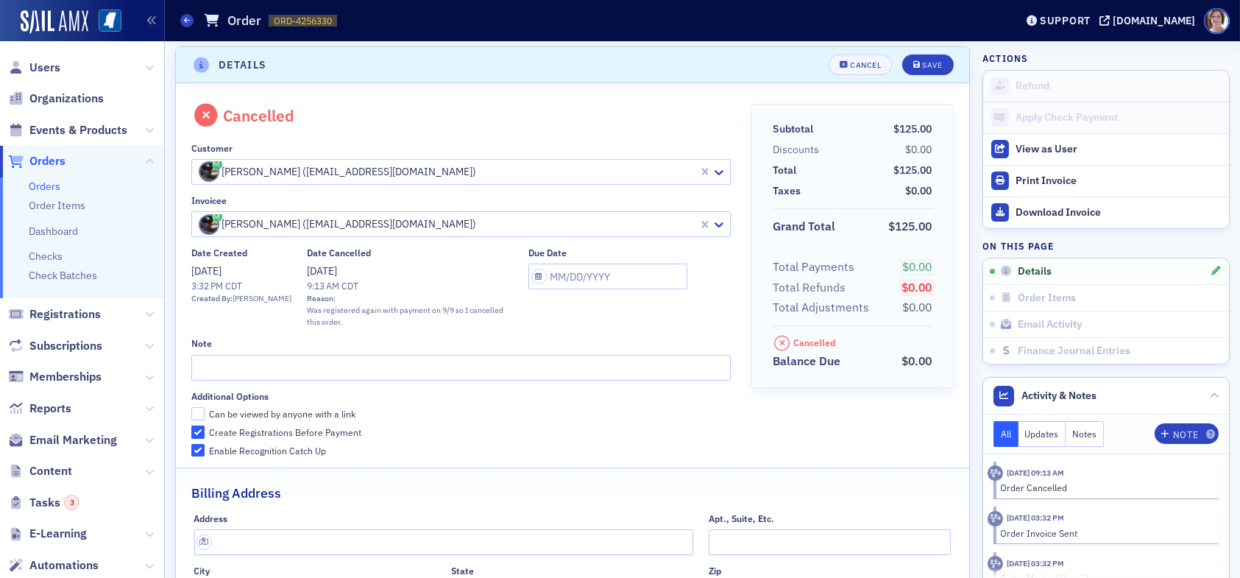
scroll to position [3, 0]
click at [37, 65] on span "Users" at bounding box center [44, 68] width 31 height 16
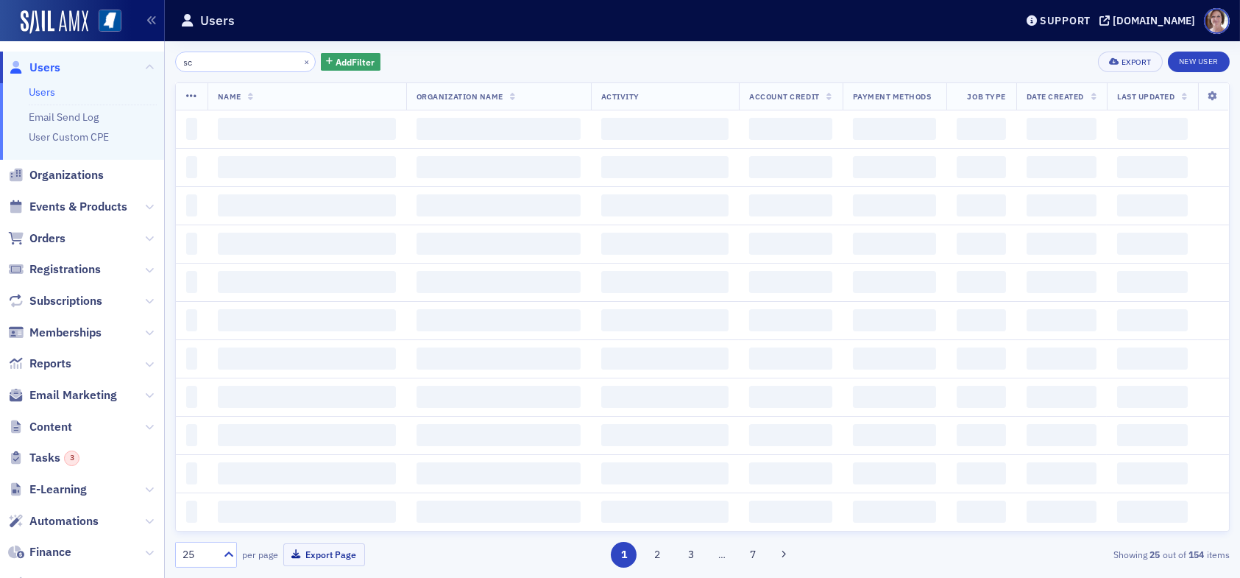
type input "s"
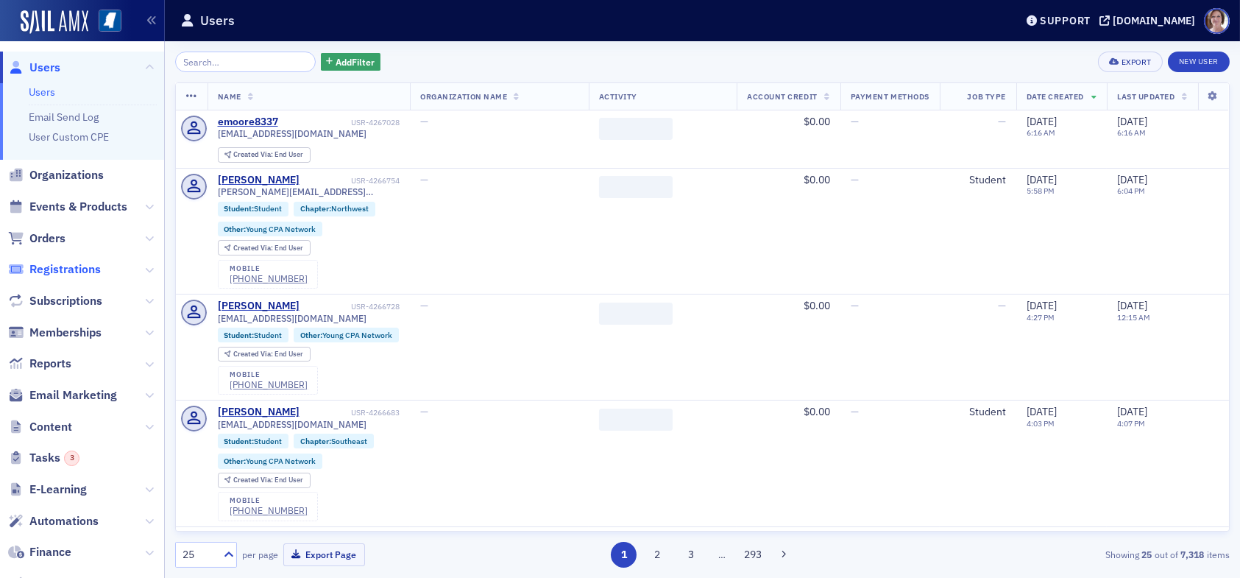
drag, startPoint x: 65, startPoint y: 270, endPoint x: 92, endPoint y: 266, distance: 27.6
click at [65, 270] on span "Registrations" at bounding box center [64, 269] width 71 height 16
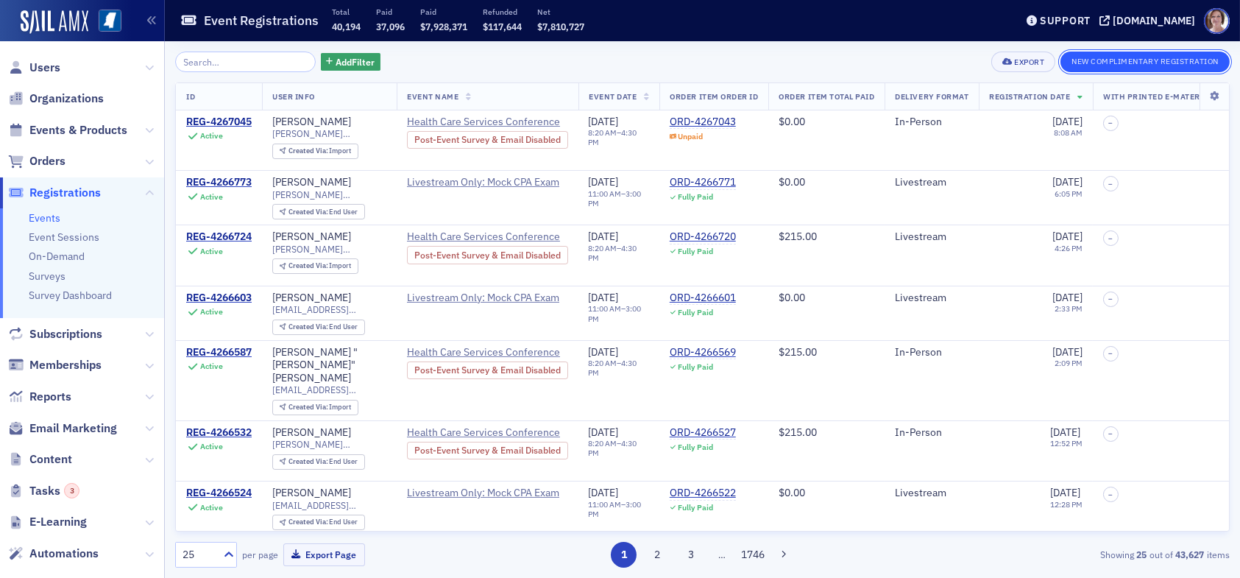
click at [1141, 60] on button "New Complimentary Registration" at bounding box center [1144, 62] width 169 height 21
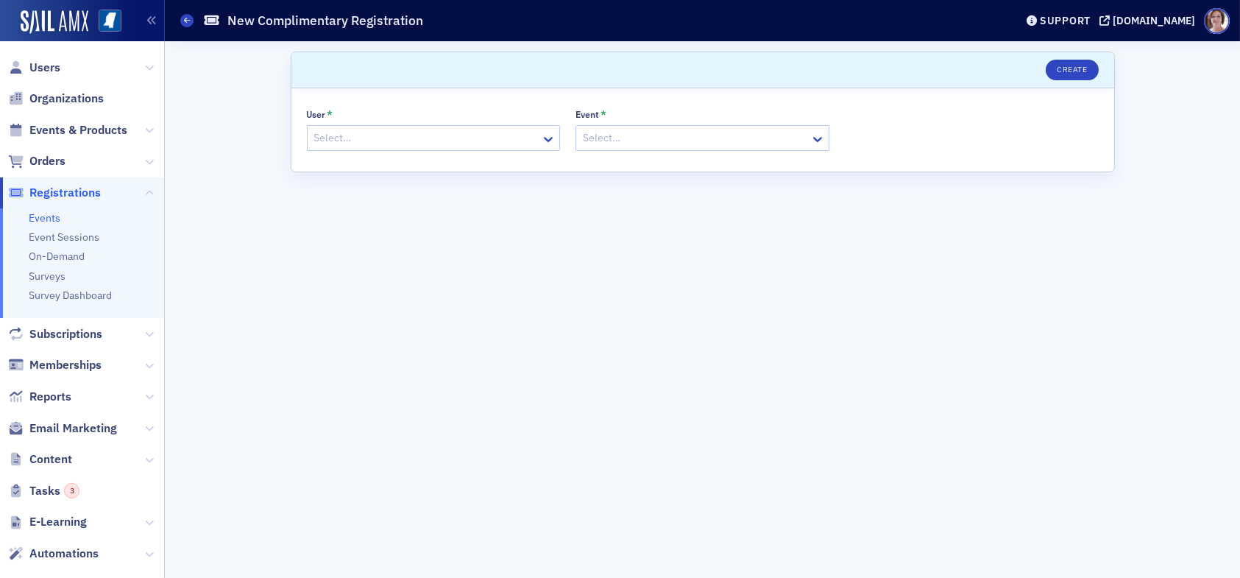
click at [488, 140] on div at bounding box center [426, 138] width 227 height 18
type input "karen moody"
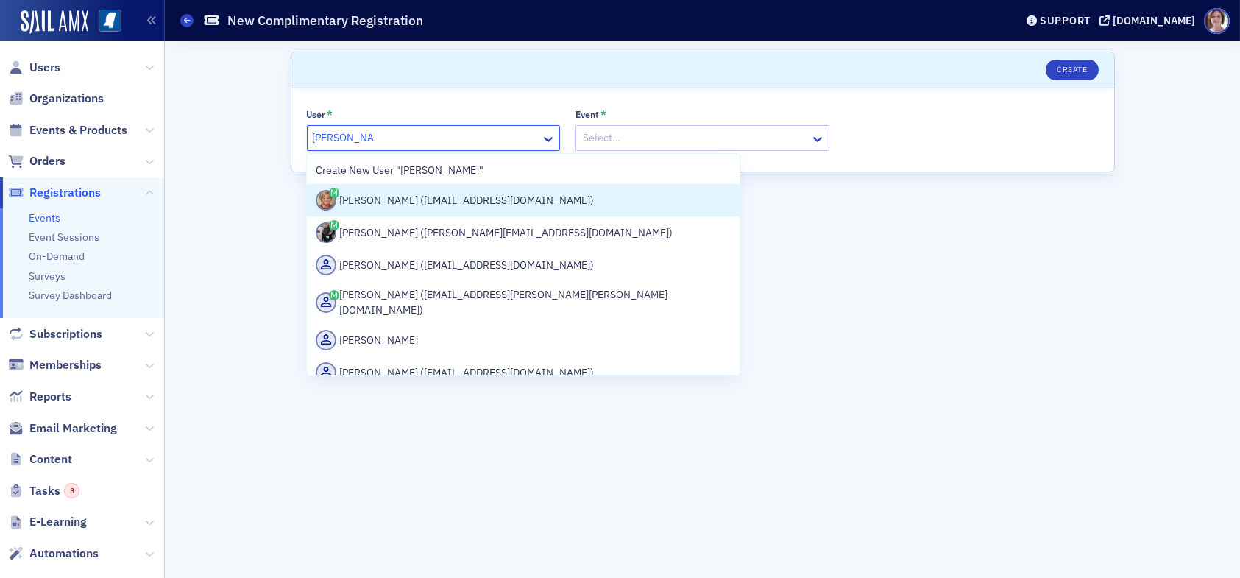
drag, startPoint x: 474, startPoint y: 200, endPoint x: 494, endPoint y: 188, distance: 23.5
click at [476, 199] on div "Karen Moody (kmoody@ms-cpa.org)" at bounding box center [523, 200] width 415 height 21
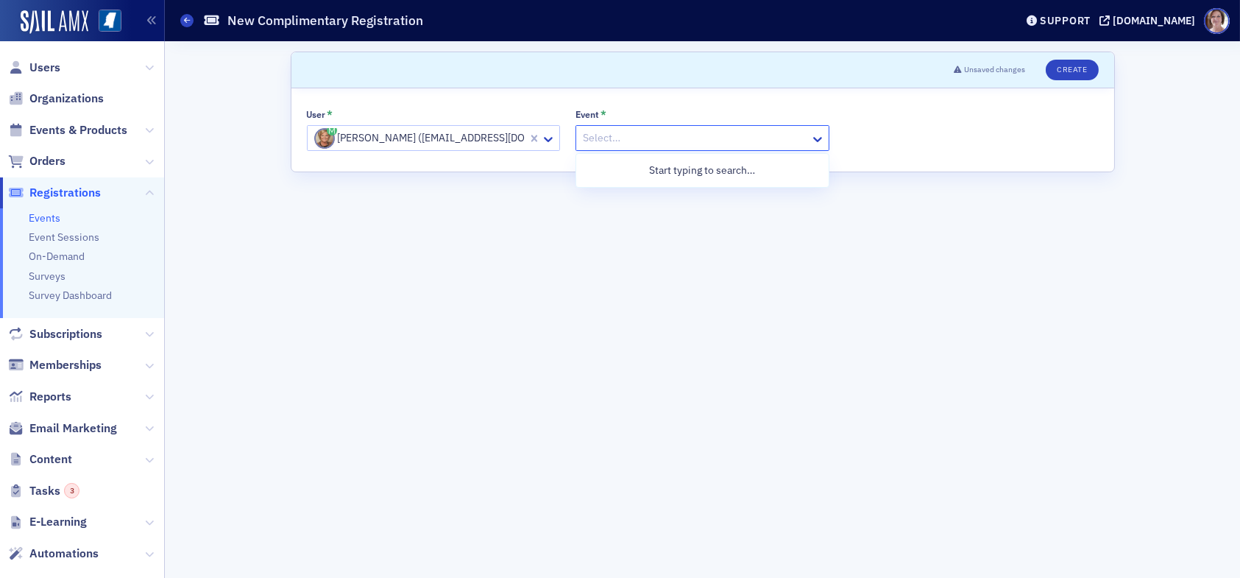
click at [611, 137] on div at bounding box center [694, 138] width 227 height 18
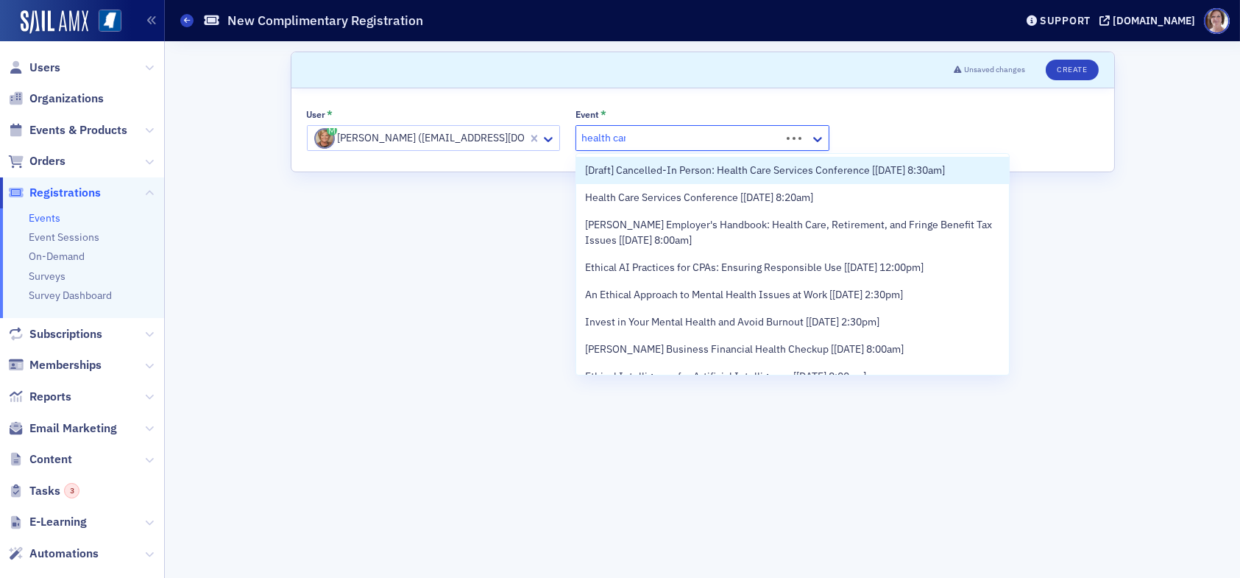
type input "health care"
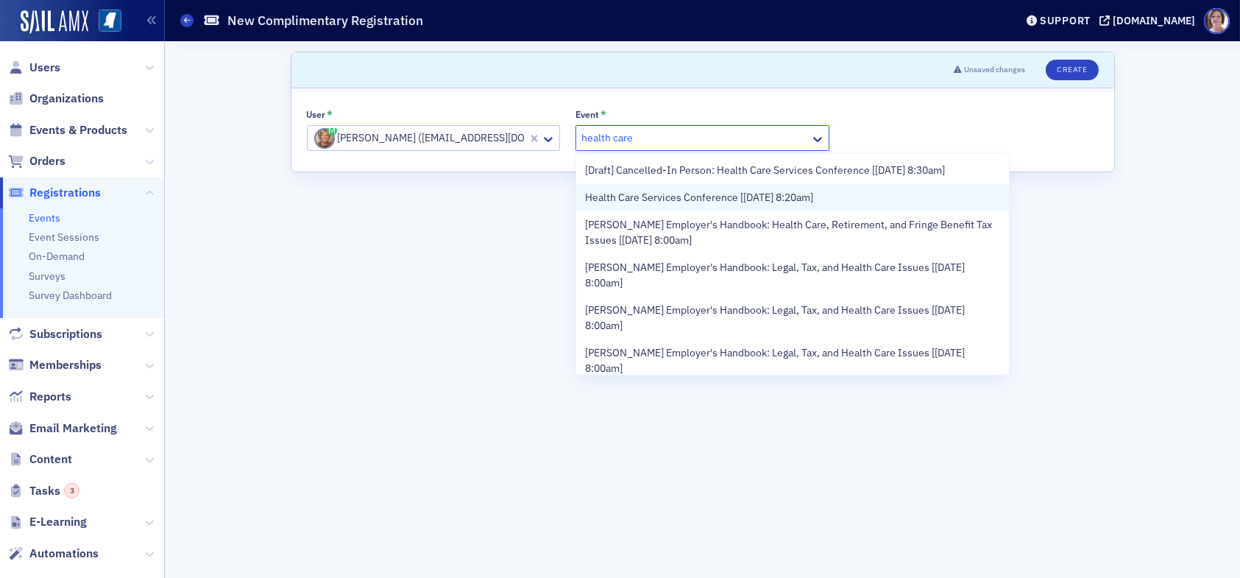
click at [709, 199] on span "Health Care Services Conference [[DATE] 8:20am]" at bounding box center [699, 197] width 228 height 15
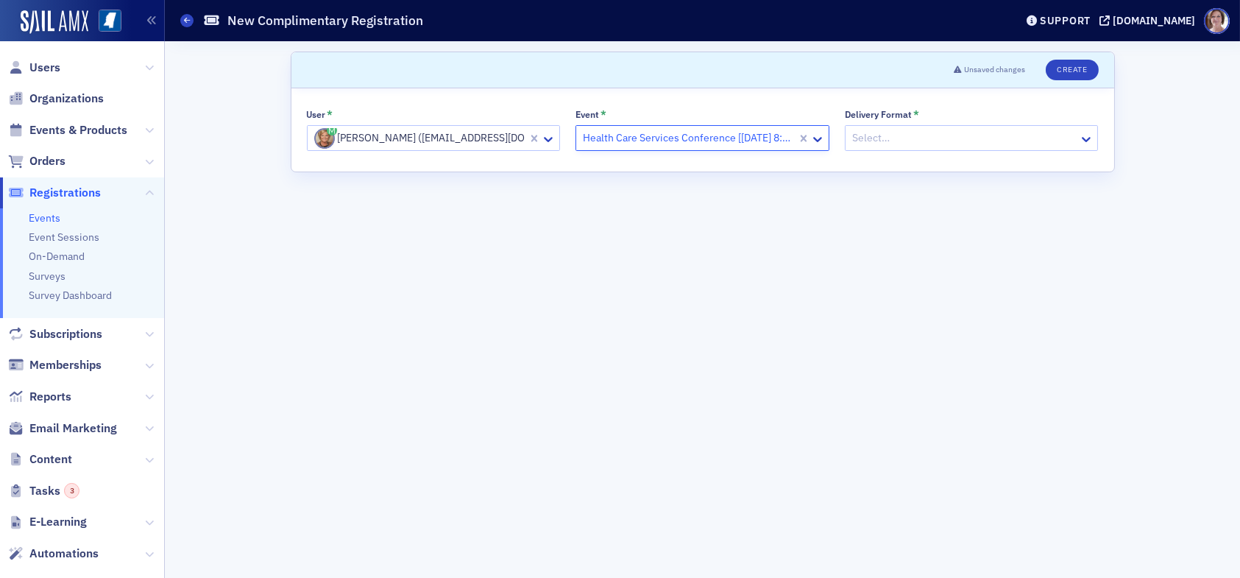
click at [904, 135] on div at bounding box center [964, 138] width 227 height 18
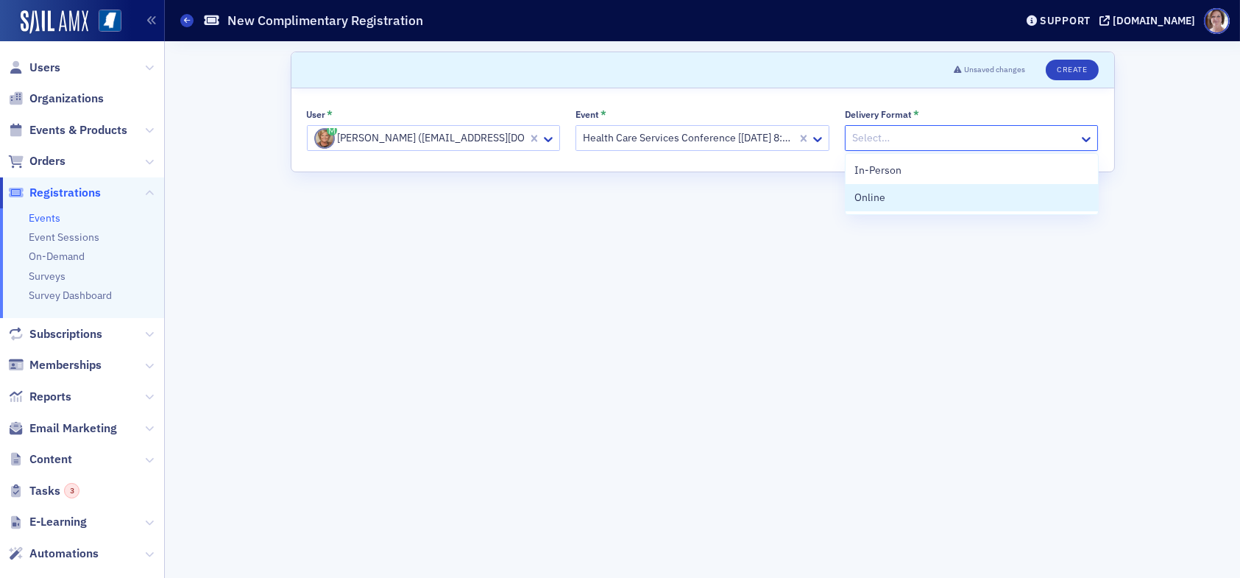
drag, startPoint x: 909, startPoint y: 202, endPoint x: 963, endPoint y: 164, distance: 66.6
click at [913, 199] on div "Online" at bounding box center [971, 197] width 235 height 15
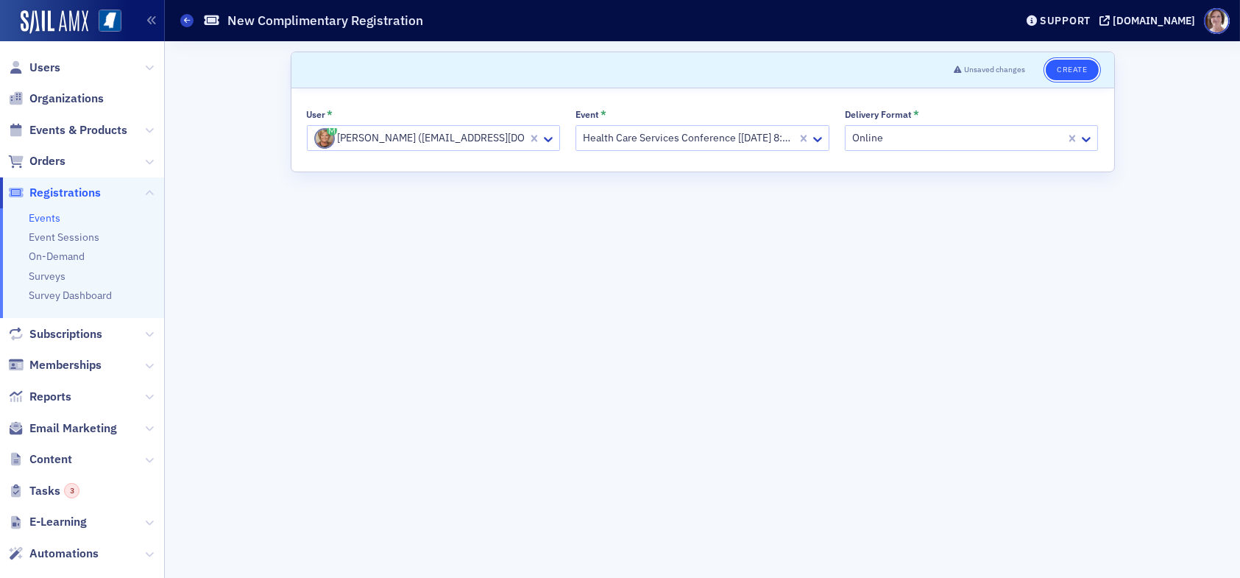
click at [1077, 68] on button "Create" at bounding box center [1072, 70] width 52 height 21
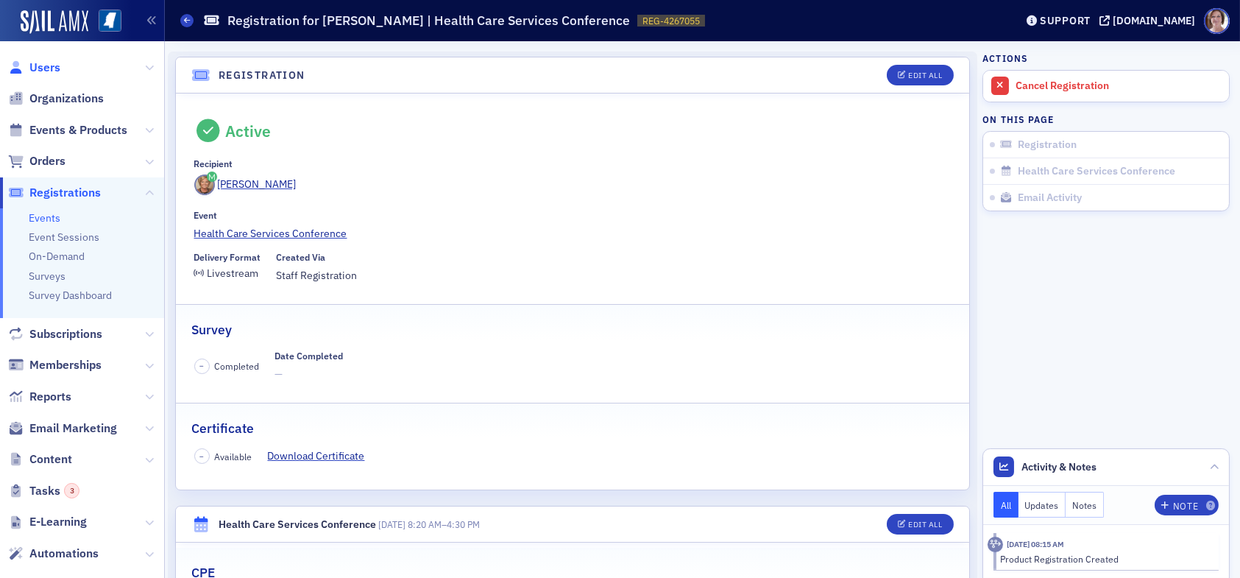
click at [54, 70] on span "Users" at bounding box center [44, 68] width 31 height 16
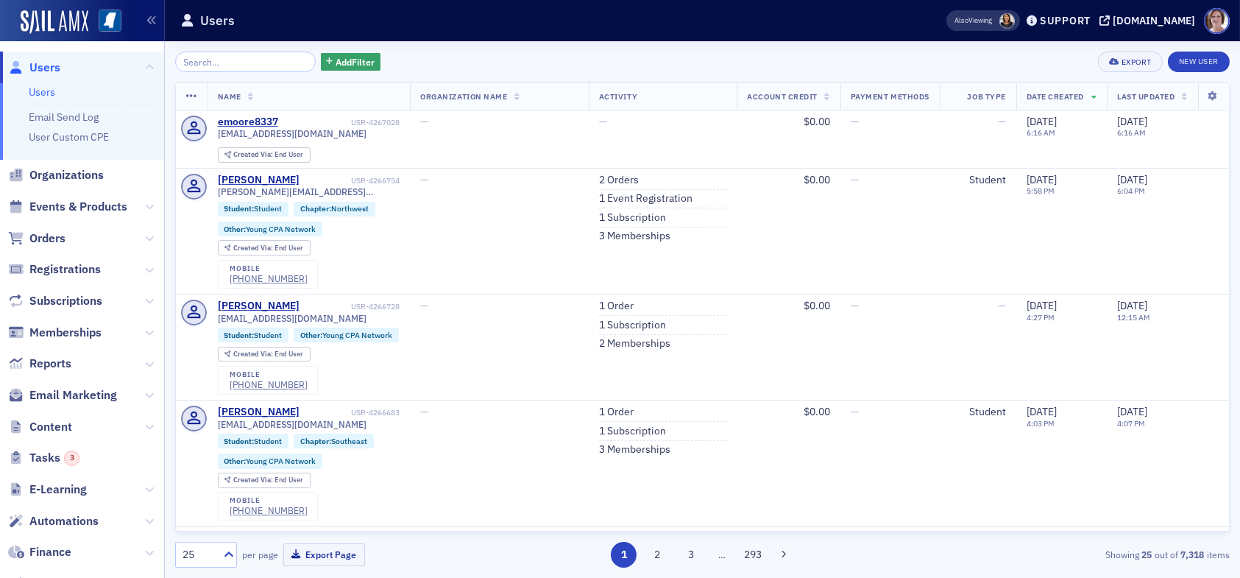
click at [236, 61] on input "search" at bounding box center [245, 62] width 141 height 21
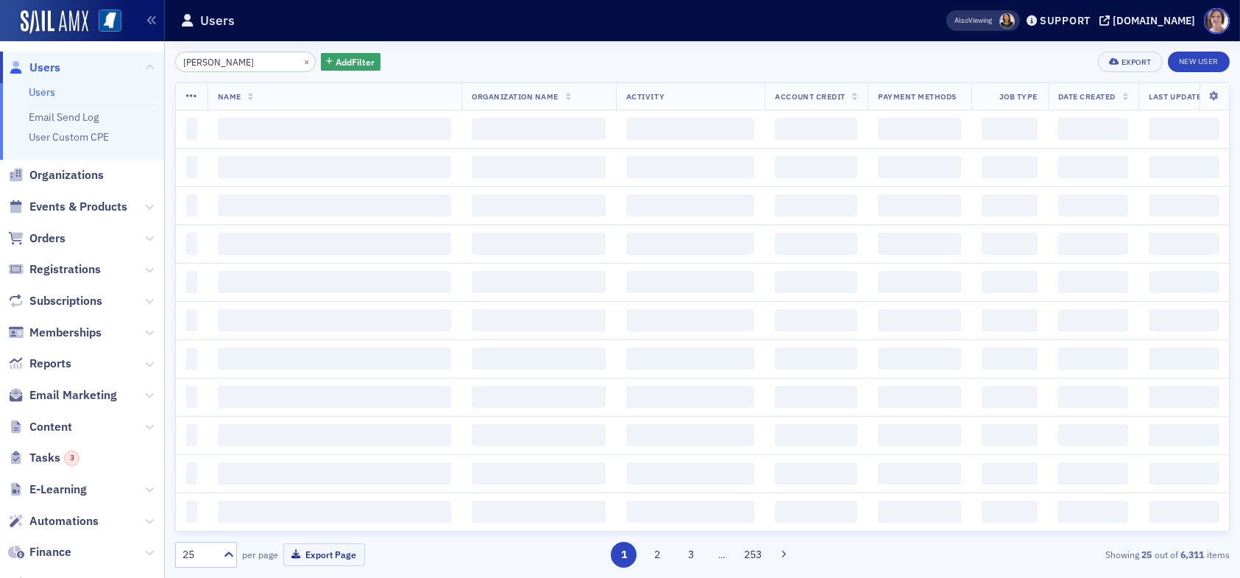
type input "scott smith"
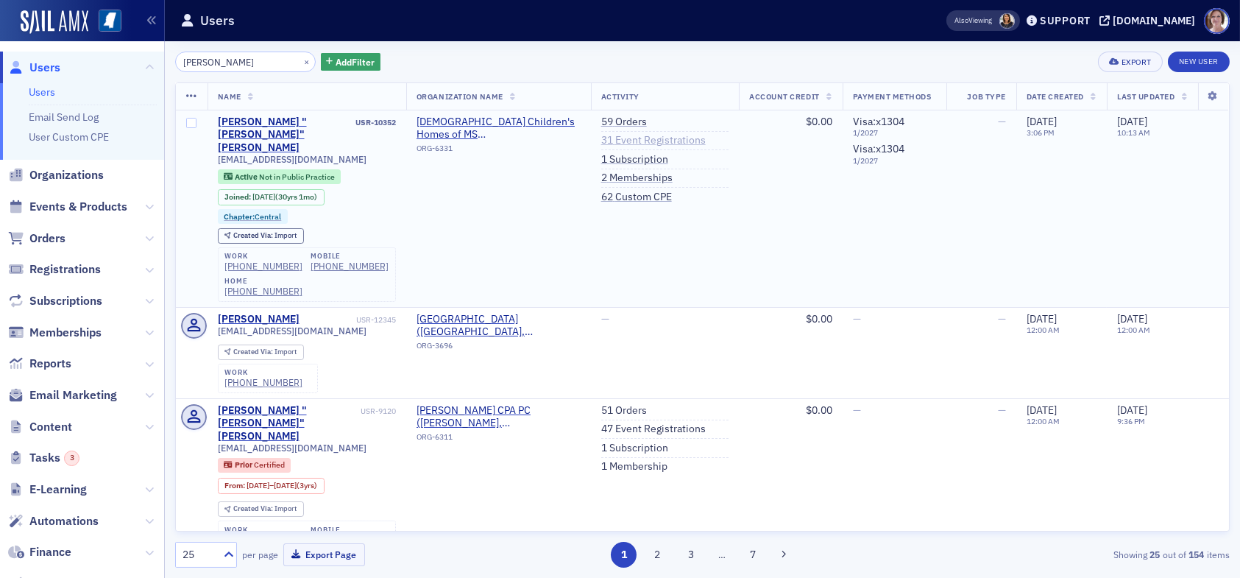
click at [630, 137] on link "31 Event Registrations" at bounding box center [653, 140] width 105 height 13
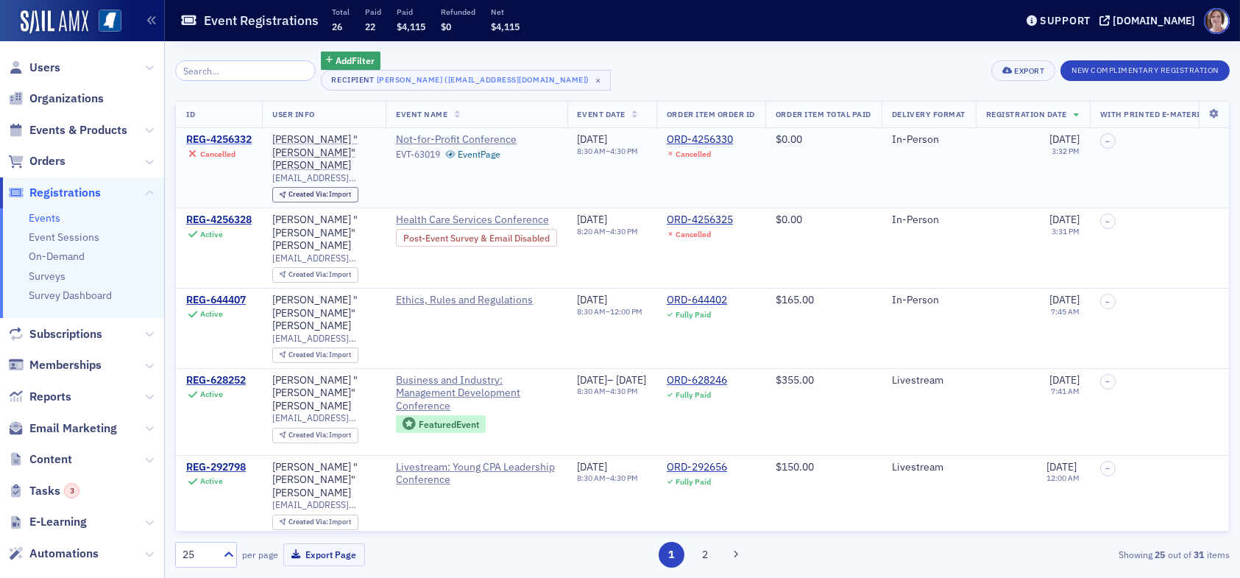
click at [220, 135] on div "REG-4256332" at bounding box center [218, 139] width 65 height 13
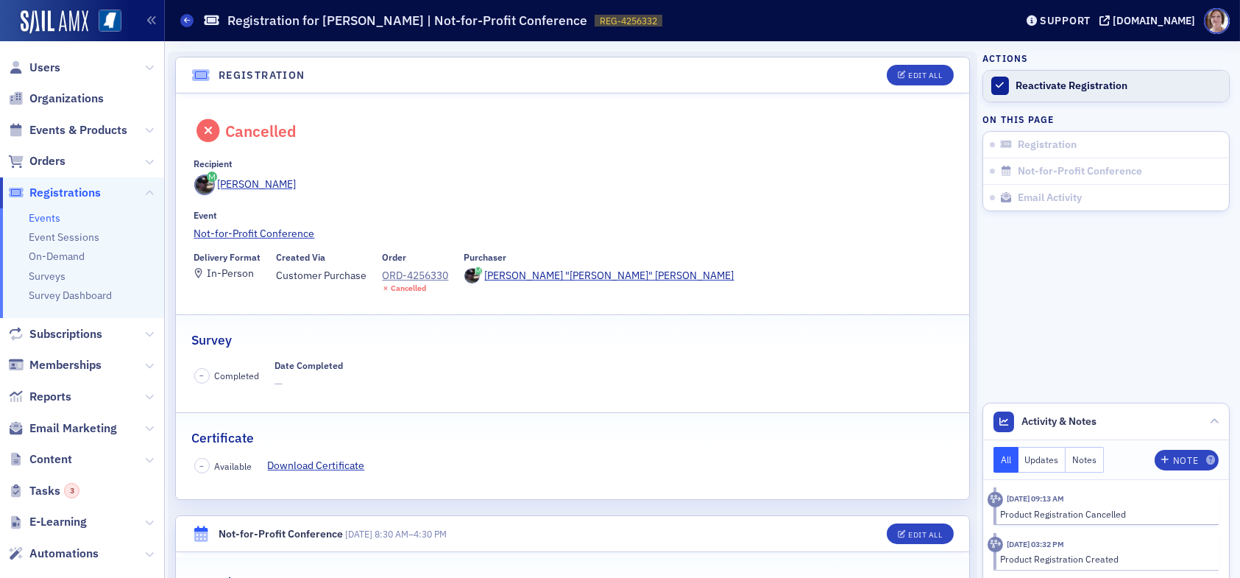
click at [1041, 92] on link "Reactivate Registration" at bounding box center [1106, 86] width 246 height 31
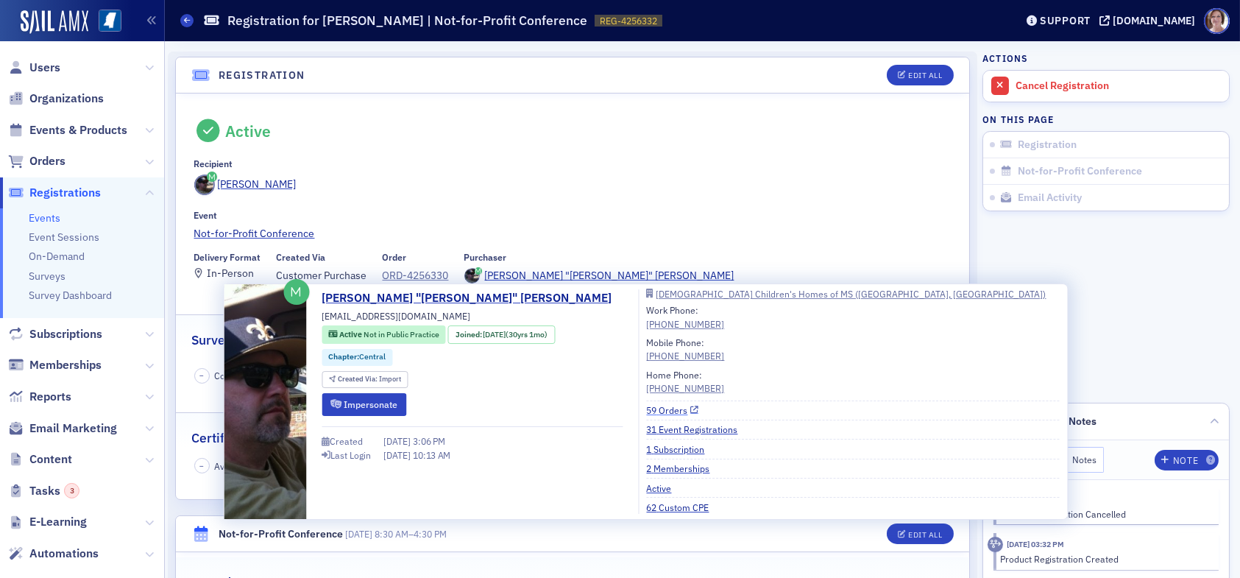
click at [647, 410] on link "59 Orders" at bounding box center [673, 409] width 52 height 13
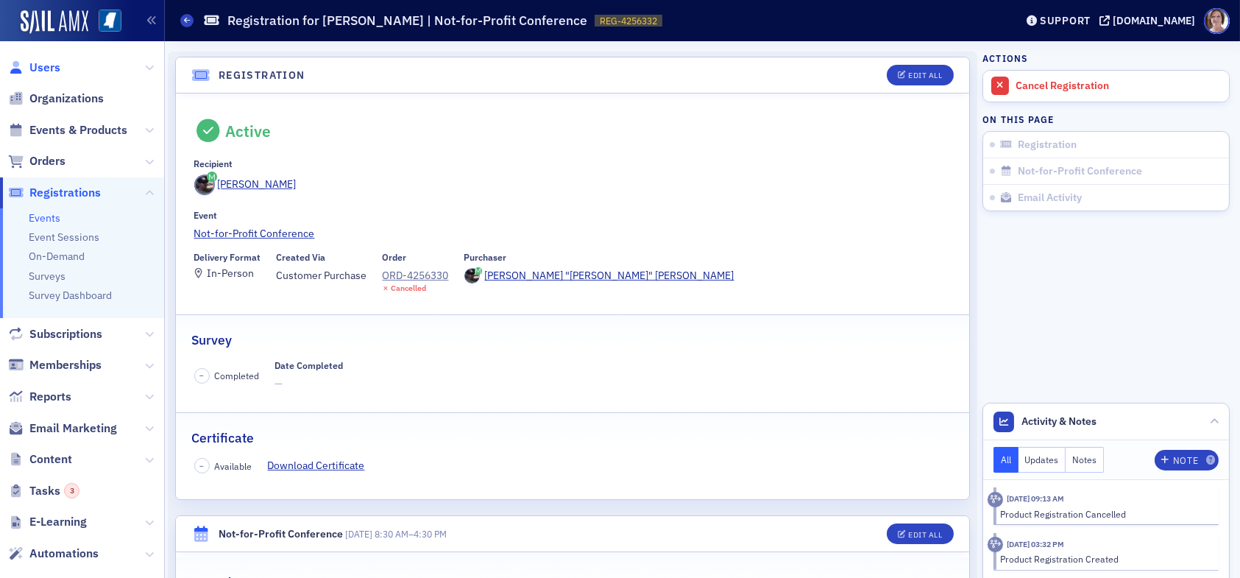
click at [51, 62] on span "Users" at bounding box center [44, 68] width 31 height 16
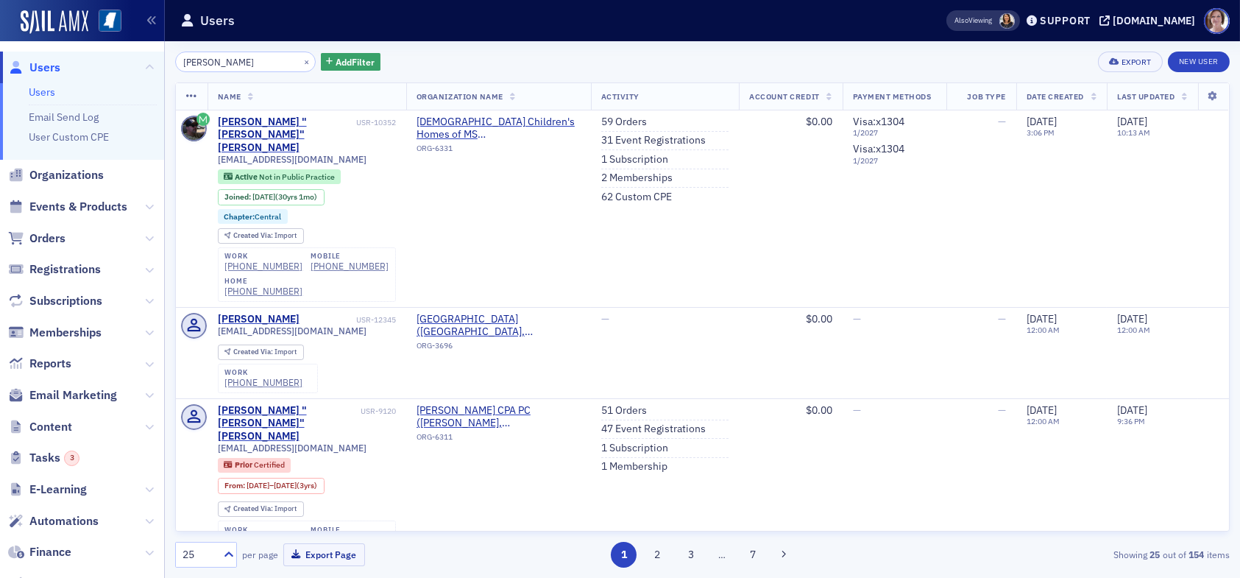
drag, startPoint x: 240, startPoint y: 61, endPoint x: 117, endPoint y: 60, distance: 122.9
click at [118, 61] on div "Users Users Email Send Log User Custom CPE Organizations Events & Products Orde…" at bounding box center [620, 289] width 1240 height 578
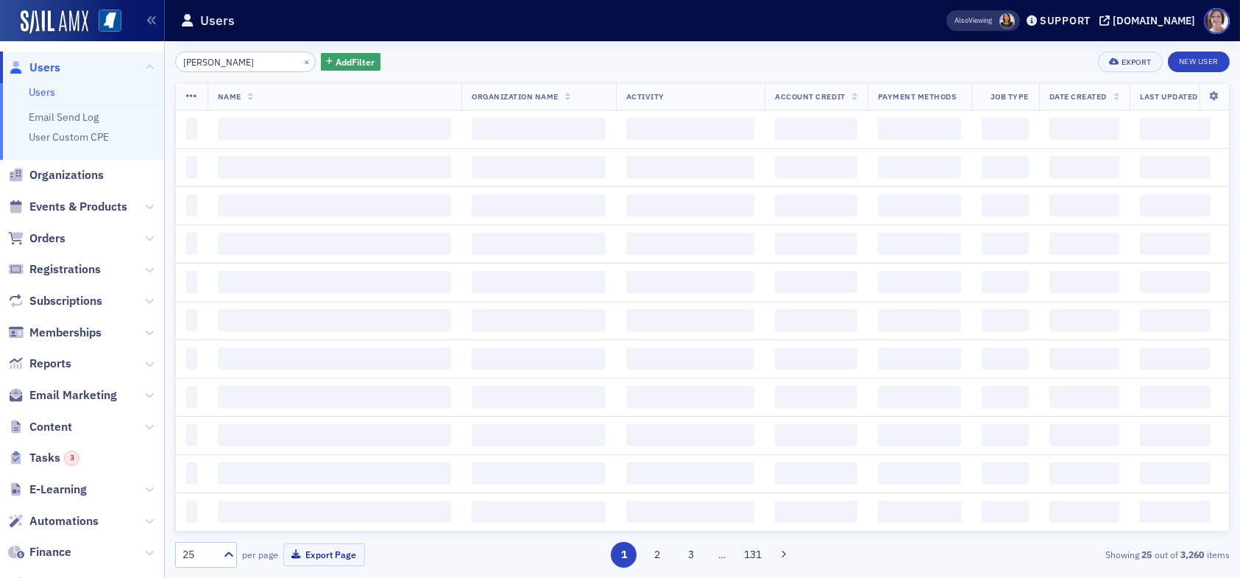
type input "karen moody"
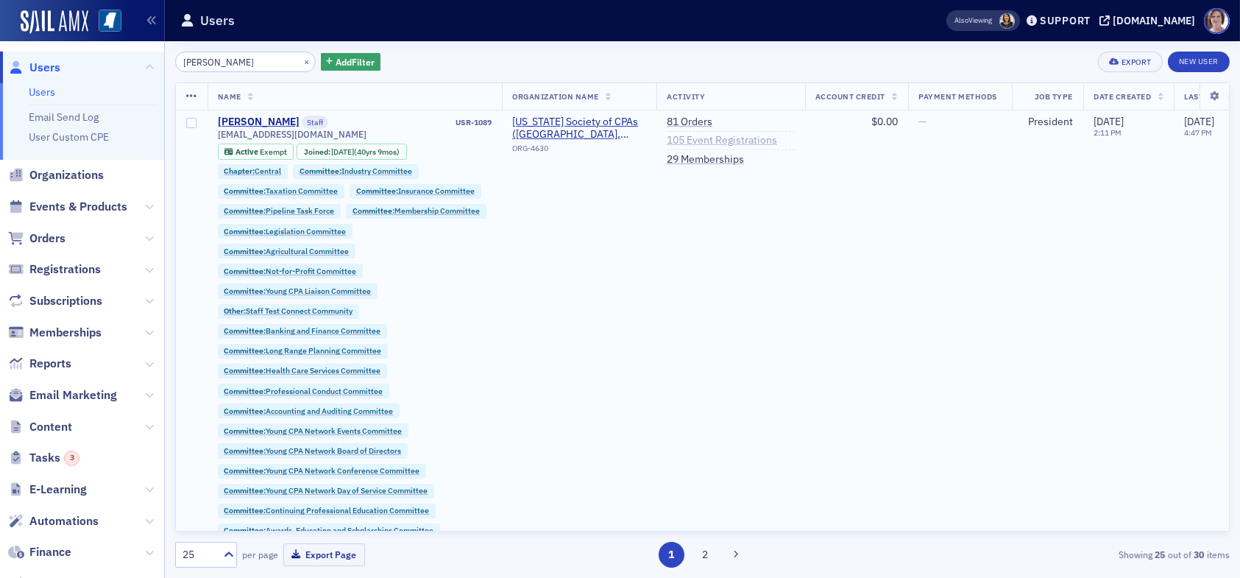
click at [723, 138] on link "105 Event Registrations" at bounding box center [722, 140] width 110 height 13
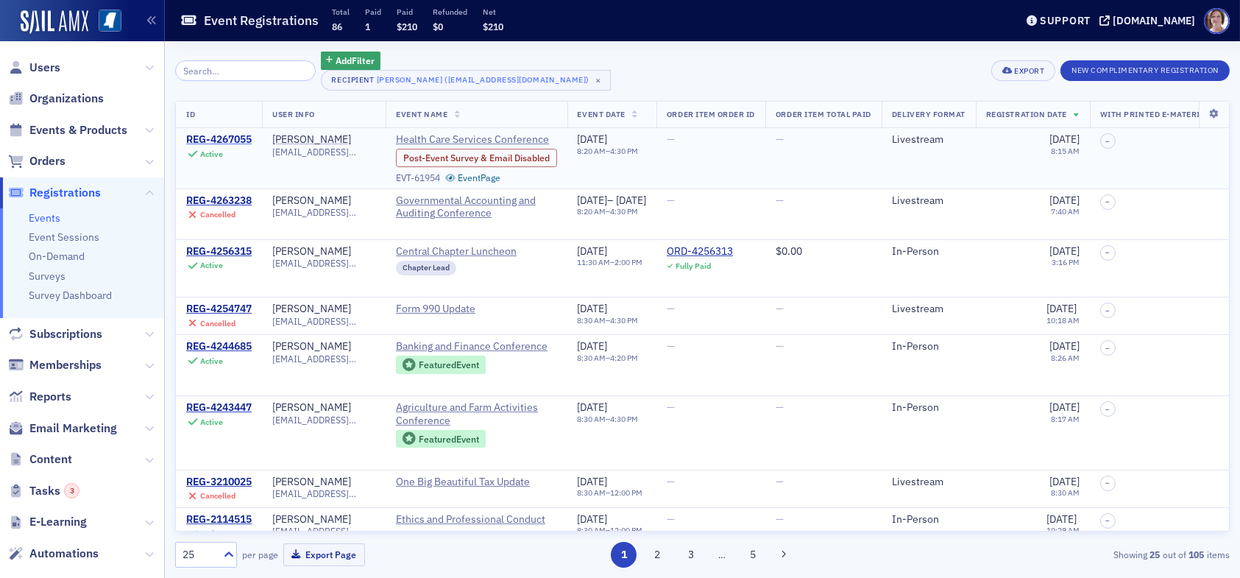
click at [236, 137] on div "REG-4267055" at bounding box center [218, 139] width 65 height 13
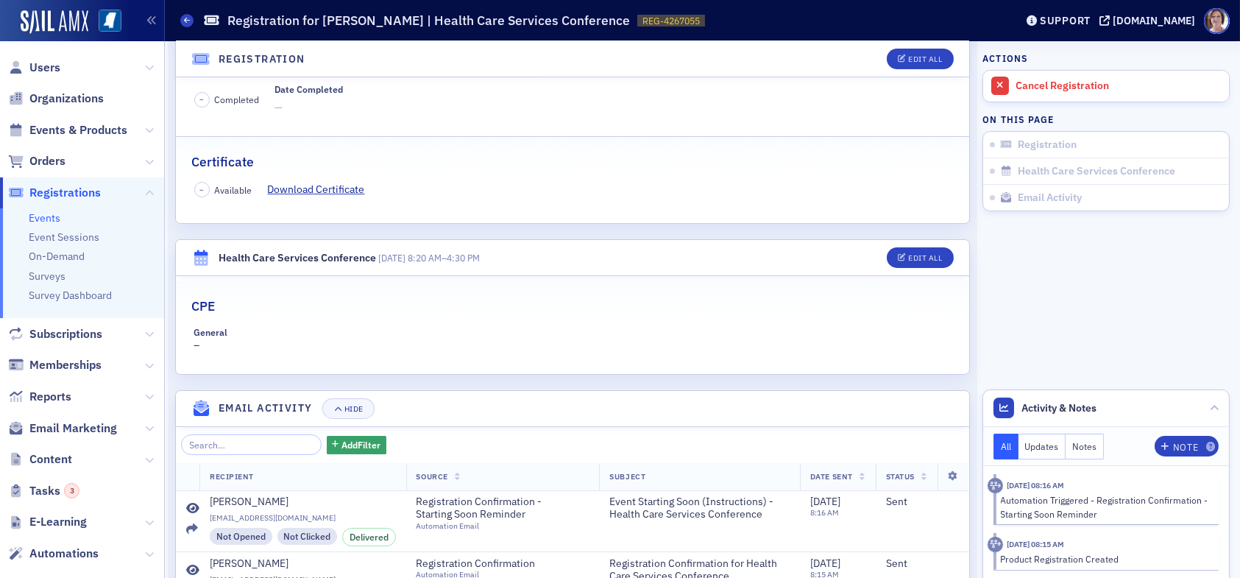
scroll to position [370, 0]
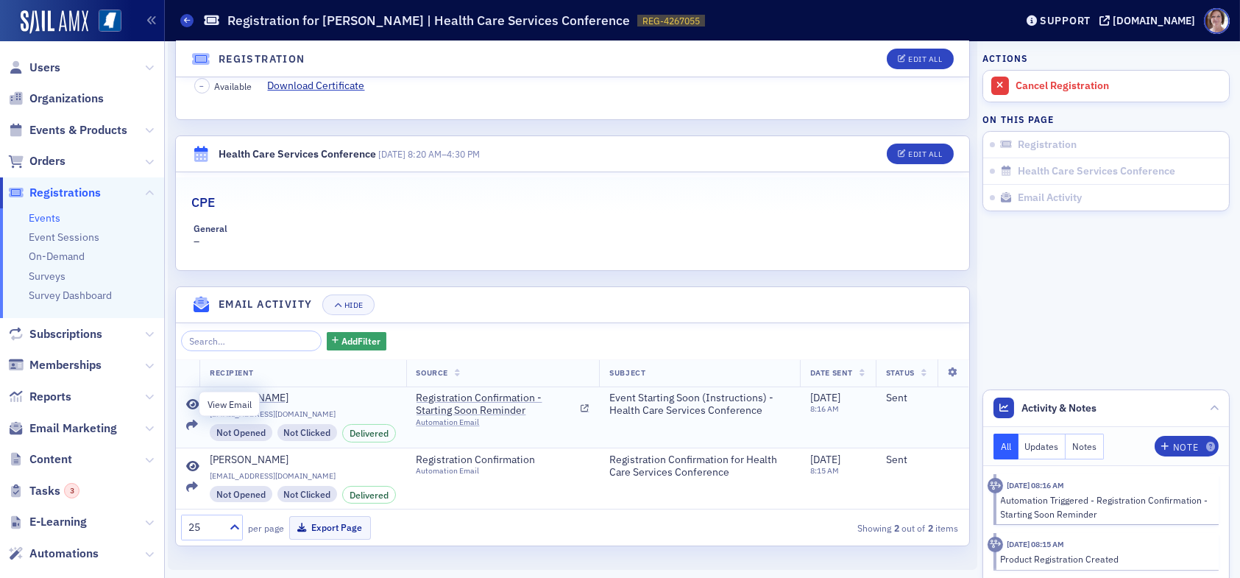
click at [194, 402] on icon at bounding box center [192, 405] width 13 height 12
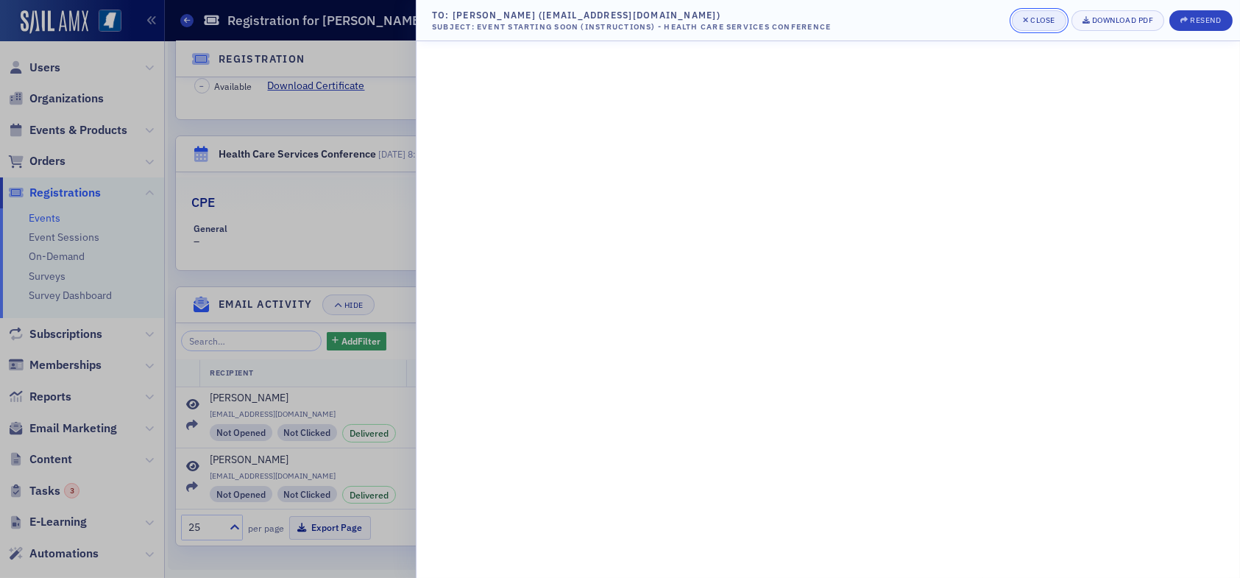
click at [1052, 21] on div "Close" at bounding box center [1042, 20] width 25 height 8
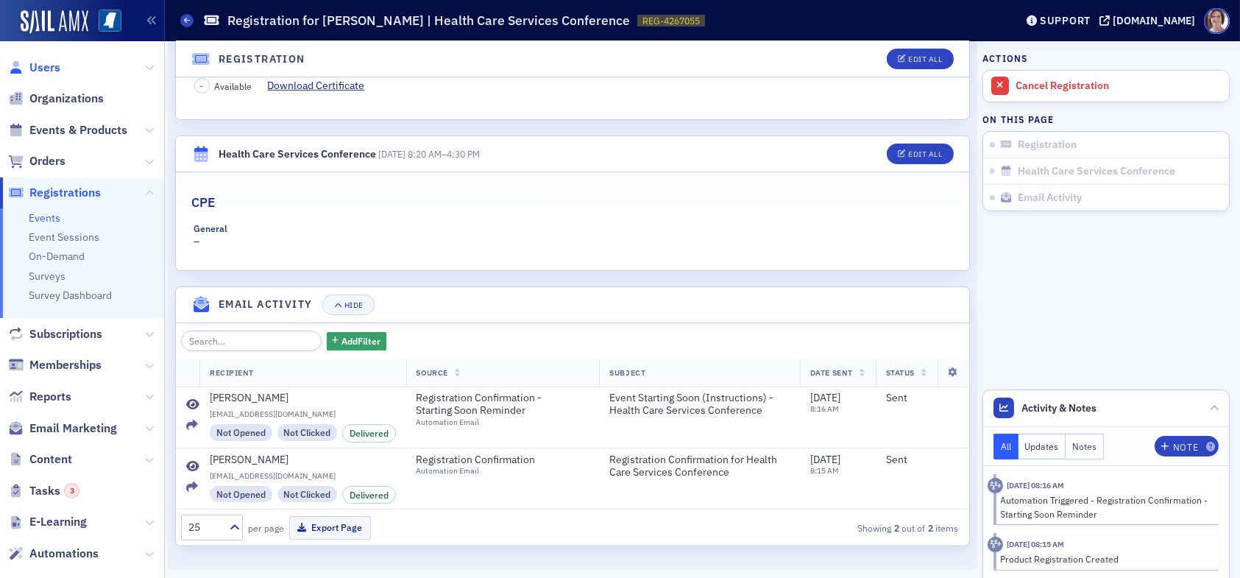
click at [46, 65] on span "Users" at bounding box center [44, 68] width 31 height 16
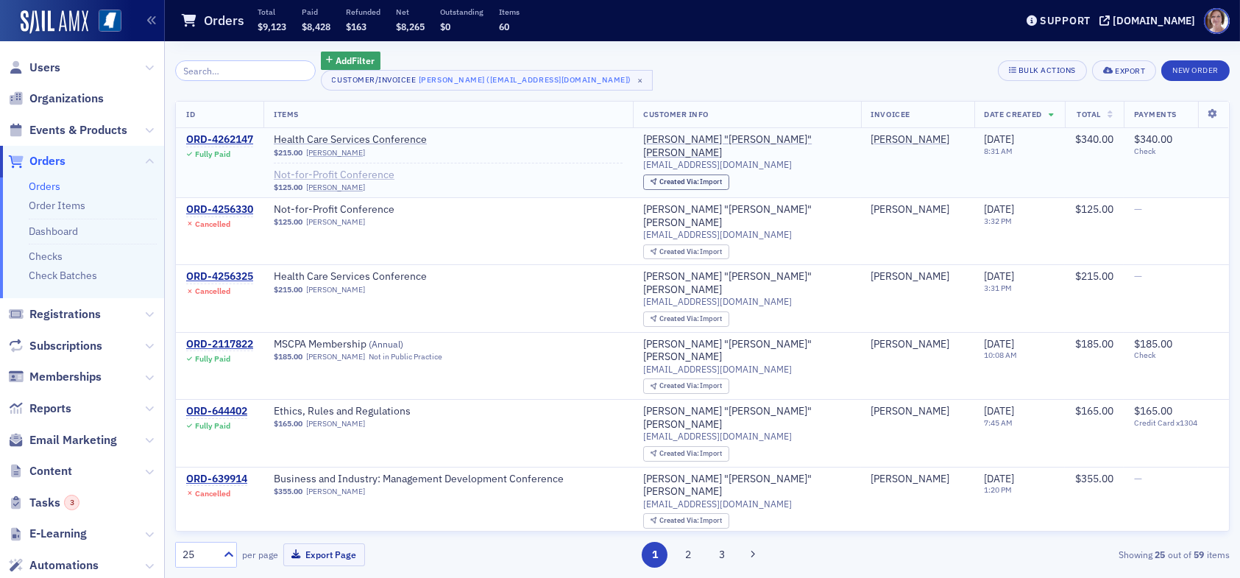
click at [347, 174] on span "Not-for-Profit Conference" at bounding box center [366, 175] width 185 height 13
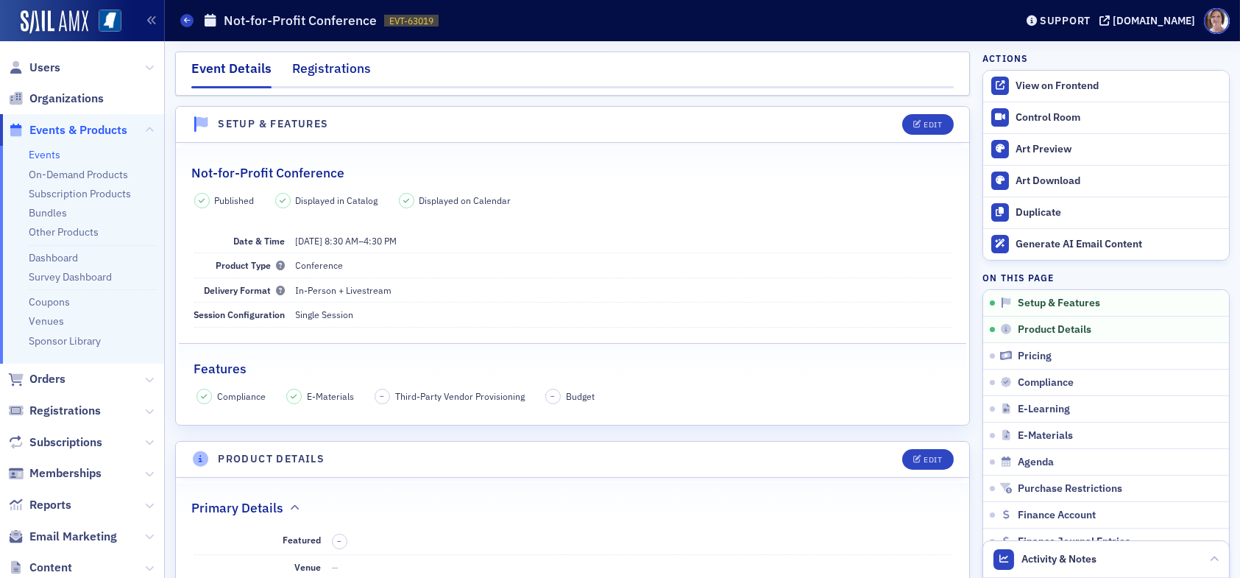
click at [347, 68] on div "Registrations" at bounding box center [331, 72] width 79 height 27
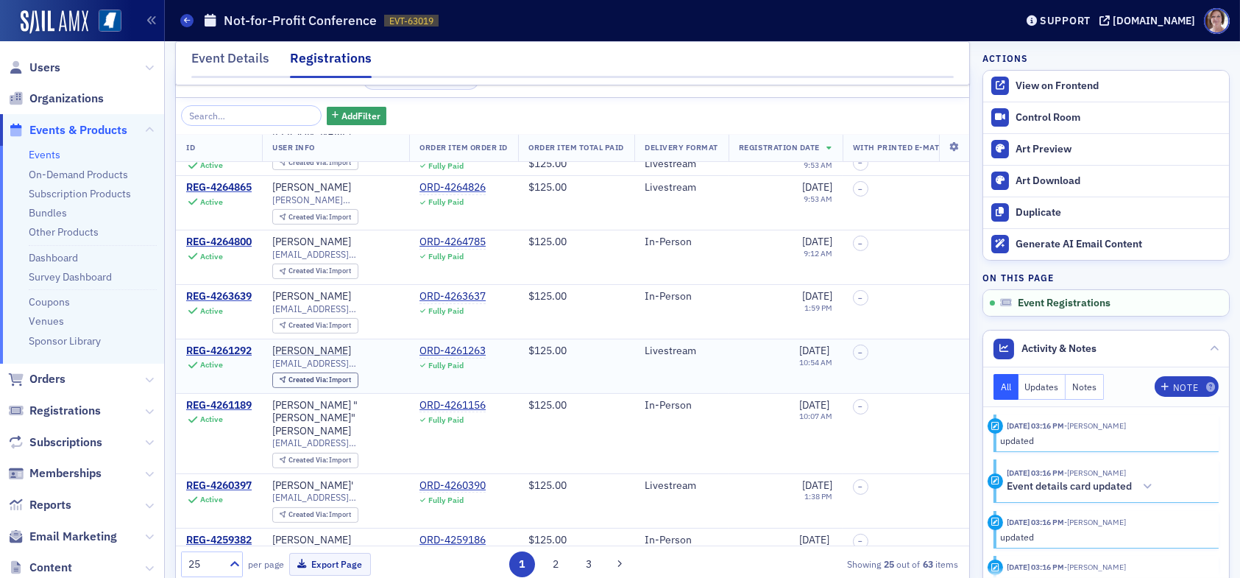
scroll to position [67, 0]
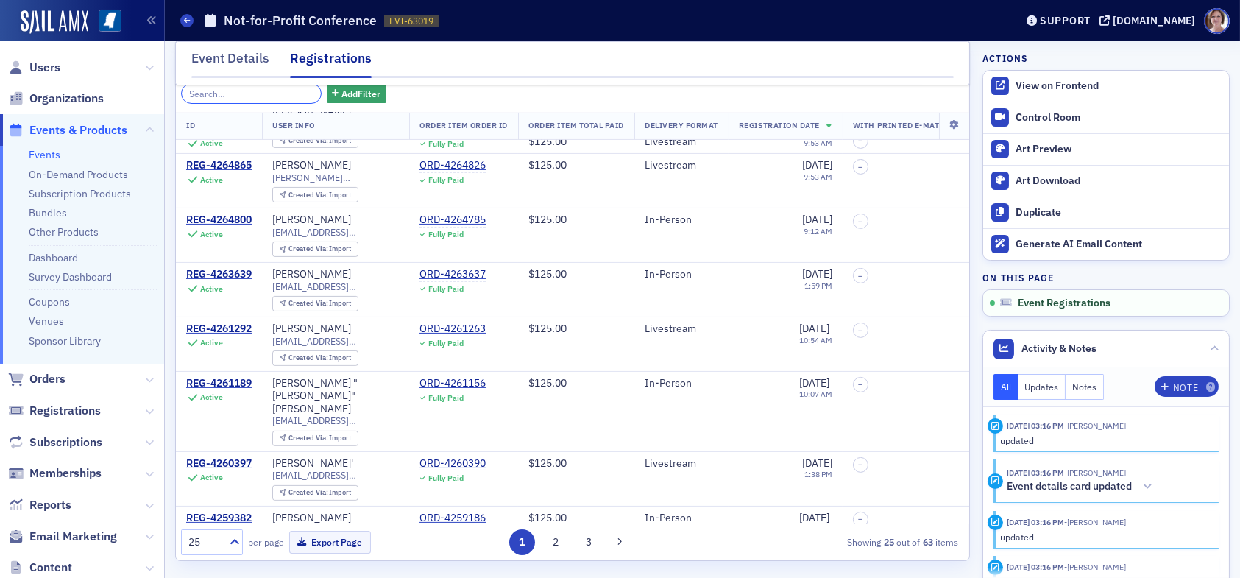
click at [250, 95] on input "search" at bounding box center [251, 93] width 141 height 21
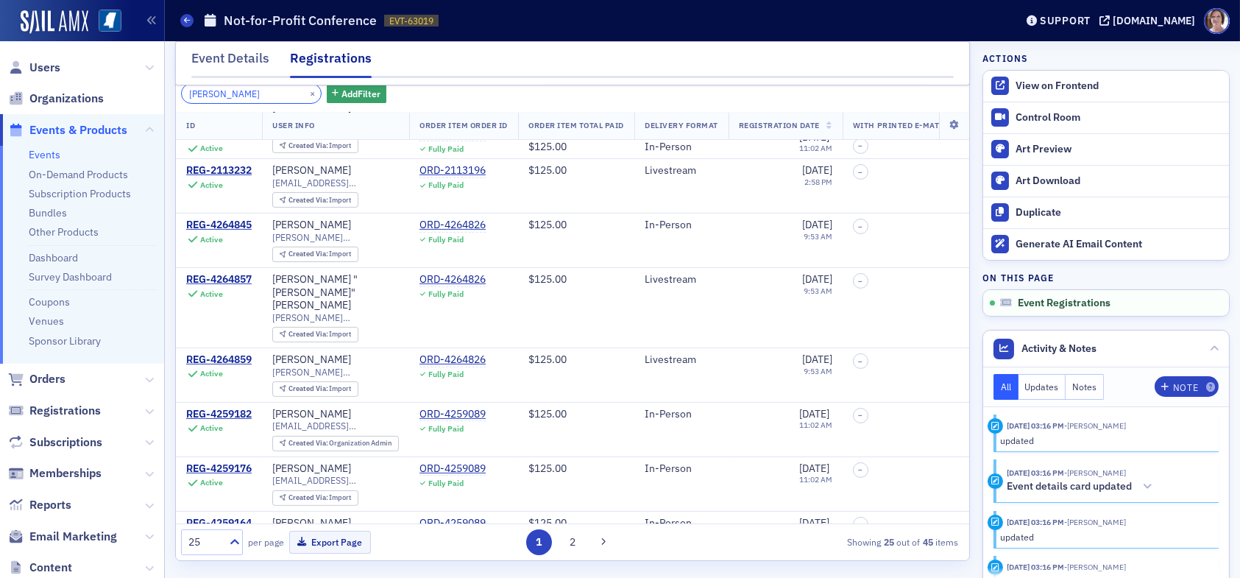
scroll to position [1009, 0]
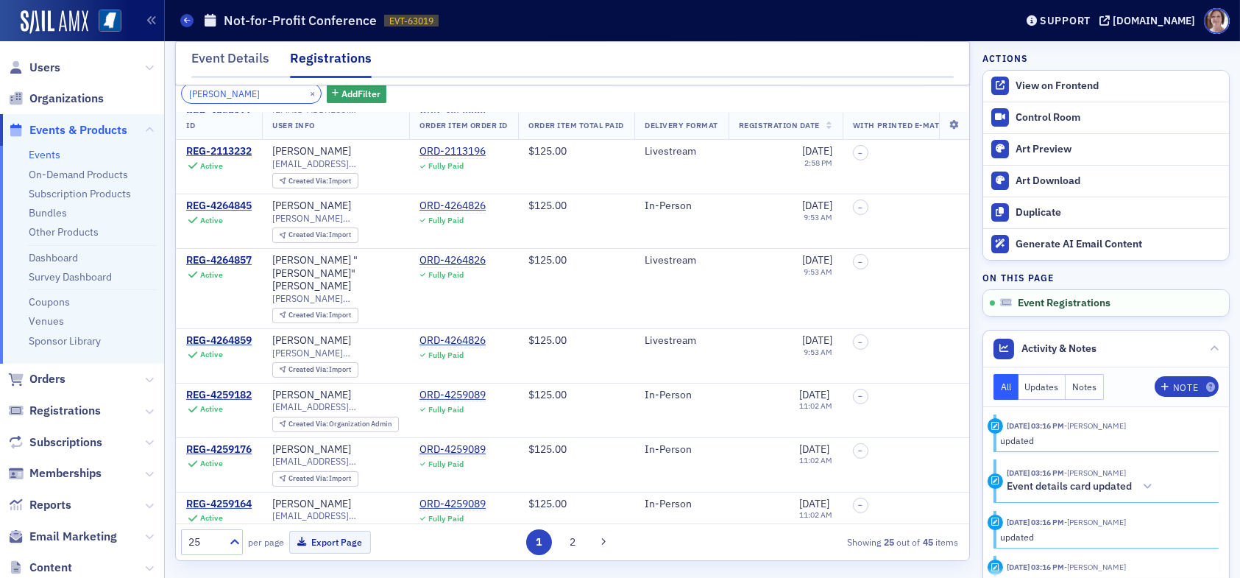
type input "[PERSON_NAME]"
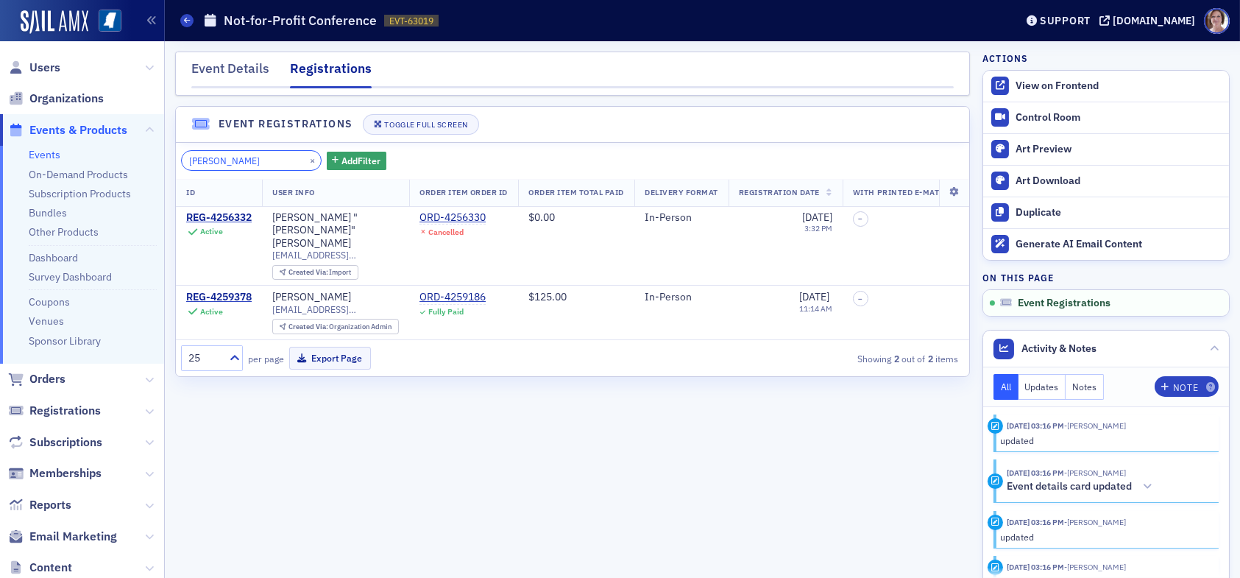
scroll to position [0, 0]
click at [241, 216] on div "REG-4256332" at bounding box center [218, 217] width 65 height 13
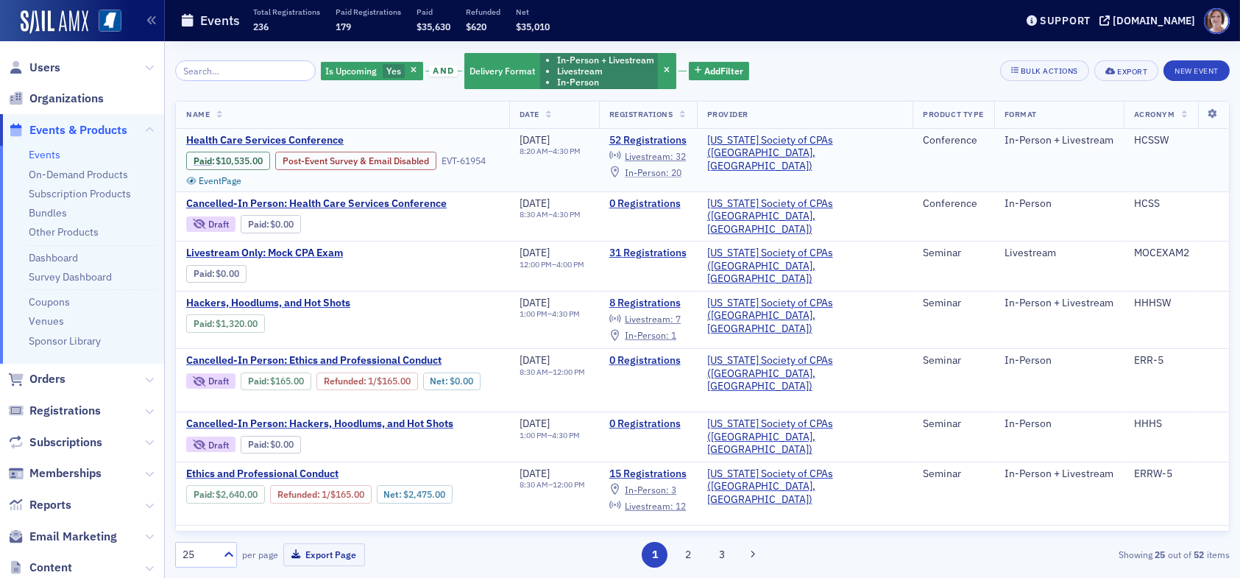
click at [669, 173] on span "In-Person :" at bounding box center [647, 172] width 44 height 12
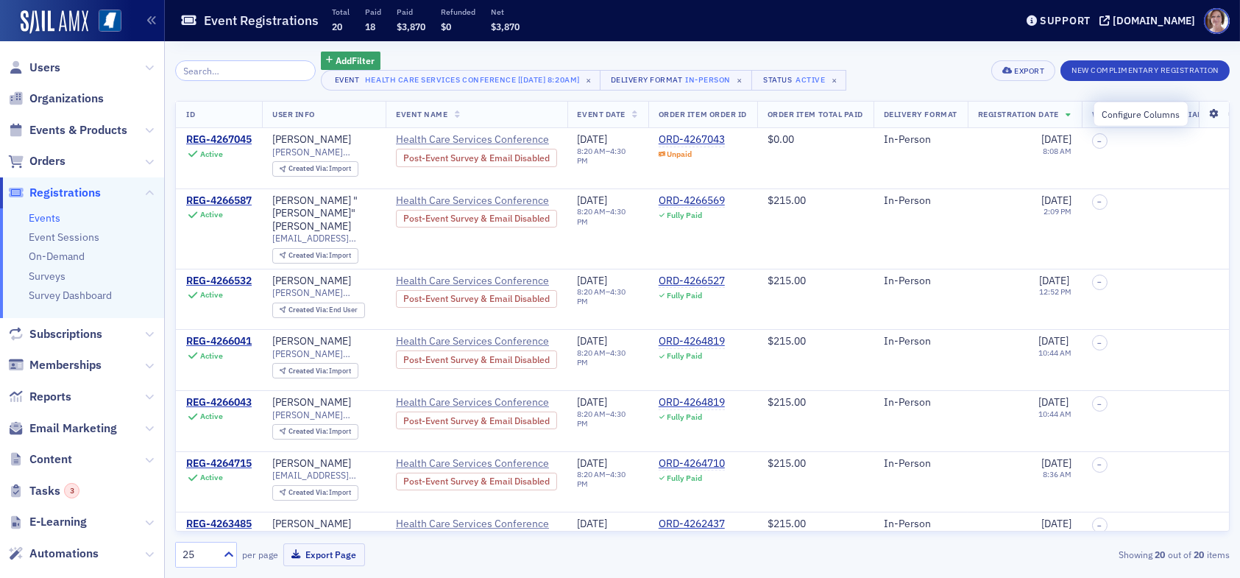
click at [1200, 116] on icon at bounding box center [1214, 114] width 30 height 9
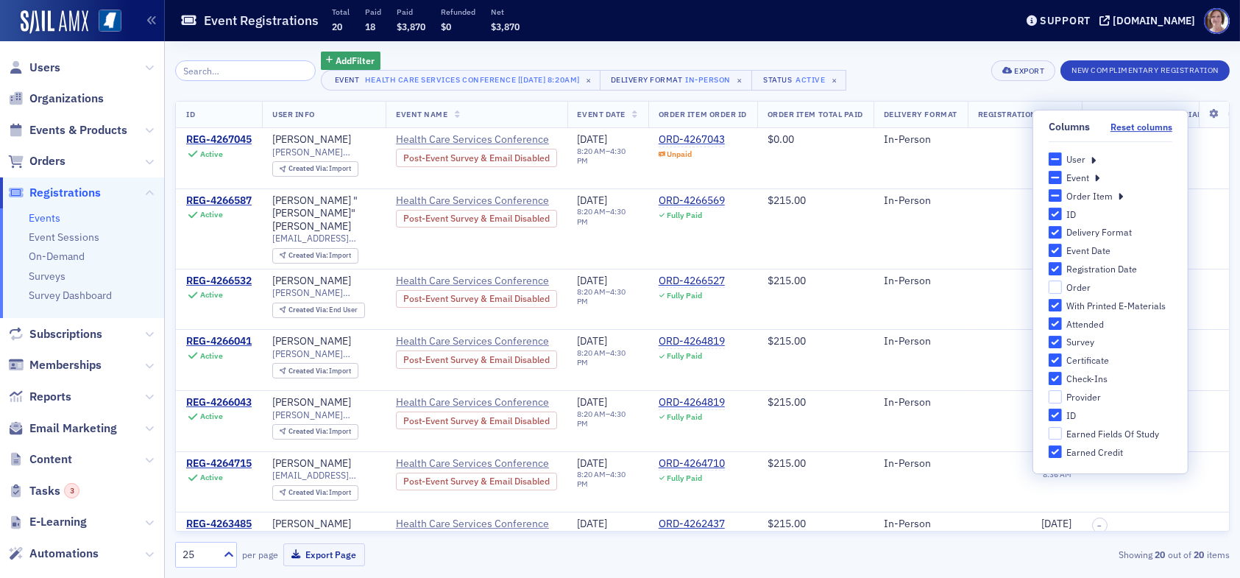
click at [882, 89] on div "Add Filter Event Health Care Services Conference [9/18/2025 8:20am] × Delivery …" at bounding box center [702, 71] width 1055 height 39
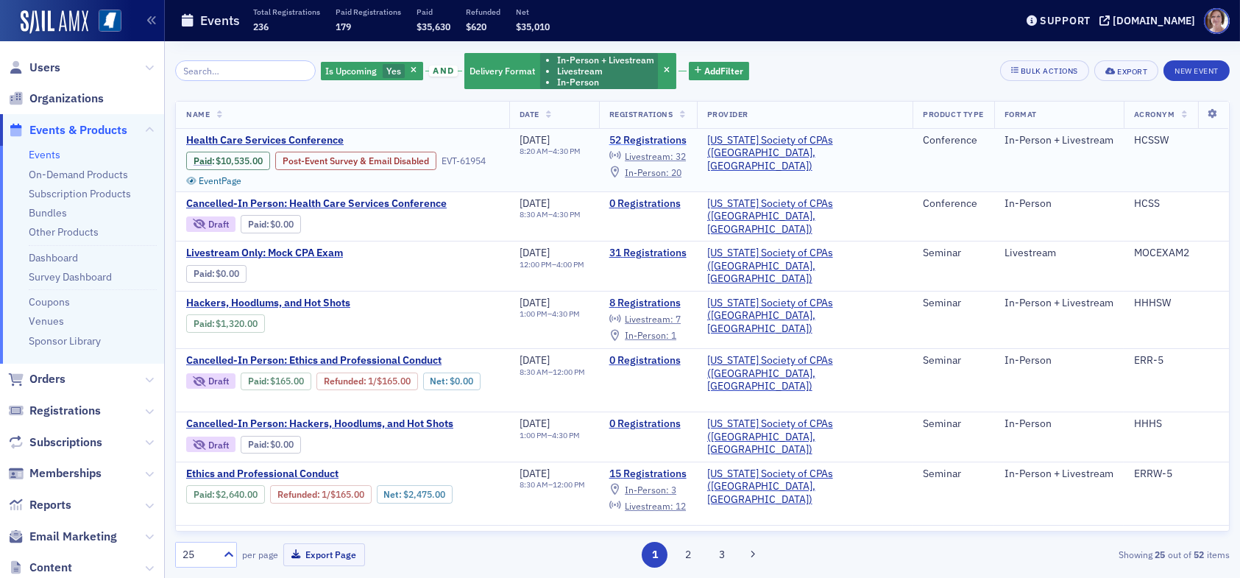
click at [687, 139] on link "52 Registrations" at bounding box center [647, 140] width 77 height 13
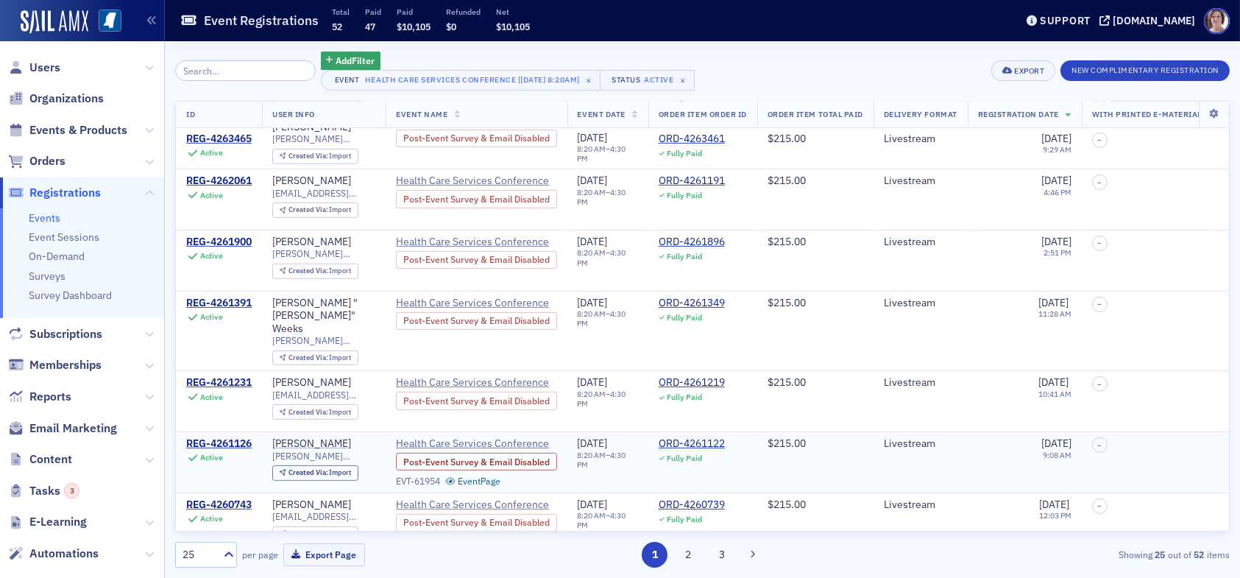
scroll to position [1125, 0]
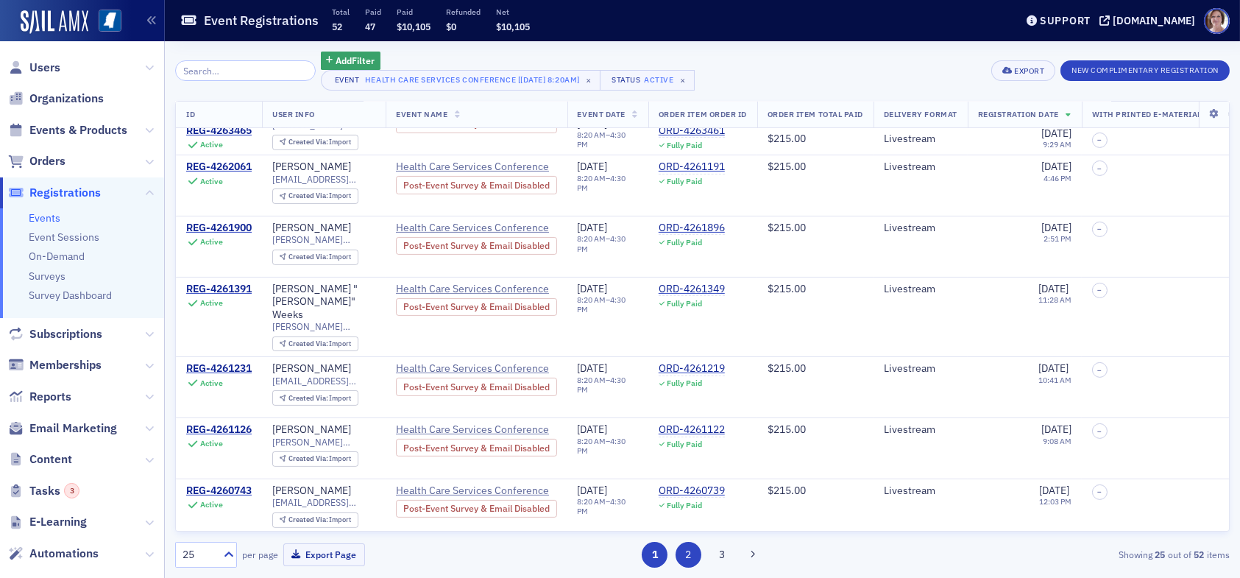
click at [688, 557] on button "2" at bounding box center [689, 555] width 26 height 26
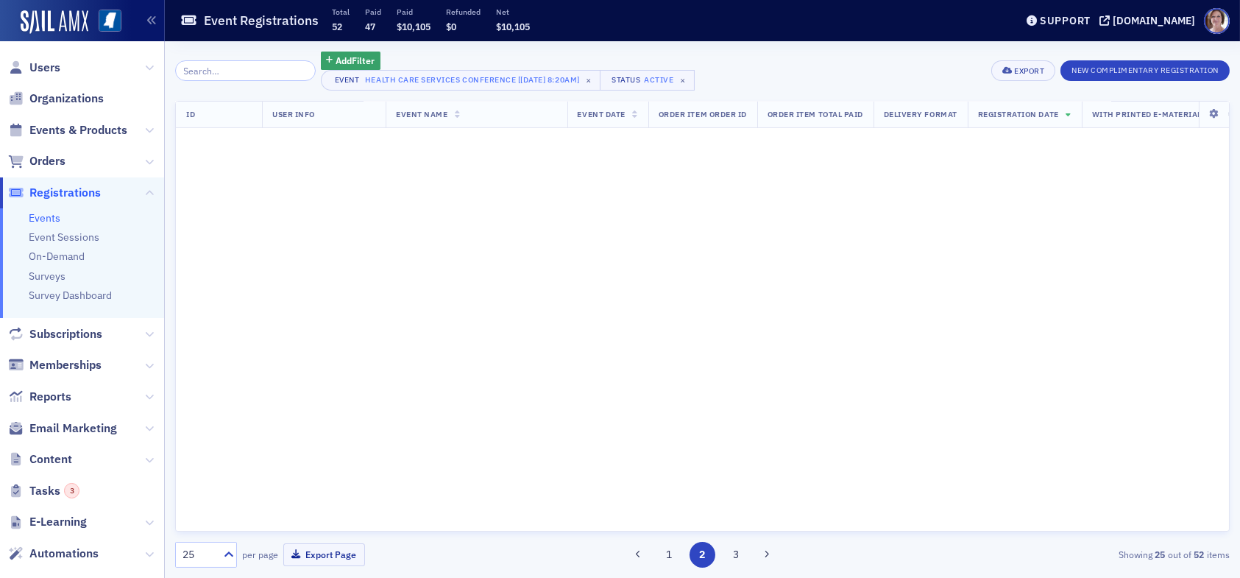
scroll to position [0, 0]
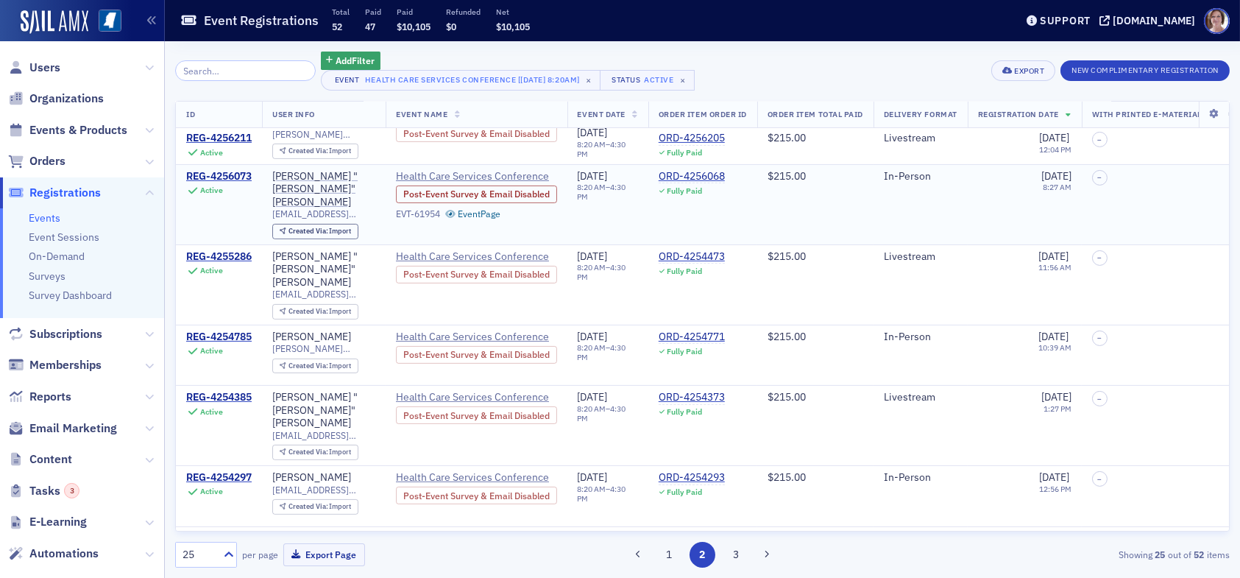
scroll to position [1177, 0]
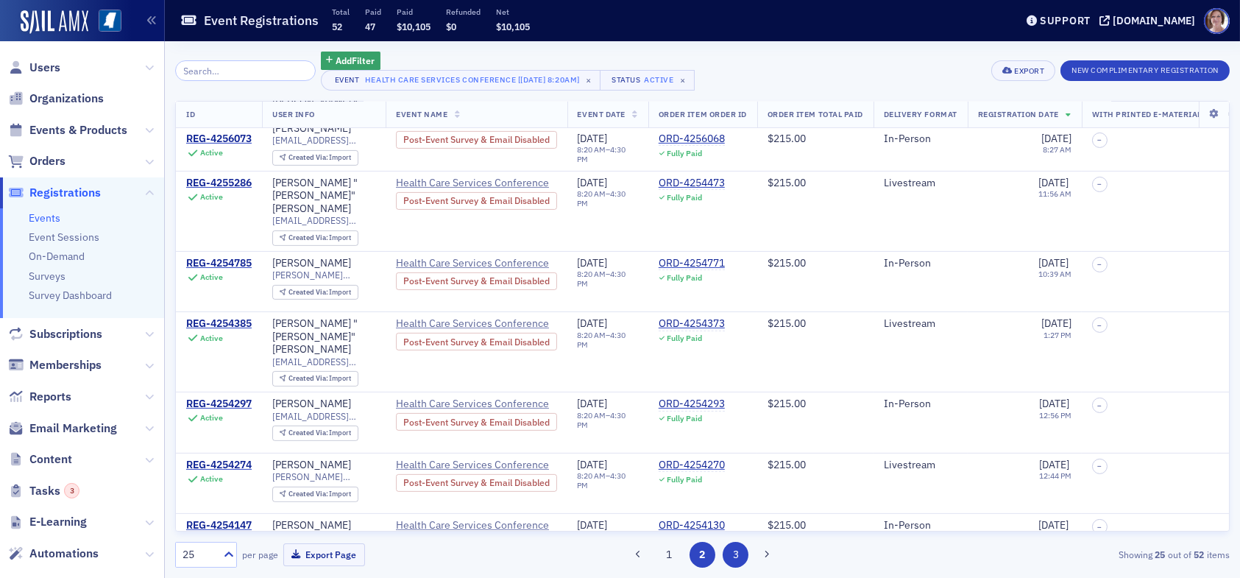
click at [734, 554] on button "3" at bounding box center [736, 555] width 26 height 26
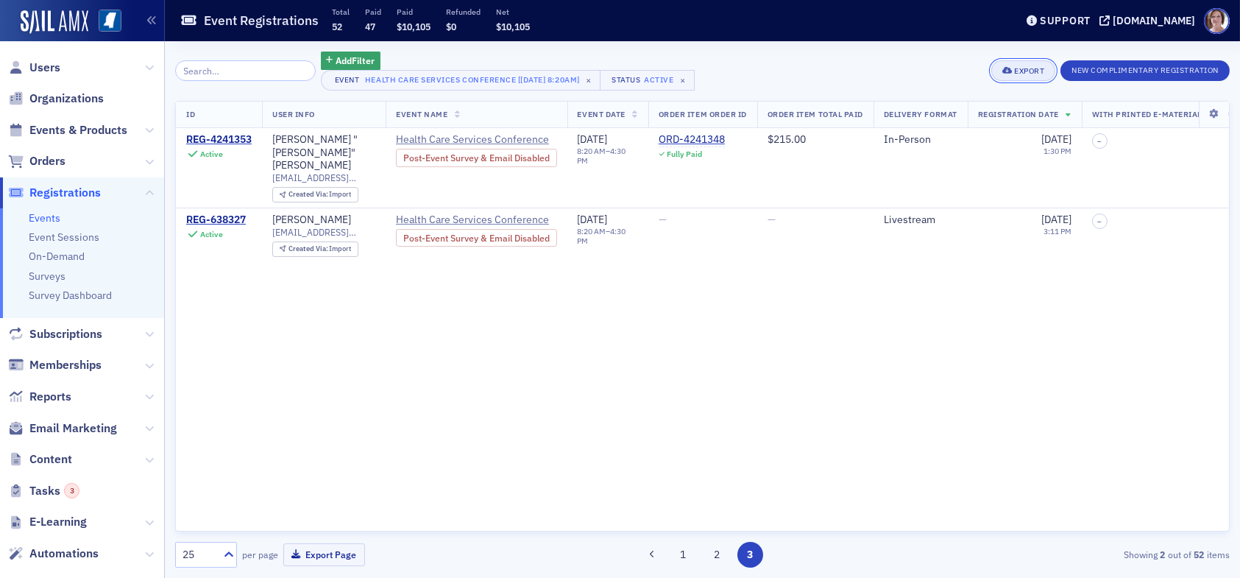
click at [1036, 72] on div "Export" at bounding box center [1029, 71] width 30 height 8
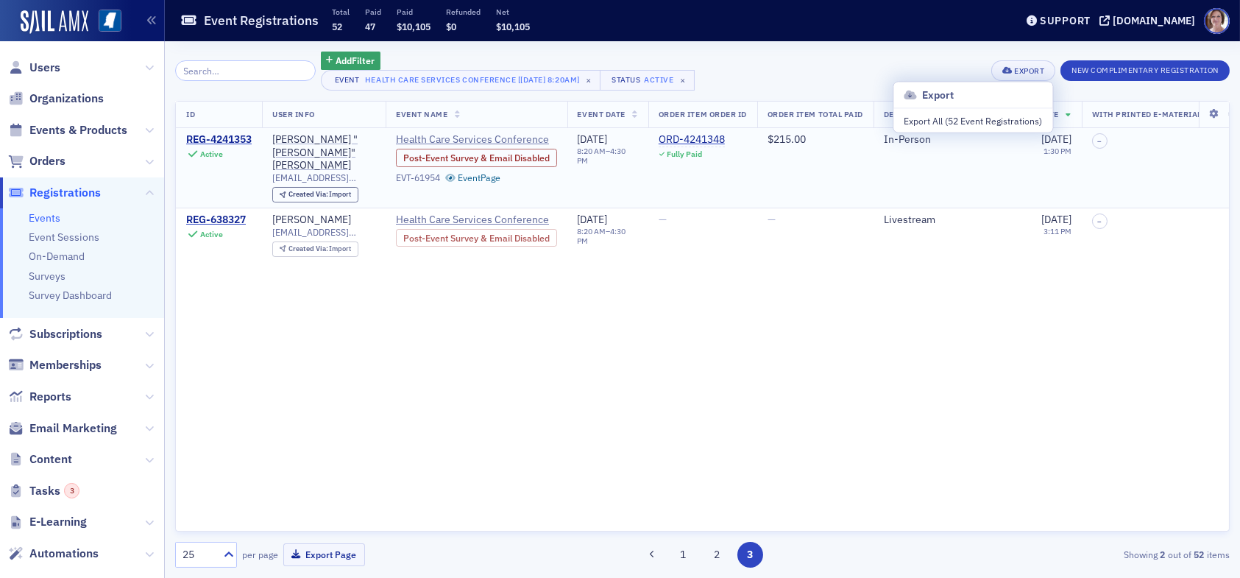
drag, startPoint x: 1091, startPoint y: 294, endPoint x: 1144, endPoint y: 185, distance: 121.4
click at [1092, 291] on div "ID User Info Event Name Event Date Order Item Order ID Order Item Total Paid De…" at bounding box center [702, 316] width 1055 height 431
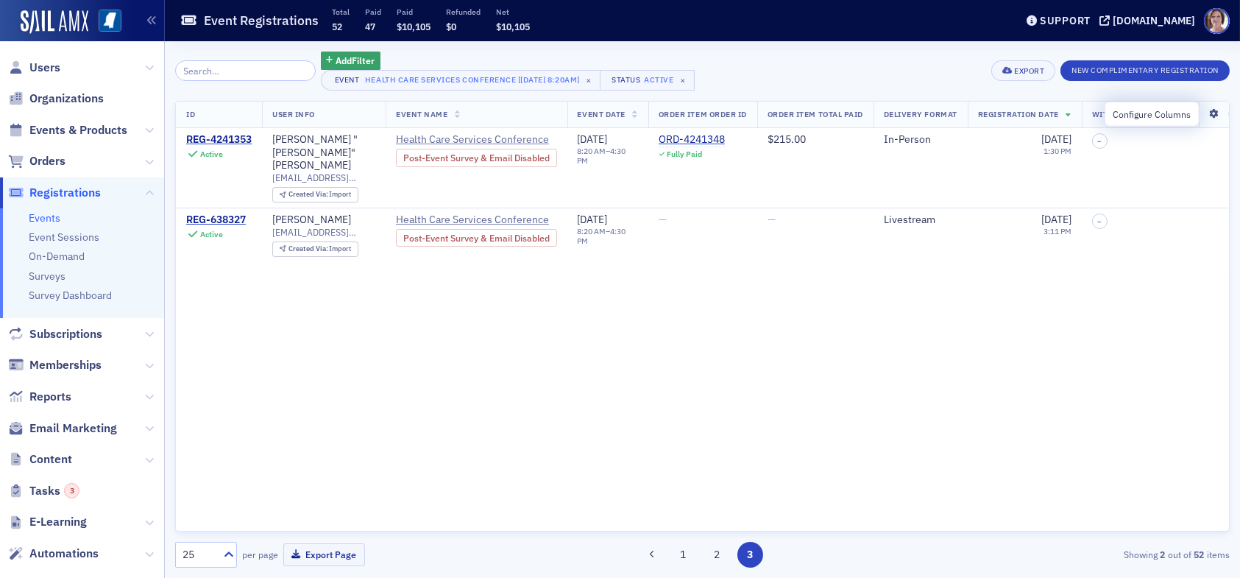
click at [1217, 116] on icon at bounding box center [1214, 114] width 30 height 9
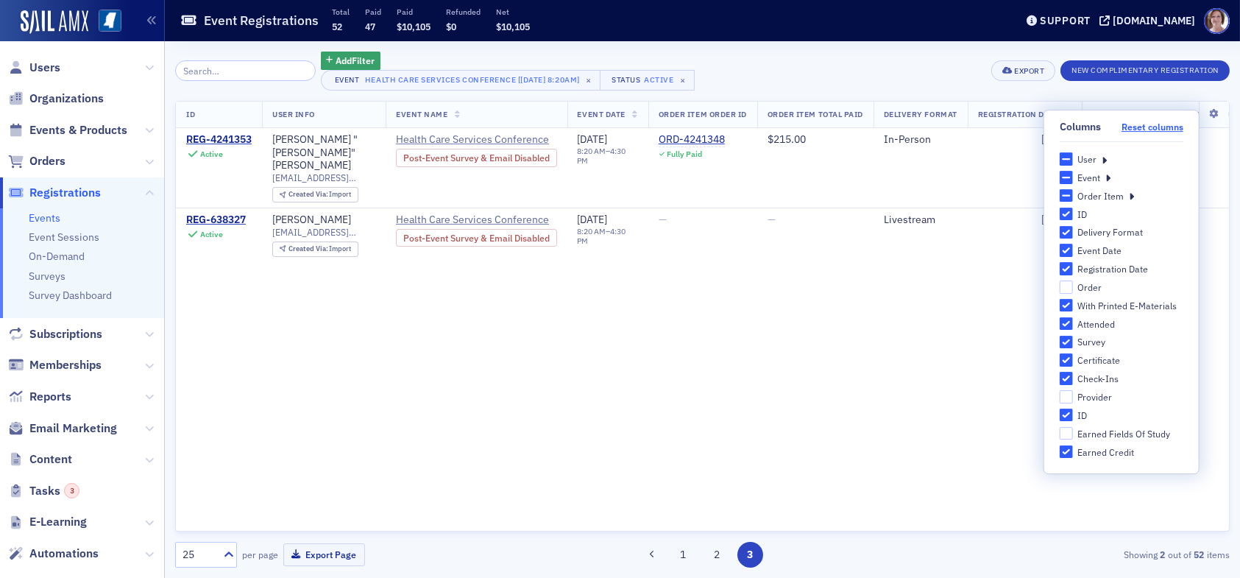
click at [1137, 124] on button "Reset columns" at bounding box center [1153, 126] width 62 height 11
click at [1104, 157] on icon at bounding box center [1104, 158] width 5 height 13
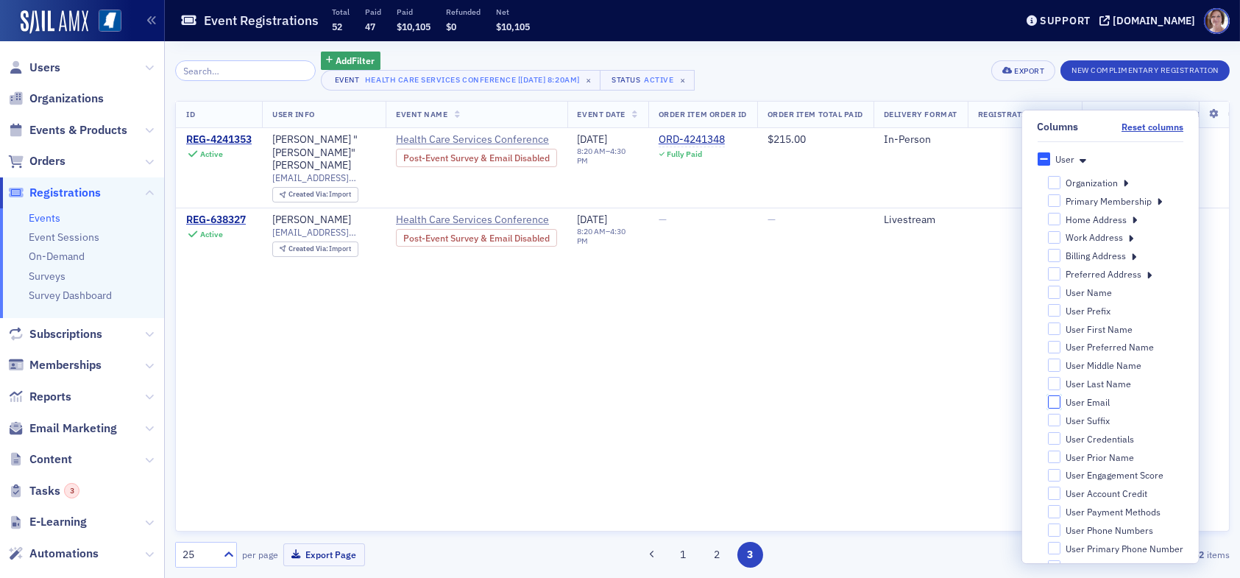
click at [1047, 405] on input "User Email" at bounding box center [1053, 401] width 13 height 13
checkbox input "true"
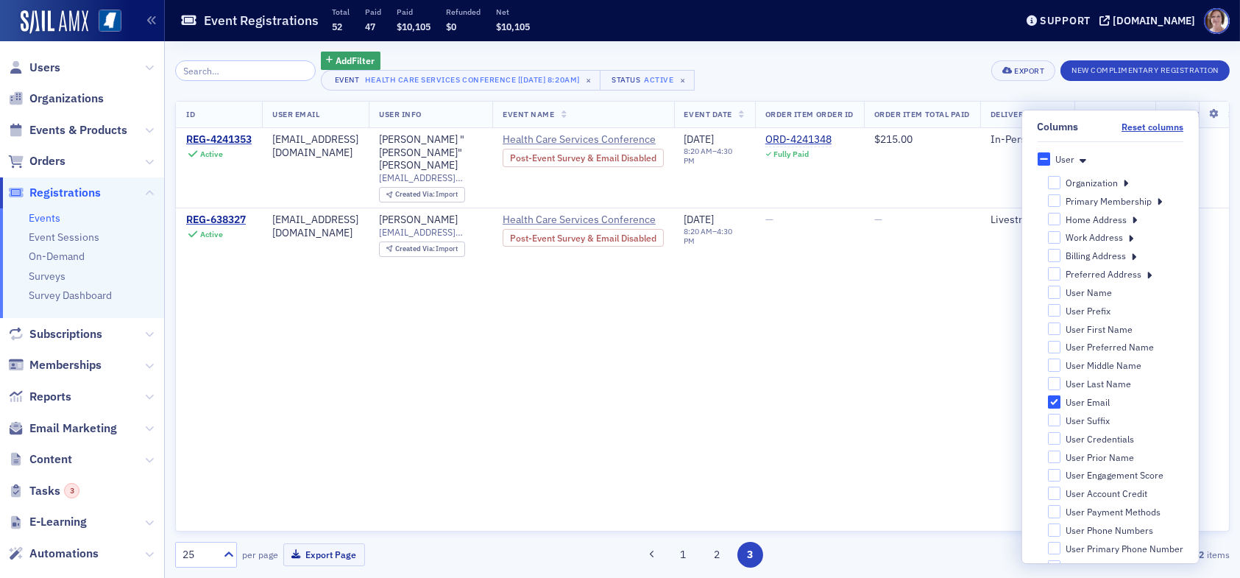
click at [862, 77] on div "Add Filter Event Health Care Services Conference [9/18/2025 8:20am] × Status Ac…" at bounding box center [702, 71] width 1055 height 39
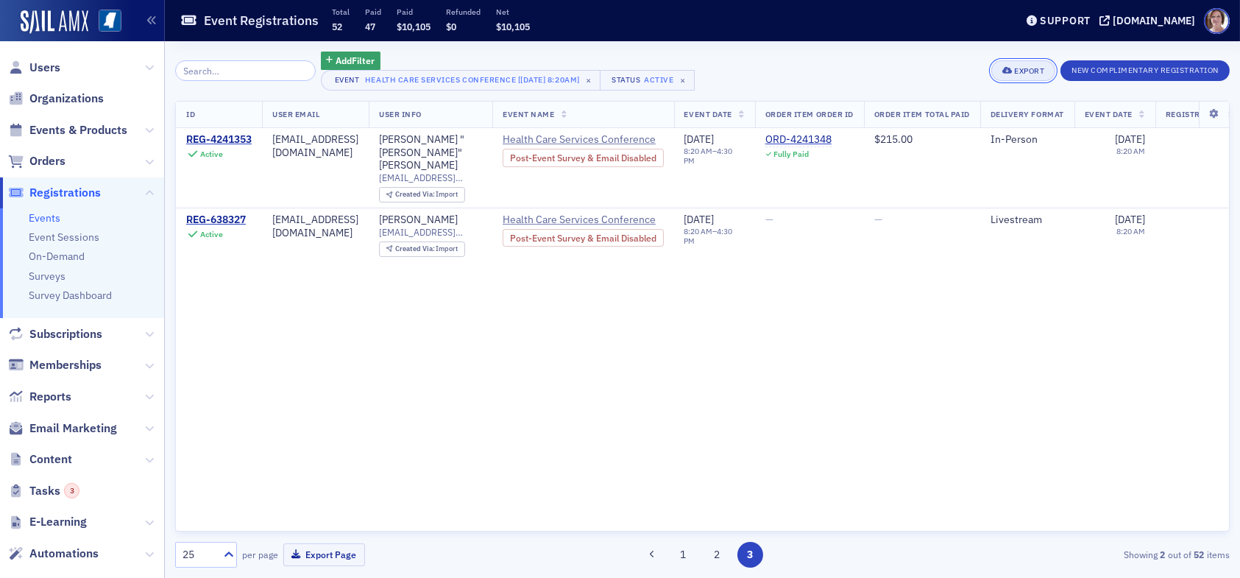
click at [1008, 70] on icon "button" at bounding box center [1007, 71] width 10 height 8
click at [978, 119] on button "Export All ( 52 Event Registrations )" at bounding box center [972, 121] width 159 height 24
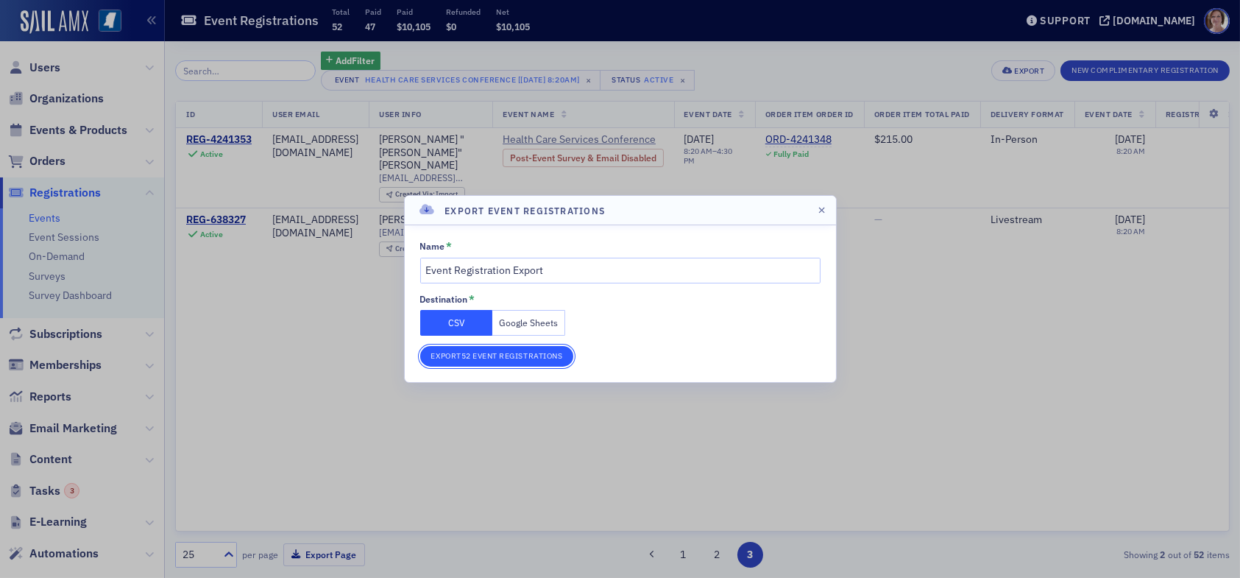
click at [530, 356] on button "Export 52 Event Registrations" at bounding box center [497, 356] width 154 height 21
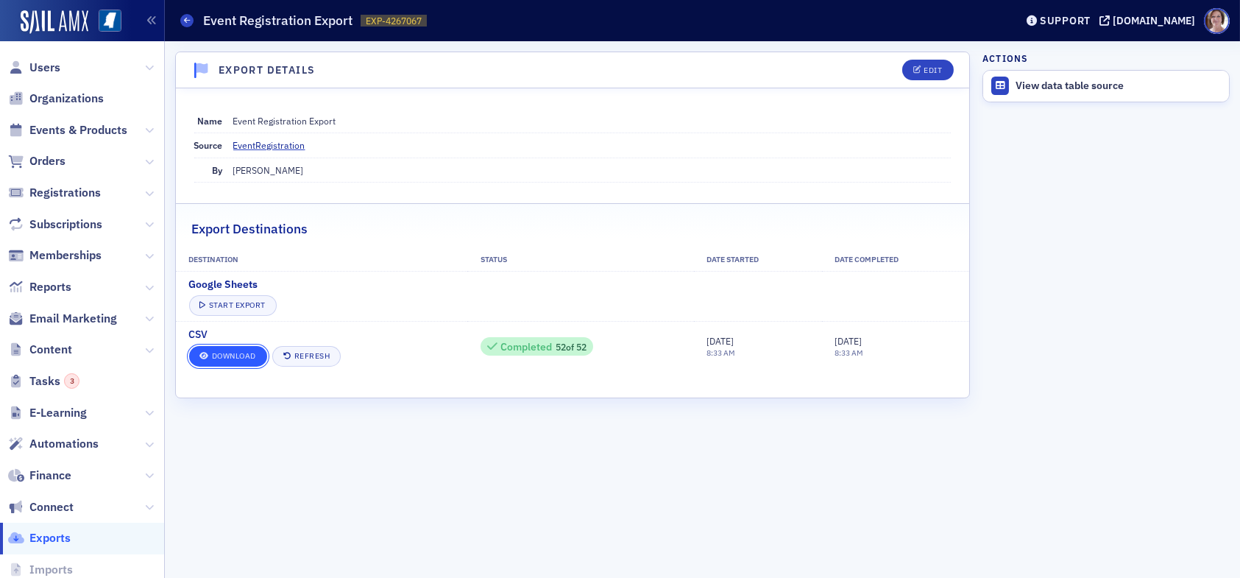
click at [249, 353] on link "Download" at bounding box center [228, 356] width 78 height 21
click at [188, 22] on icon at bounding box center [187, 20] width 6 height 7
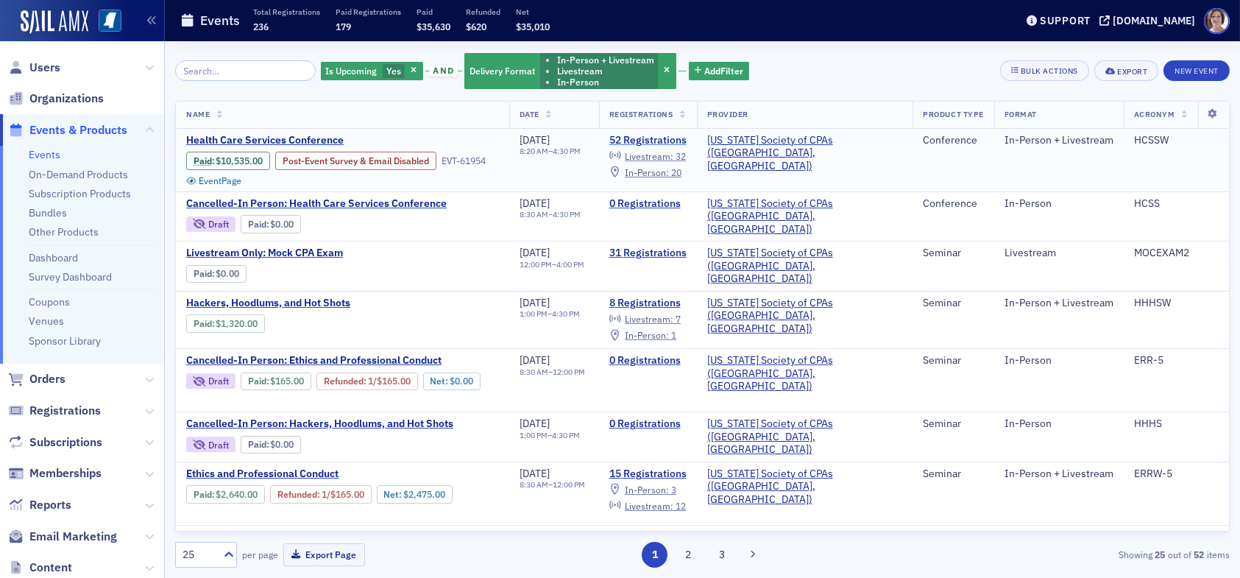
click at [687, 139] on link "52 Registrations" at bounding box center [647, 140] width 77 height 13
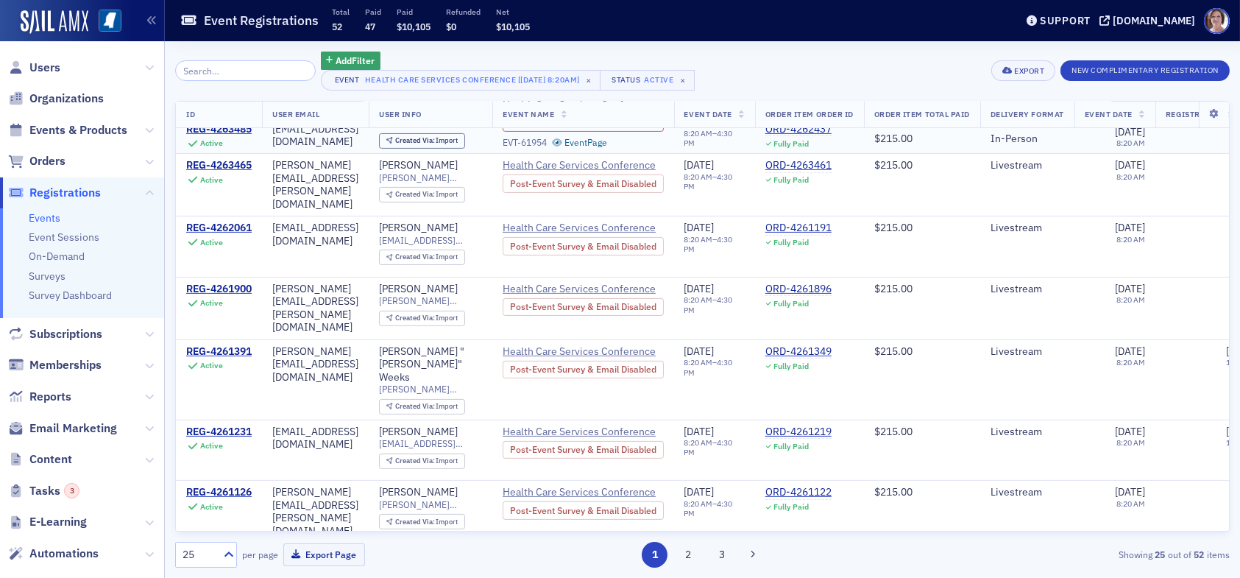
scroll to position [1125, 0]
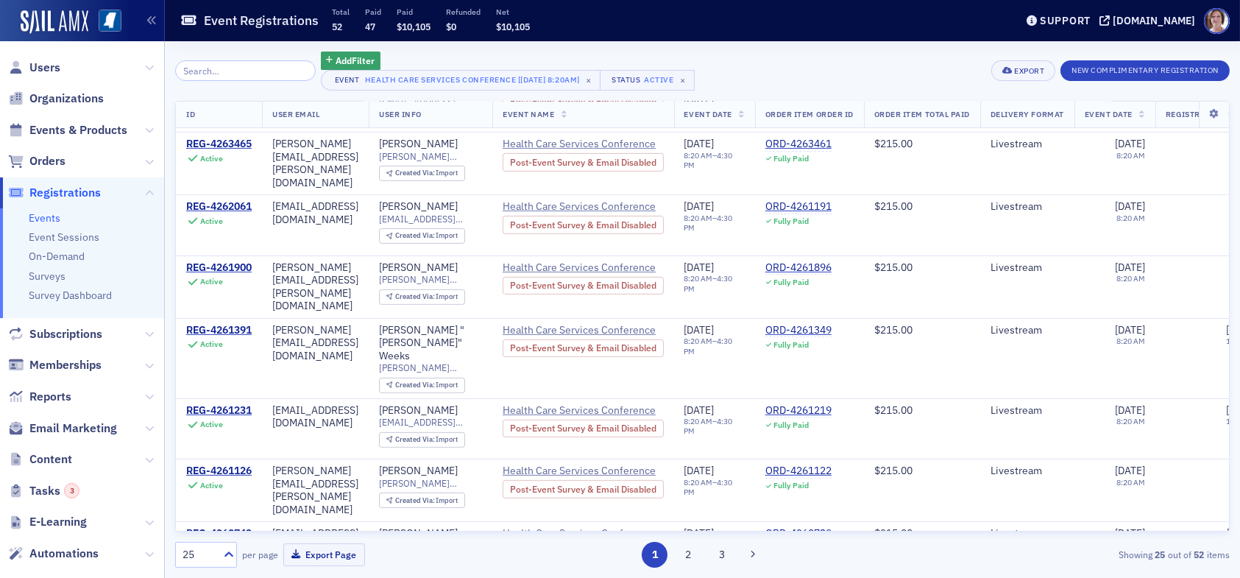
click at [1202, 118] on th at bounding box center [1214, 115] width 30 height 27
click at [1205, 110] on icon at bounding box center [1214, 114] width 30 height 9
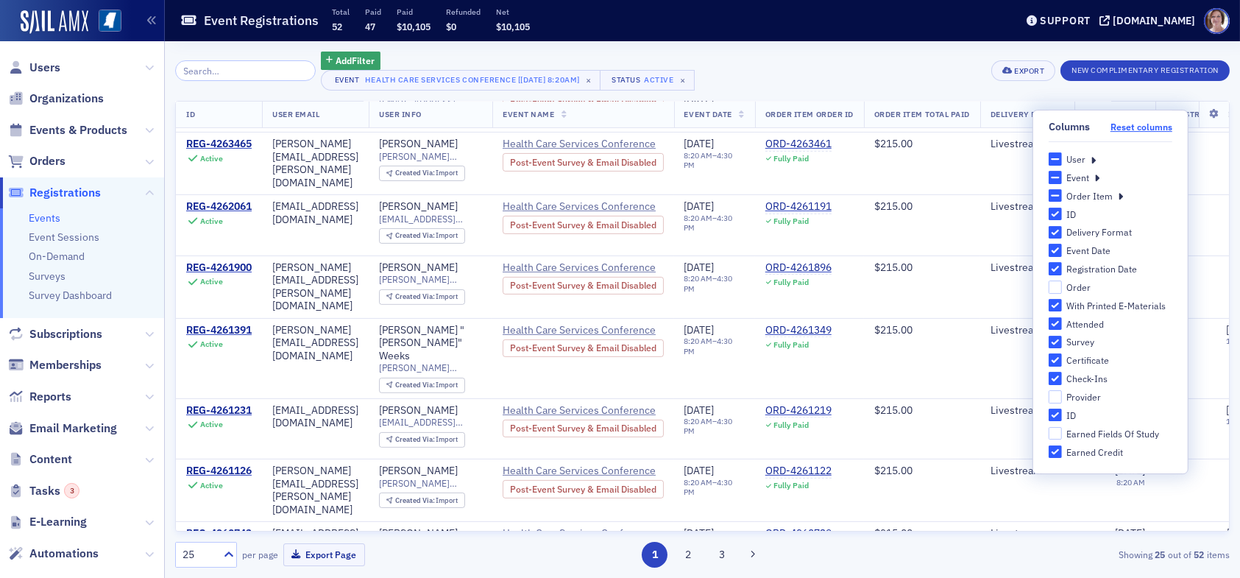
click at [1137, 128] on button "Reset columns" at bounding box center [1142, 126] width 62 height 11
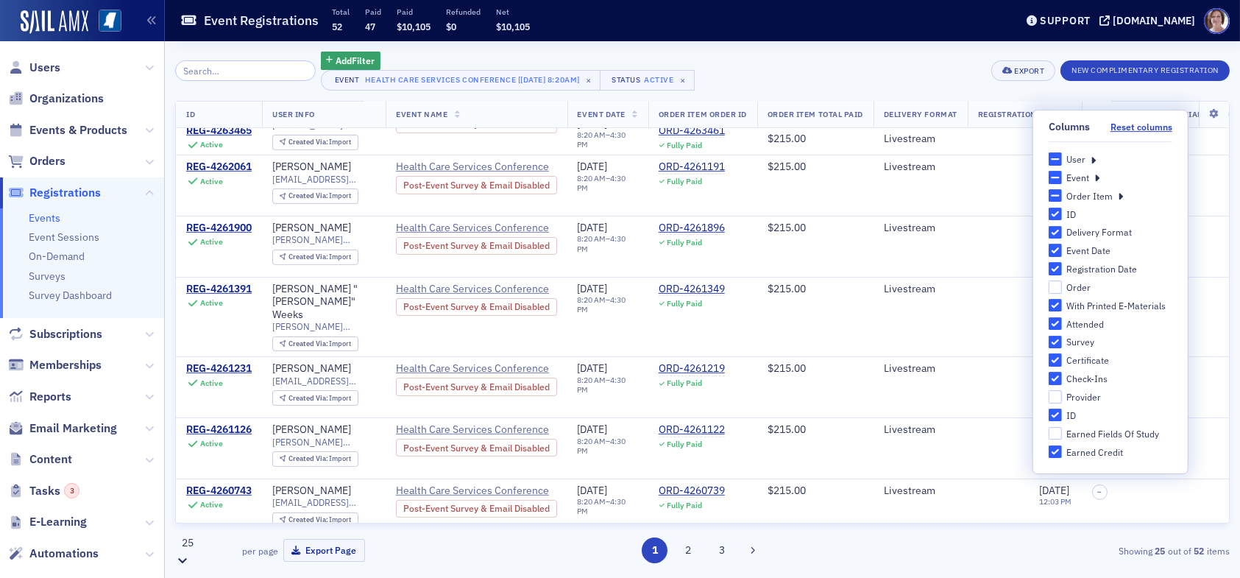
click at [190, 557] on icon at bounding box center [182, 560] width 15 height 15
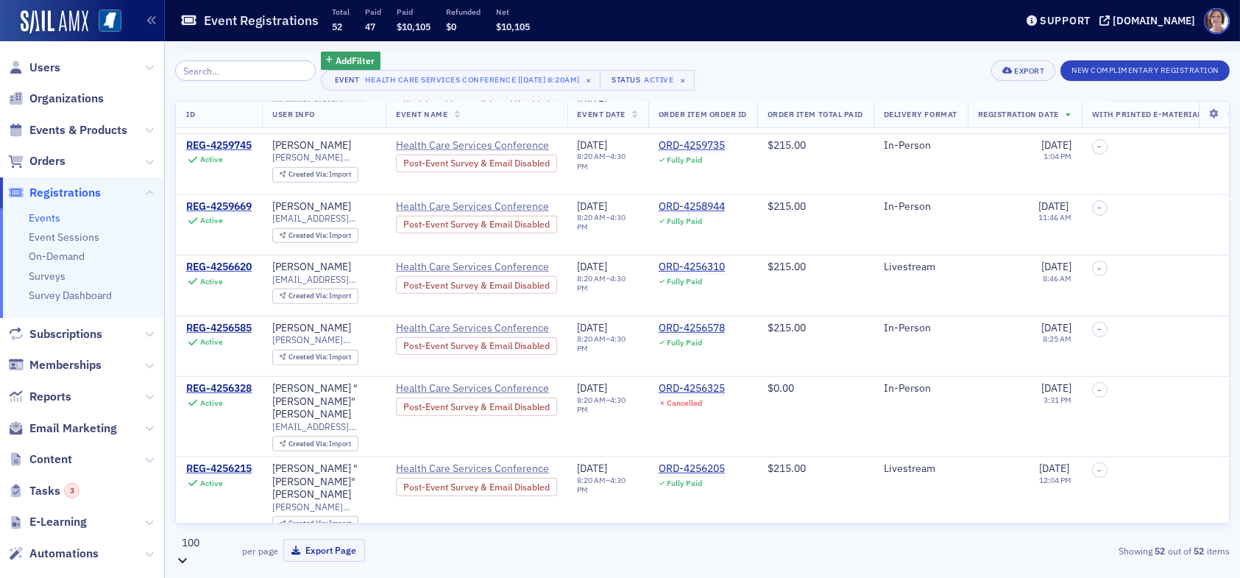
scroll to position [2208, 0]
